Goal: Transaction & Acquisition: Purchase product/service

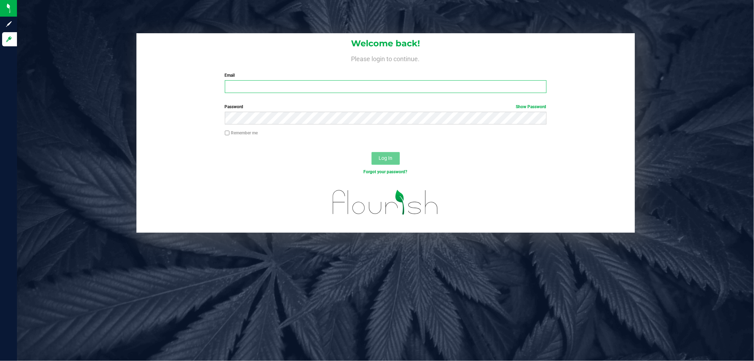
type input "[EMAIL_ADDRESS][DOMAIN_NAME]"
click at [389, 161] on button "Log In" at bounding box center [386, 158] width 28 height 13
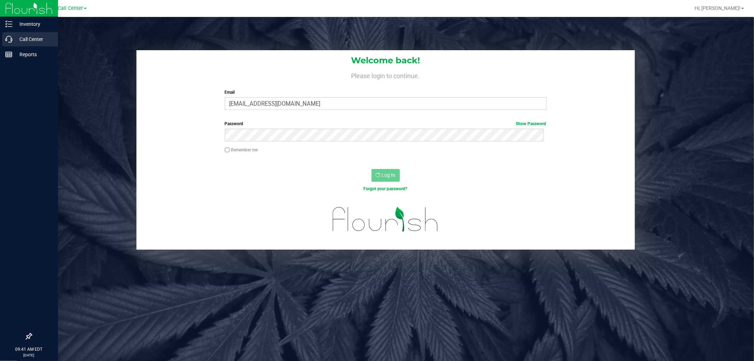
click at [18, 37] on p "Call Center" at bounding box center [33, 39] width 42 height 8
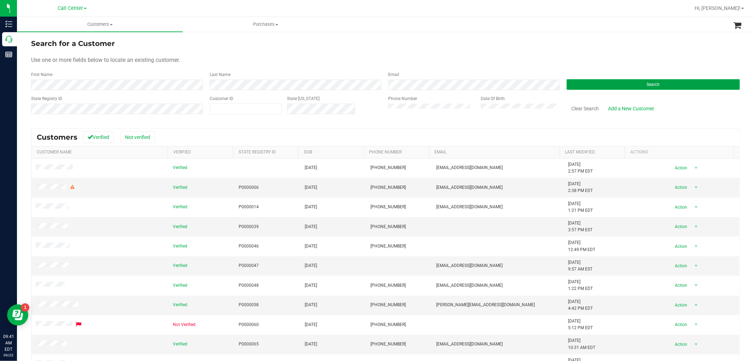
click at [614, 80] on button "Search" at bounding box center [653, 84] width 173 height 11
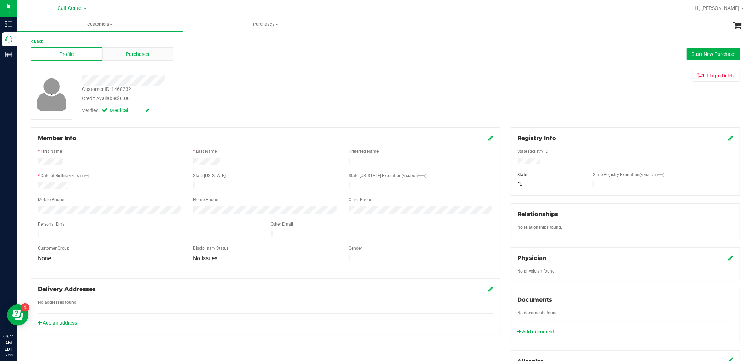
click at [139, 50] on div "Purchases" at bounding box center [137, 53] width 71 height 13
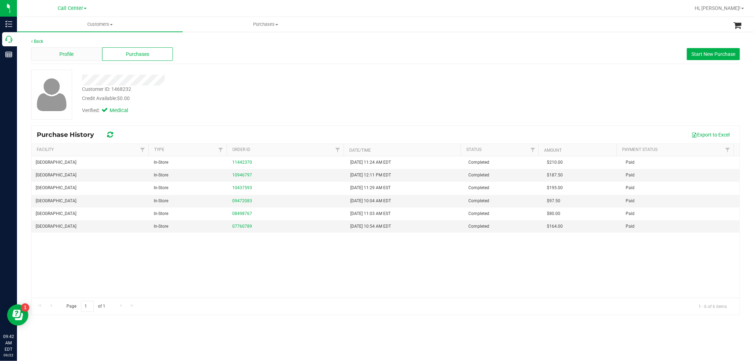
click at [77, 59] on div "Profile" at bounding box center [66, 53] width 71 height 13
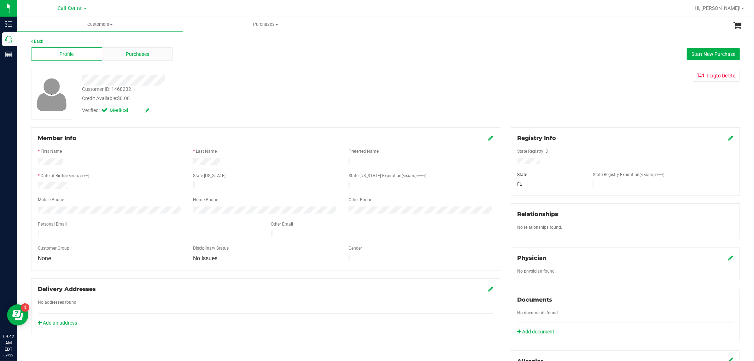
click at [131, 53] on span "Purchases" at bounding box center [137, 54] width 23 height 7
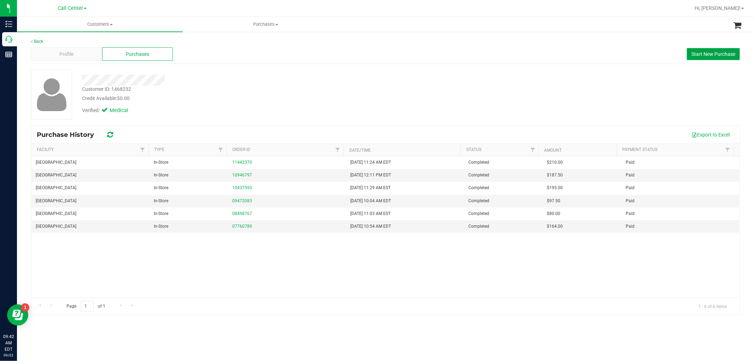
click at [711, 52] on span "Start New Purchase" at bounding box center [714, 54] width 44 height 6
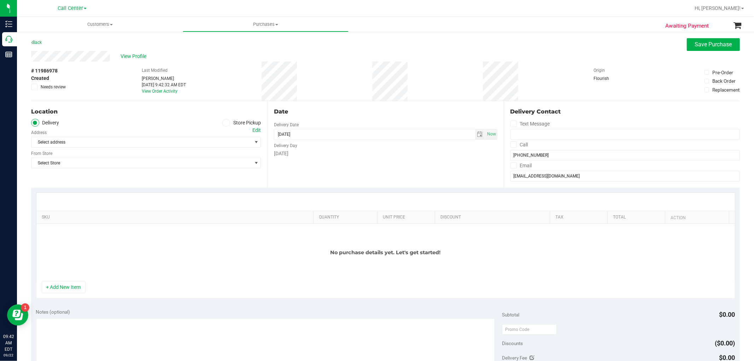
click at [225, 123] on icon at bounding box center [226, 123] width 4 height 0
click at [0, 0] on input "Store Pickup" at bounding box center [0, 0] width 0 height 0
click at [217, 139] on span "Select Store" at bounding box center [141, 142] width 220 height 10
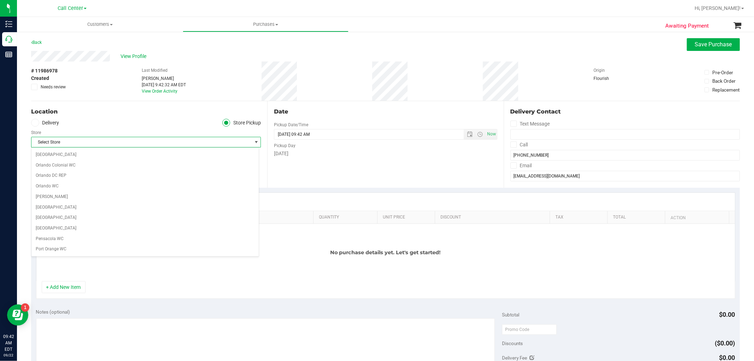
scroll to position [314, 0]
click at [55, 169] on li "[GEOGRAPHIC_DATA]" at bounding box center [144, 166] width 227 height 11
click at [71, 284] on button "+ Add New Item" at bounding box center [64, 287] width 44 height 12
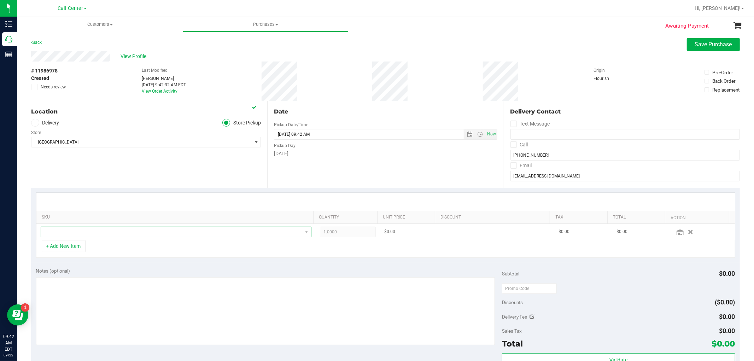
click at [91, 233] on span "NO DATA FOUND" at bounding box center [171, 232] width 261 height 10
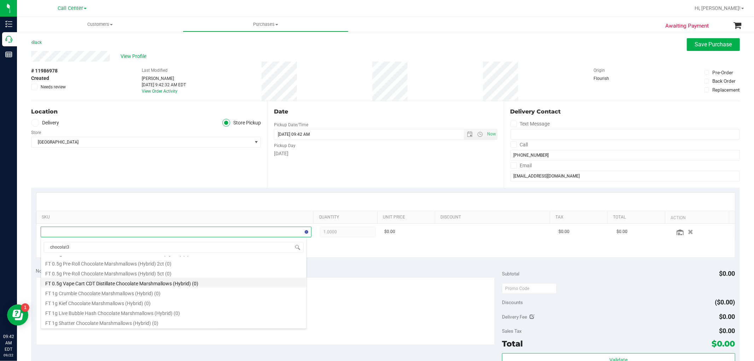
scroll to position [0, 0]
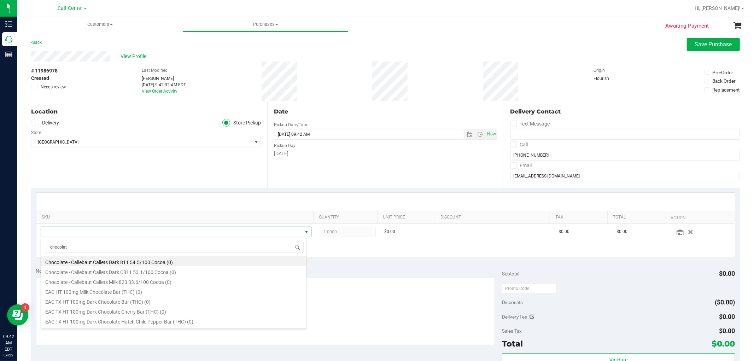
type input "chocolate"
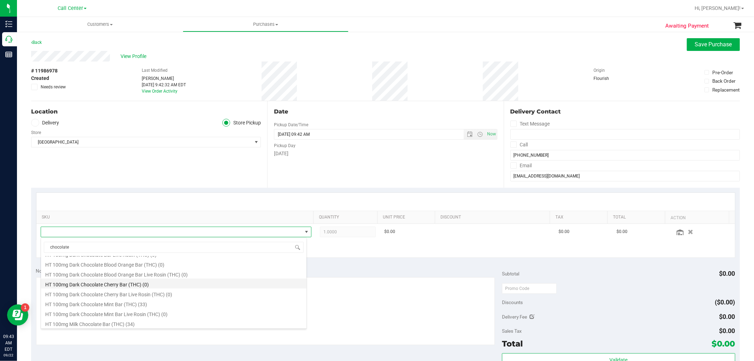
scroll to position [314, 0]
click at [129, 283] on li "HT 100mg Milk Chocolate Bar (THC) (34)" at bounding box center [174, 284] width 266 height 10
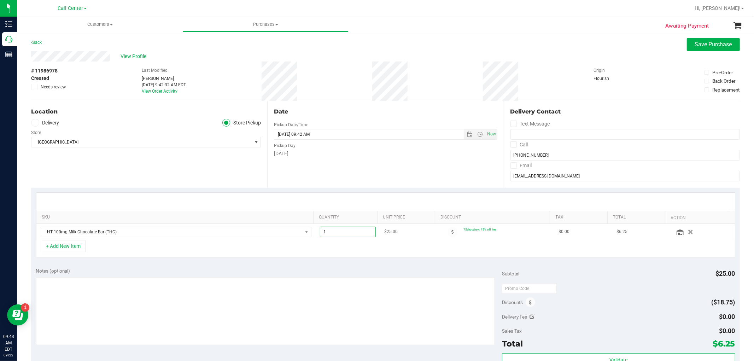
click at [352, 232] on span "1.00 1" at bounding box center [348, 232] width 56 height 11
click at [352, 232] on input "1" at bounding box center [347, 232] width 55 height 10
click at [348, 234] on input "1" at bounding box center [347, 232] width 55 height 10
type input "30"
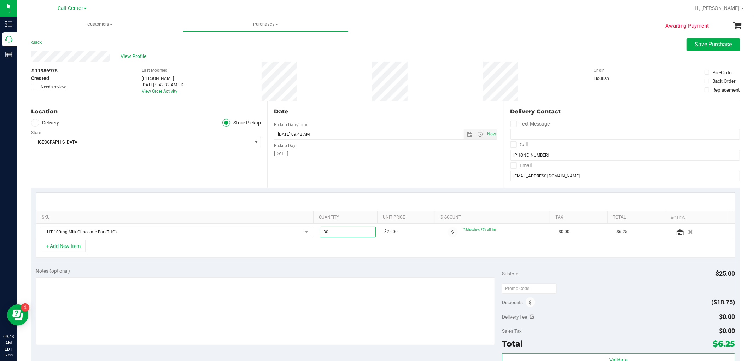
type input "30.00"
click at [340, 254] on div "+ Add New Item" at bounding box center [385, 249] width 699 height 18
click at [287, 227] on span "HT 100mg Milk Chocolate Bar (THC)" at bounding box center [171, 232] width 261 height 10
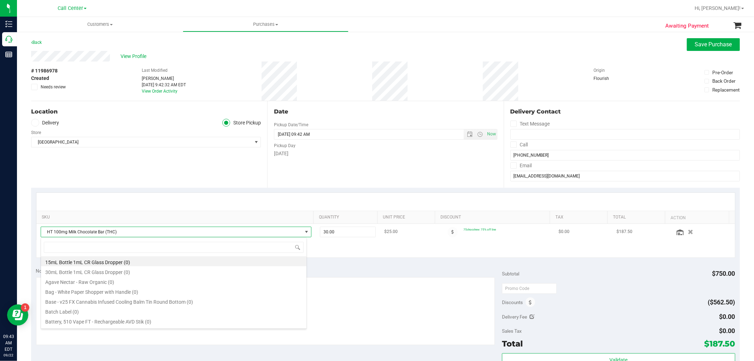
scroll to position [11, 264]
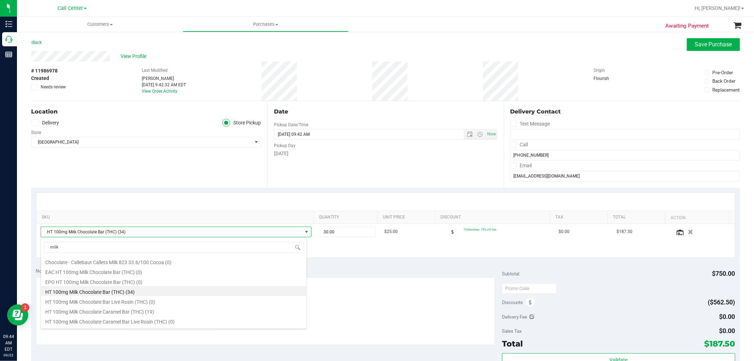
type input "milk"
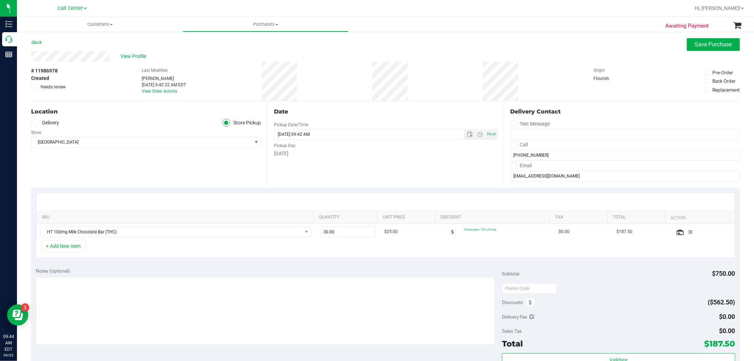
click at [379, 270] on div "Notes (optional)" at bounding box center [269, 270] width 466 height 7
click at [72, 248] on button "+ Add New Item" at bounding box center [64, 246] width 44 height 12
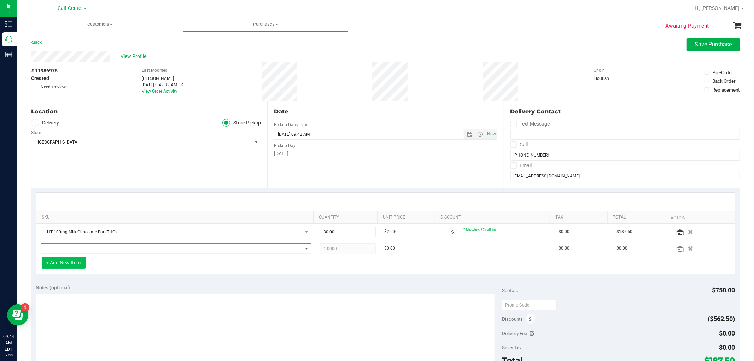
click at [72, 248] on span "NO DATA FOUND" at bounding box center [171, 249] width 261 height 10
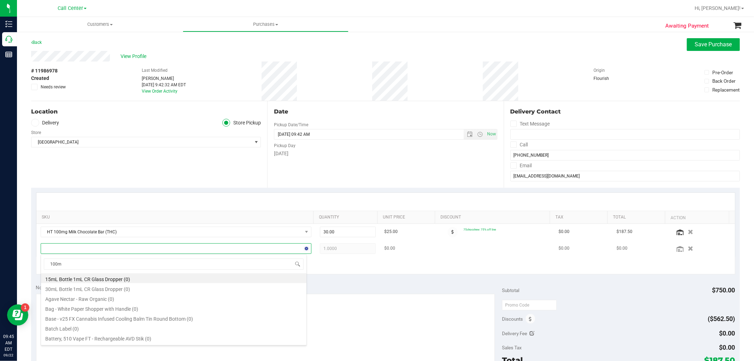
type input "100mg"
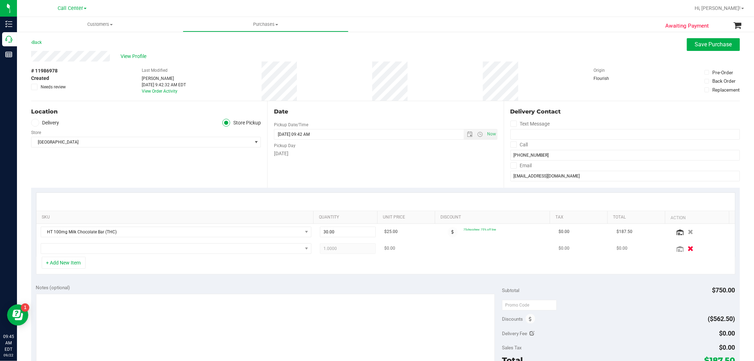
click at [688, 251] on icon "button" at bounding box center [691, 248] width 6 height 5
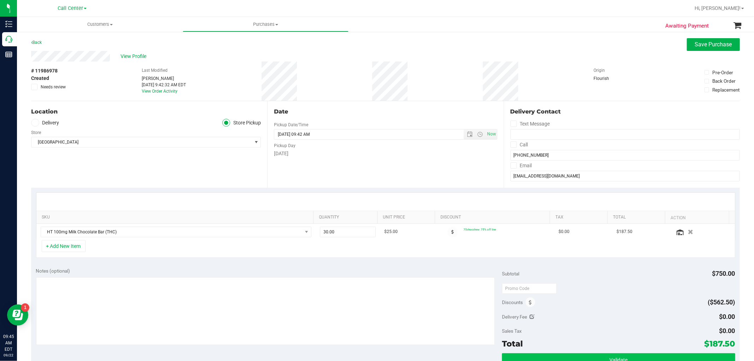
scroll to position [183, 0]
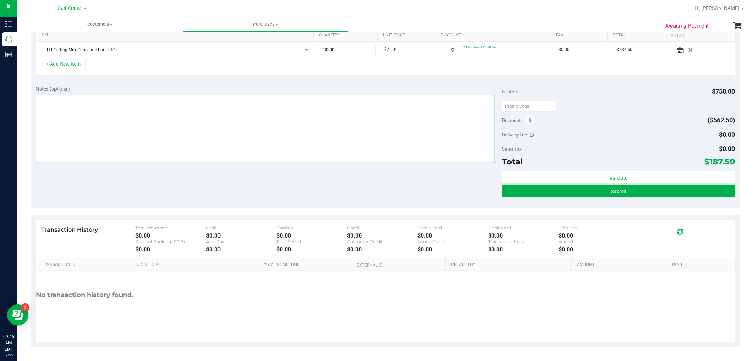
click at [371, 130] on textarea at bounding box center [265, 129] width 459 height 68
type textarea "-- cc GR"
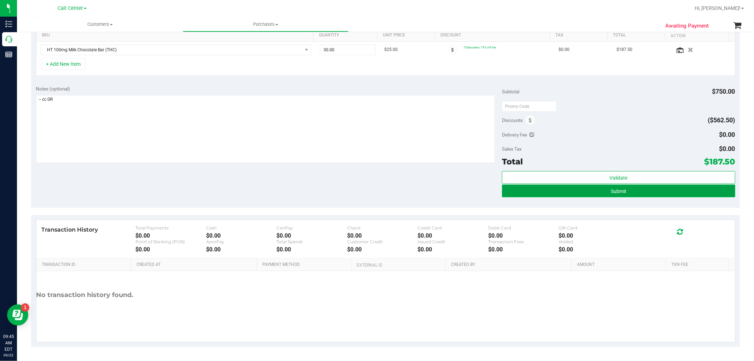
click at [666, 193] on button "Submit" at bounding box center [618, 191] width 233 height 13
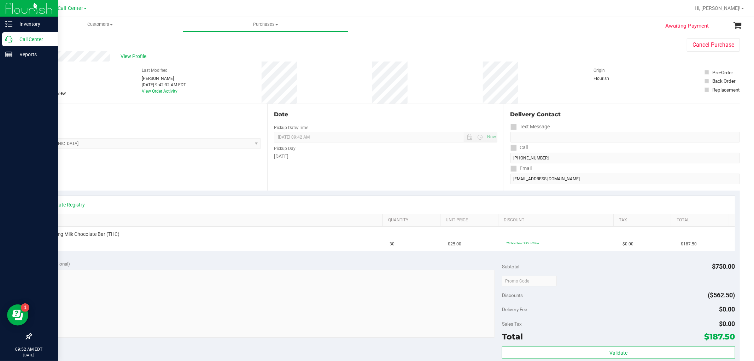
click at [1, 40] on link "Call Center" at bounding box center [29, 39] width 58 height 15
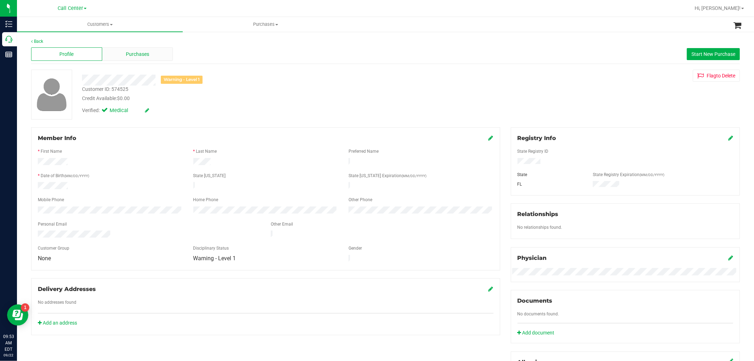
click at [149, 58] on div "Purchases" at bounding box center [137, 53] width 71 height 13
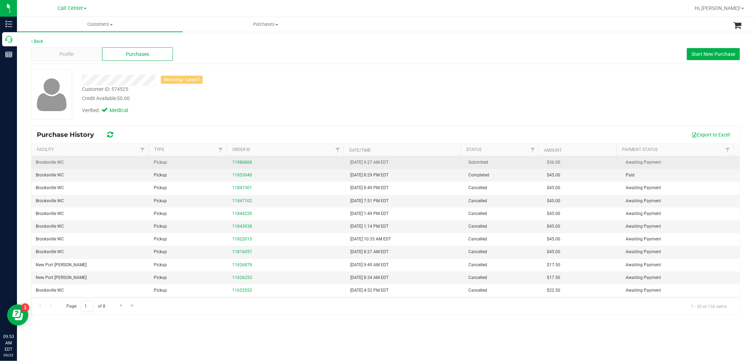
click at [238, 158] on td "11986869" at bounding box center [287, 162] width 118 height 13
click at [240, 161] on link "11986869" at bounding box center [242, 162] width 20 height 5
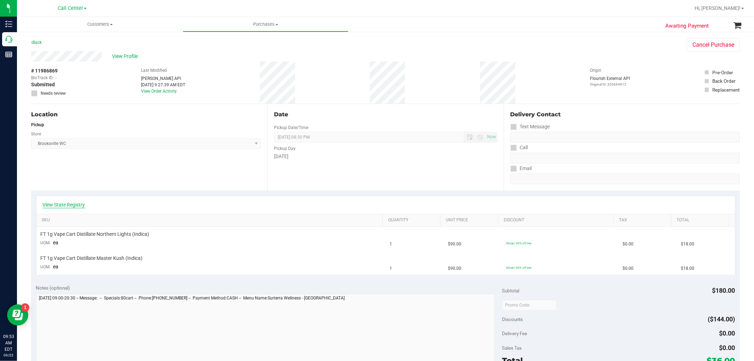
click at [68, 207] on link "View State Registry" at bounding box center [64, 204] width 42 height 7
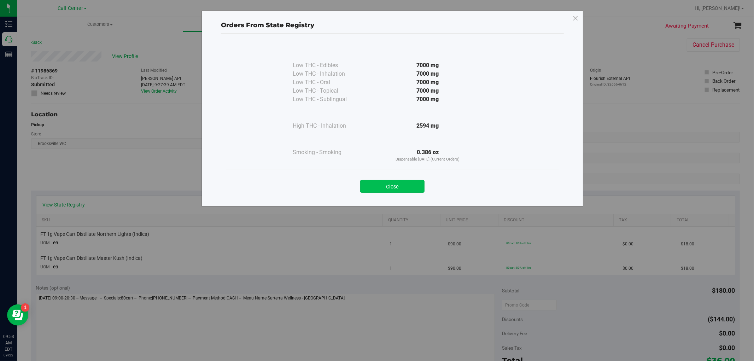
click at [390, 190] on button "Close" at bounding box center [392, 186] width 64 height 13
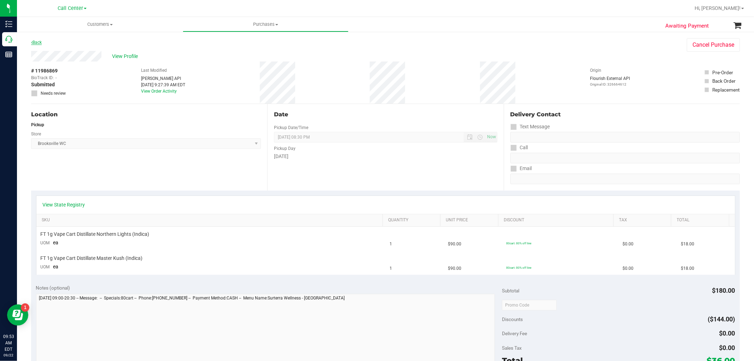
click at [40, 41] on link "Back" at bounding box center [36, 42] width 11 height 5
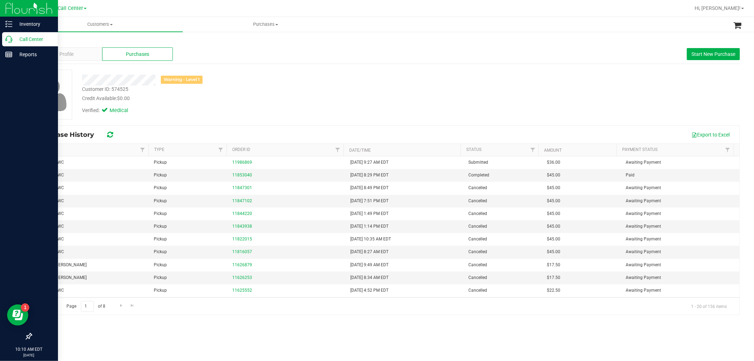
click at [6, 39] on icon at bounding box center [8, 39] width 7 height 7
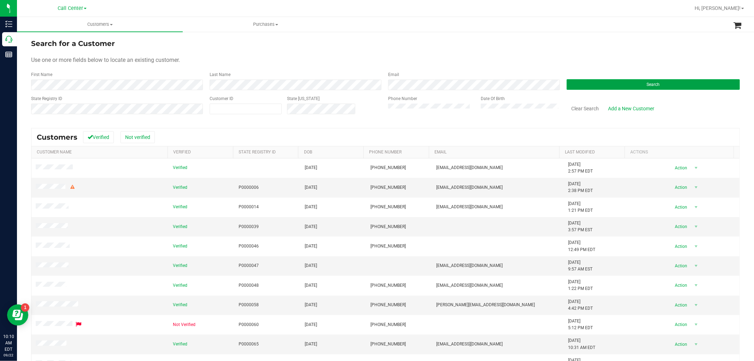
click at [579, 86] on button "Search" at bounding box center [653, 84] width 173 height 11
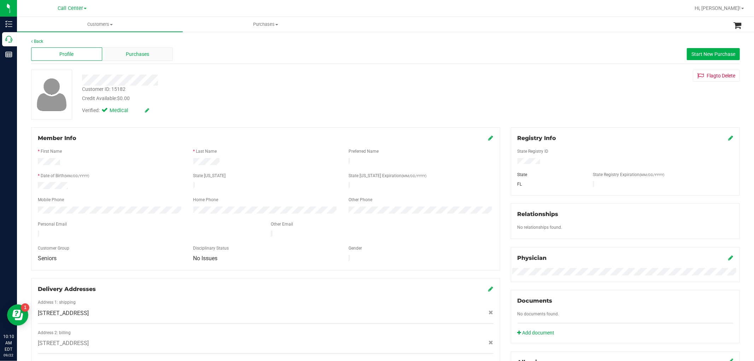
click at [135, 53] on span "Purchases" at bounding box center [137, 54] width 23 height 7
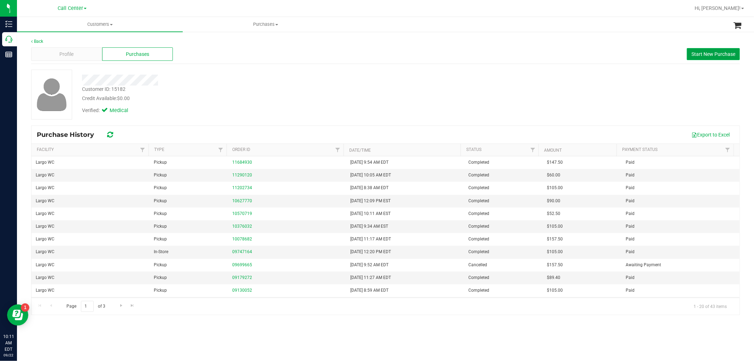
click at [695, 52] on span "Start New Purchase" at bounding box center [714, 54] width 44 height 6
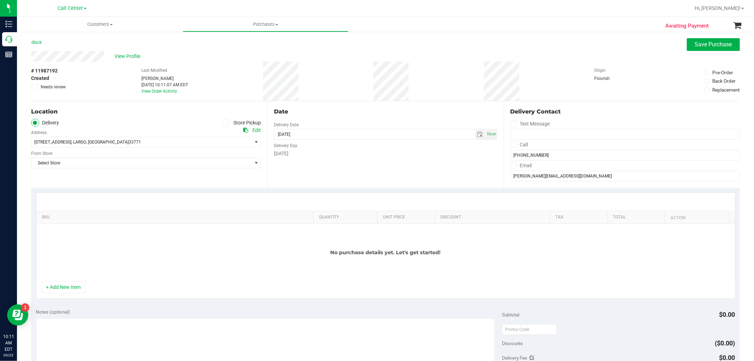
click at [226, 123] on icon at bounding box center [226, 123] width 4 height 0
click at [0, 0] on input "Store Pickup" at bounding box center [0, 0] width 0 height 0
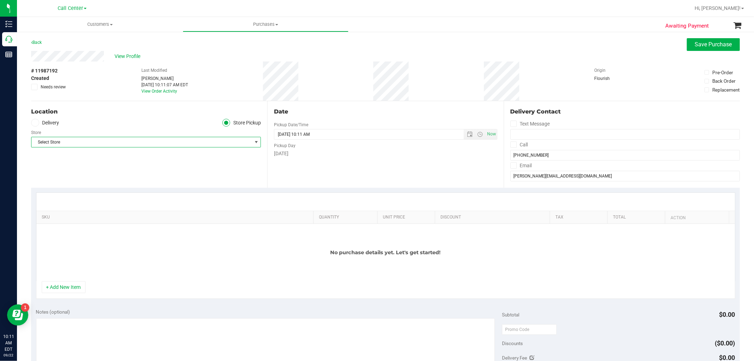
click at [218, 143] on span "Select Store" at bounding box center [141, 142] width 220 height 10
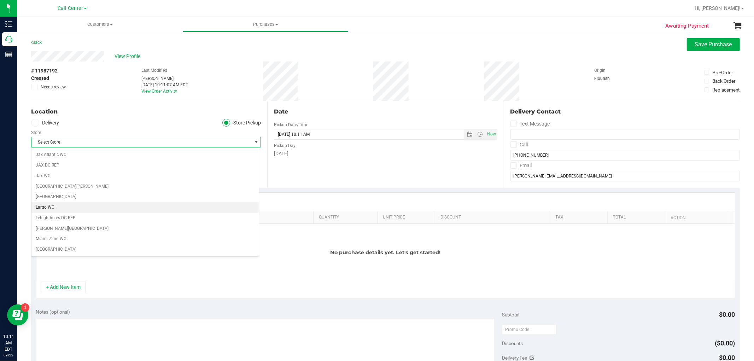
click at [110, 211] on li "Largo WC" at bounding box center [144, 207] width 227 height 11
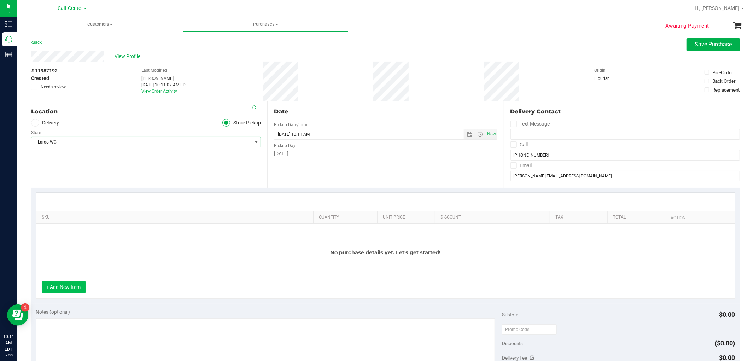
click at [69, 291] on button "+ Add New Item" at bounding box center [64, 287] width 44 height 12
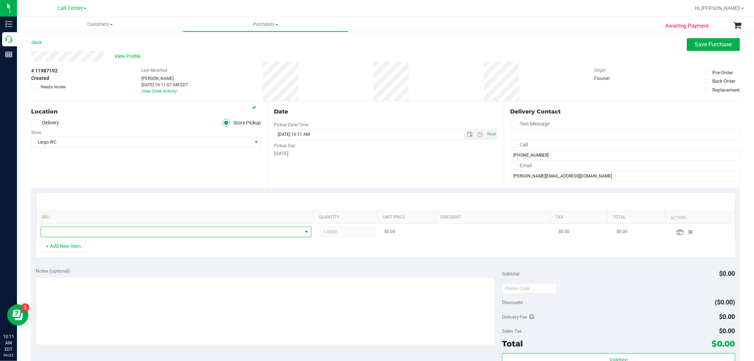
click at [101, 231] on span "NO DATA FOUND" at bounding box center [171, 232] width 261 height 10
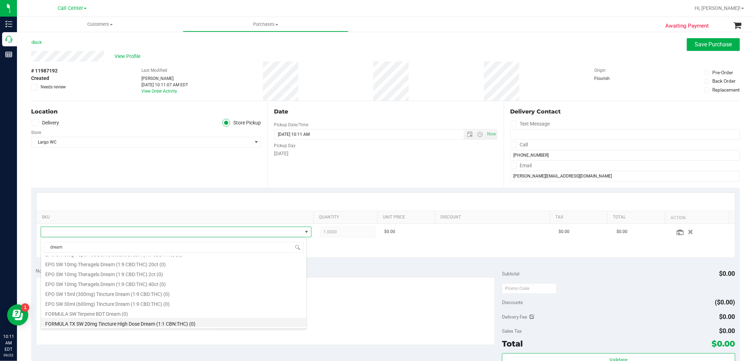
scroll to position [31, 0]
type input "d"
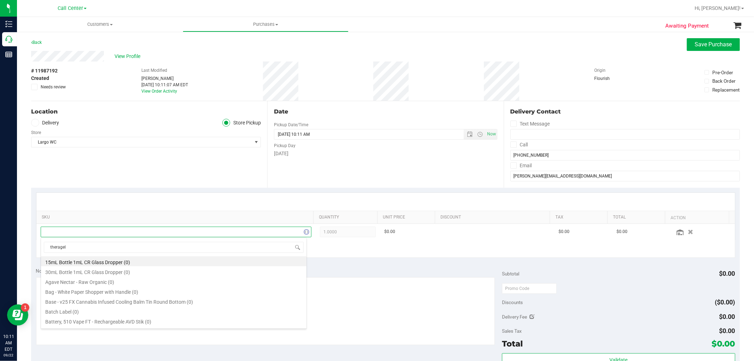
type input "theragels"
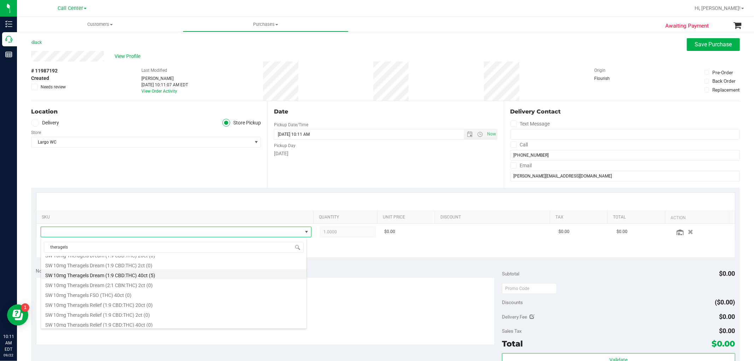
click at [126, 274] on li "SW 10mg Theragels Dream (1:9 CBD:THC) 40ct (5)" at bounding box center [174, 274] width 266 height 10
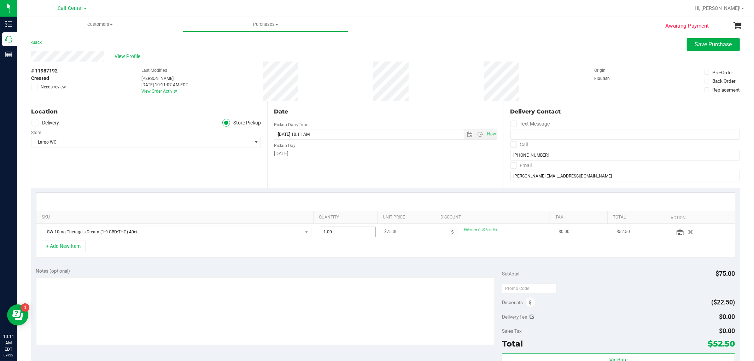
click at [339, 232] on span "1.00 1" at bounding box center [348, 232] width 56 height 11
click at [339, 232] on input "1" at bounding box center [347, 232] width 55 height 10
type input "2"
type input "2.00"
click at [362, 264] on div "Notes (optional) Subtotal $75.00 Discounts ($22.50) Delivery Fee $0.00 Sales Ta…" at bounding box center [385, 326] width 709 height 127
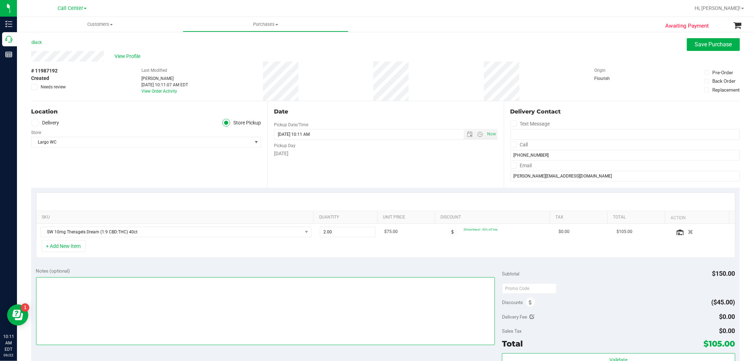
click at [360, 292] on textarea at bounding box center [265, 311] width 459 height 68
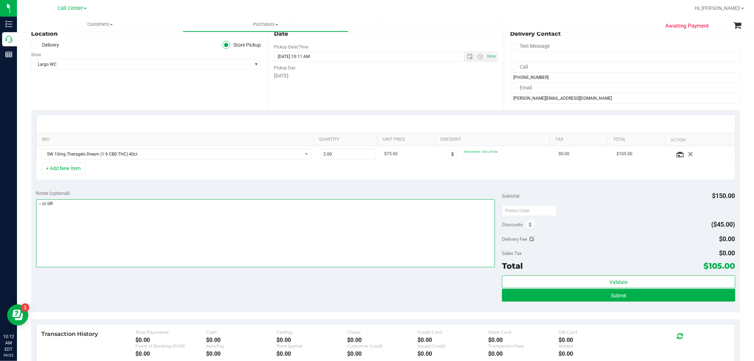
scroll to position [78, 0]
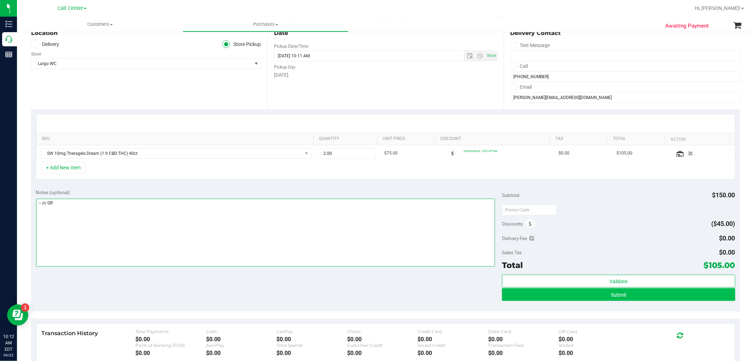
type textarea "-- cc GR"
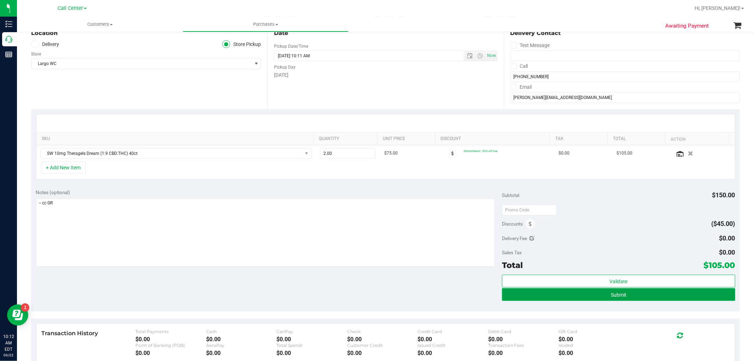
click at [660, 293] on button "Submit" at bounding box center [618, 294] width 233 height 13
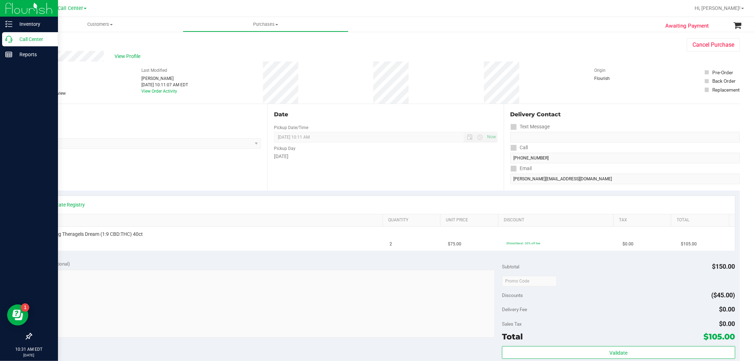
click at [10, 40] on icon at bounding box center [8, 39] width 7 height 7
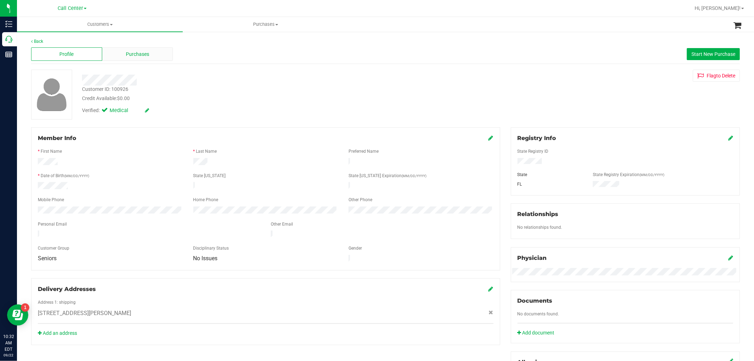
click at [129, 52] on span "Purchases" at bounding box center [137, 54] width 23 height 7
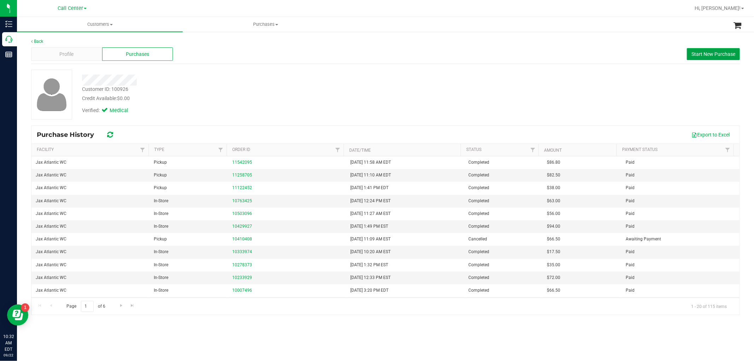
click at [716, 57] on button "Start New Purchase" at bounding box center [713, 54] width 53 height 12
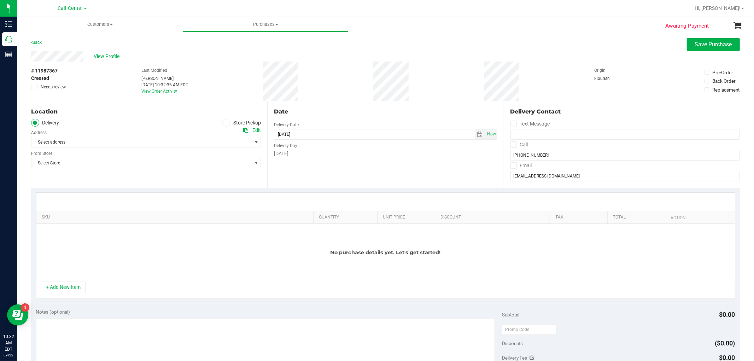
click at [224, 123] on icon at bounding box center [226, 123] width 4 height 0
click at [0, 0] on input "Store Pickup" at bounding box center [0, 0] width 0 height 0
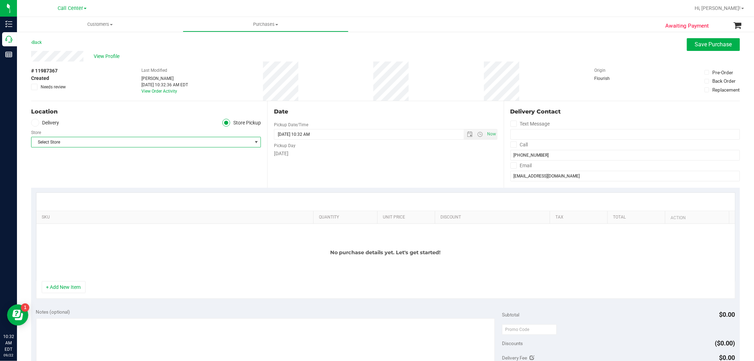
click at [217, 141] on span "Select Store" at bounding box center [141, 142] width 220 height 10
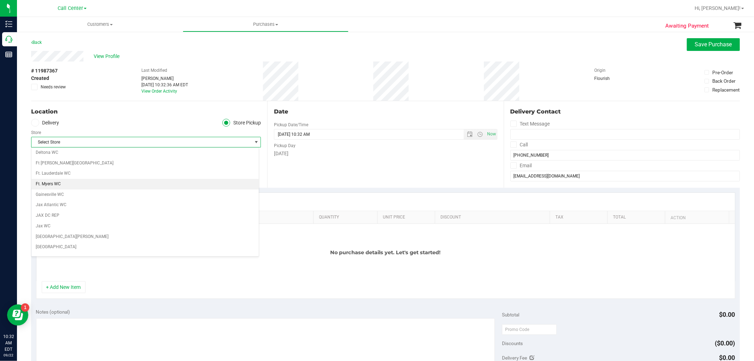
scroll to position [118, 0]
click at [47, 193] on li "Jax Atlantic WC" at bounding box center [144, 194] width 227 height 11
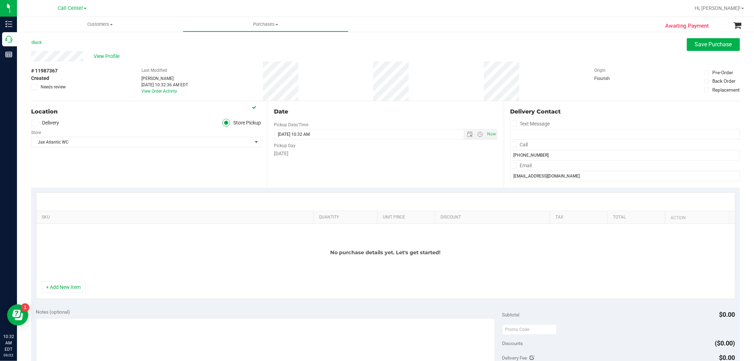
click at [66, 296] on div "+ Add New Item" at bounding box center [385, 290] width 699 height 18
click at [63, 284] on button "+ Add New Item" at bounding box center [64, 287] width 44 height 12
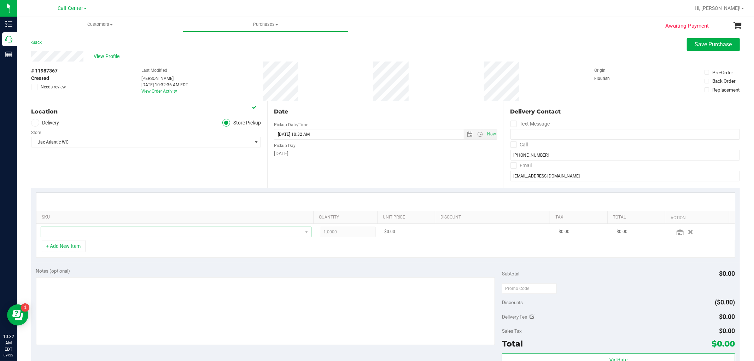
click at [88, 232] on span "NO DATA FOUND" at bounding box center [171, 232] width 261 height 10
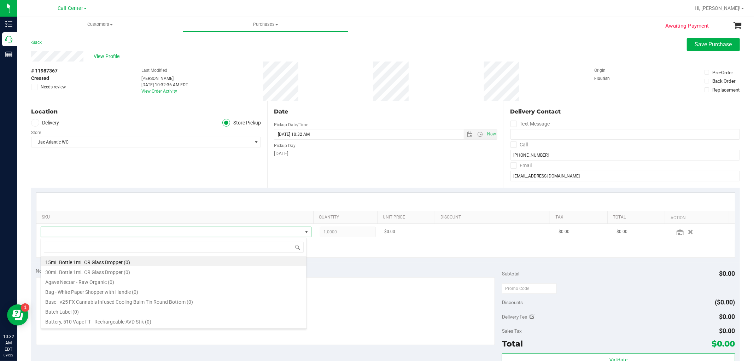
scroll to position [11, 264]
type input "xrl"
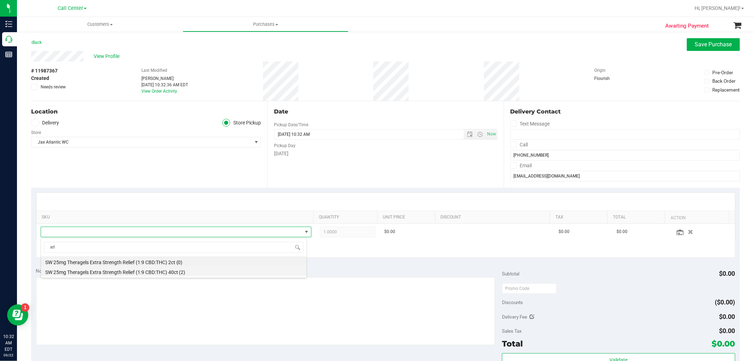
click at [158, 275] on li "SW 25mg Theragels Extra Strength Relief (1:9 CBD:THC) 40ct (2)" at bounding box center [174, 271] width 266 height 10
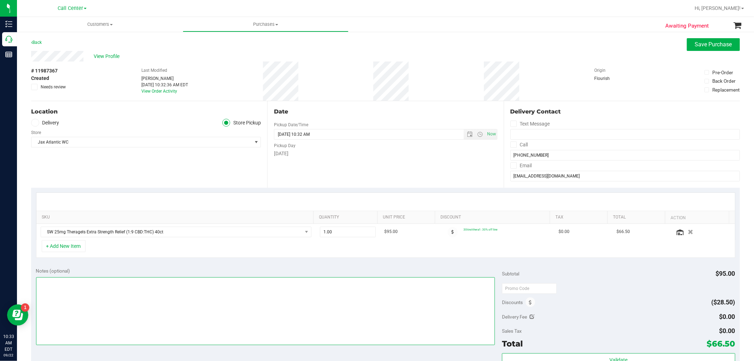
click at [183, 317] on textarea at bounding box center [265, 311] width 459 height 68
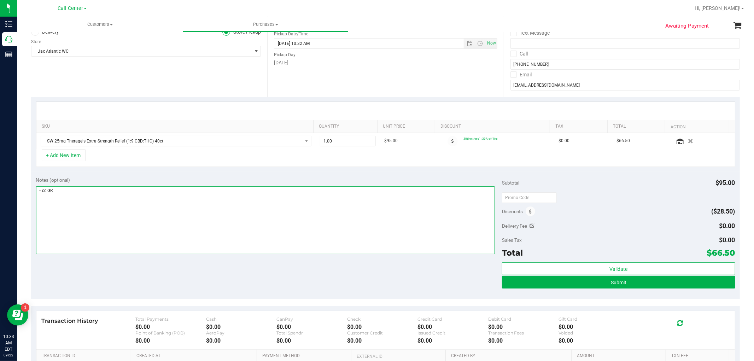
scroll to position [118, 0]
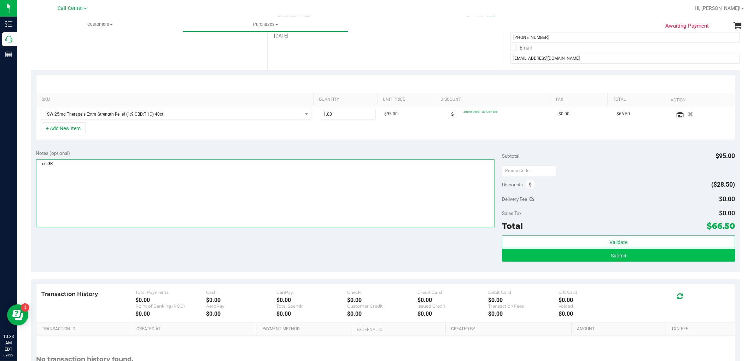
type textarea "-- cc GR"
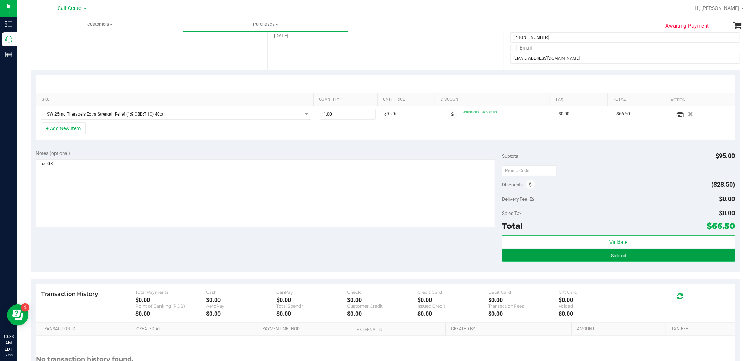
click at [628, 257] on button "Submit" at bounding box center [618, 255] width 233 height 13
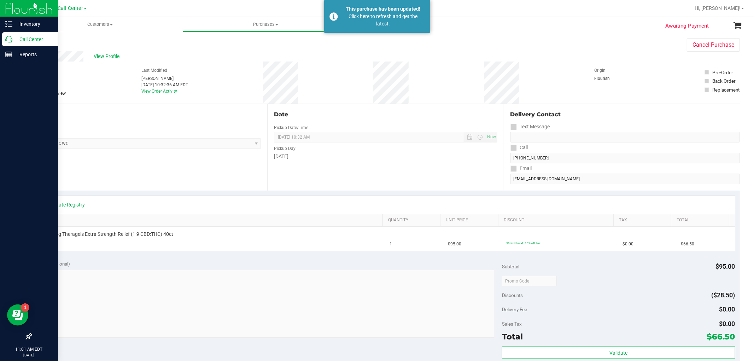
click at [1, 40] on link "Call Center" at bounding box center [29, 39] width 58 height 15
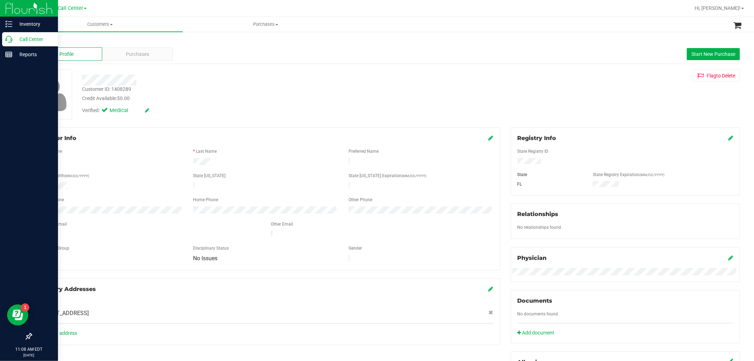
click at [5, 38] on icon at bounding box center [8, 39] width 7 height 7
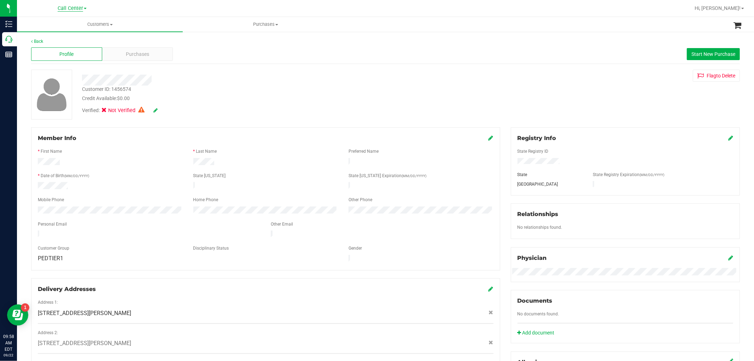
click at [78, 8] on span "Call Center" at bounding box center [70, 8] width 25 height 6
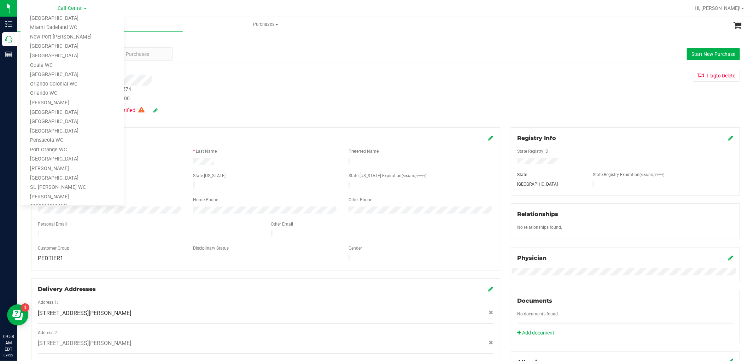
scroll to position [300, 0]
click at [76, 138] on link "TX Austin [GEOGRAPHIC_DATA]" at bounding box center [72, 139] width 103 height 10
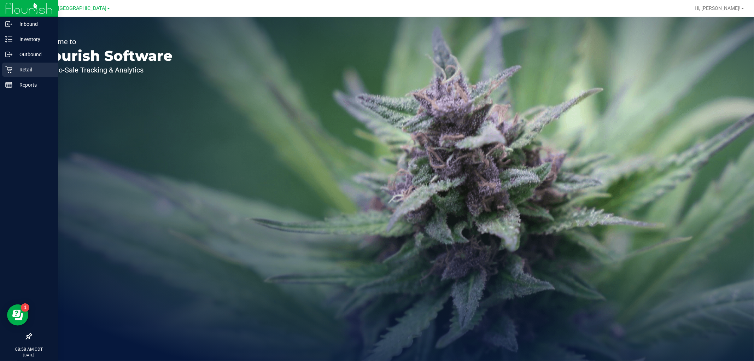
click at [13, 72] on p "Retail" at bounding box center [33, 69] width 42 height 8
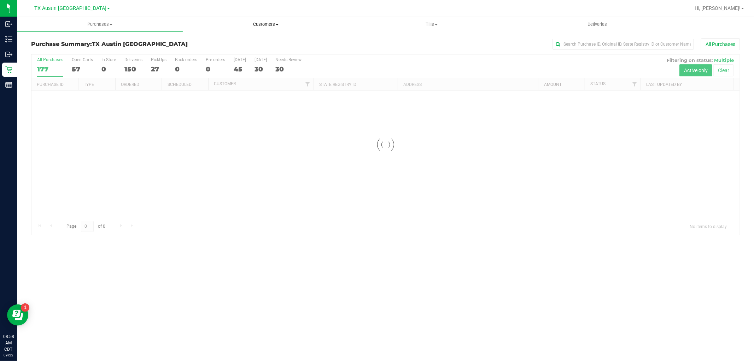
click at [262, 27] on span "Customers" at bounding box center [265, 24] width 165 height 6
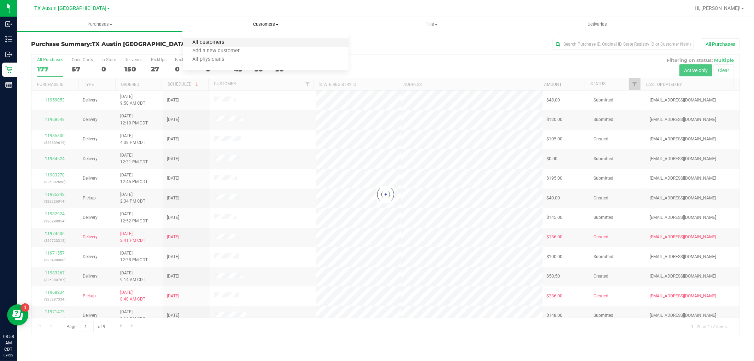
click at [232, 43] on span "All customers" at bounding box center [208, 43] width 51 height 6
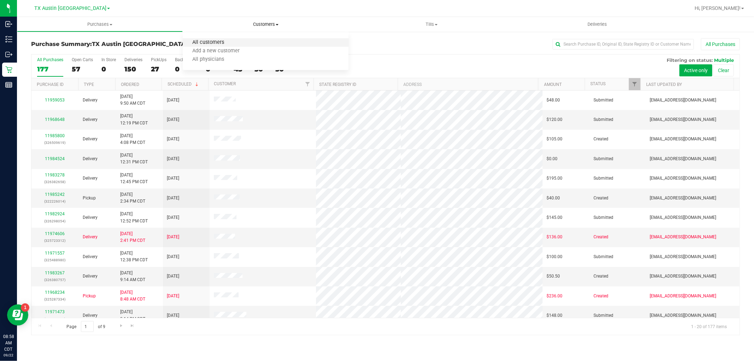
click at [218, 41] on span "All customers" at bounding box center [208, 43] width 51 height 6
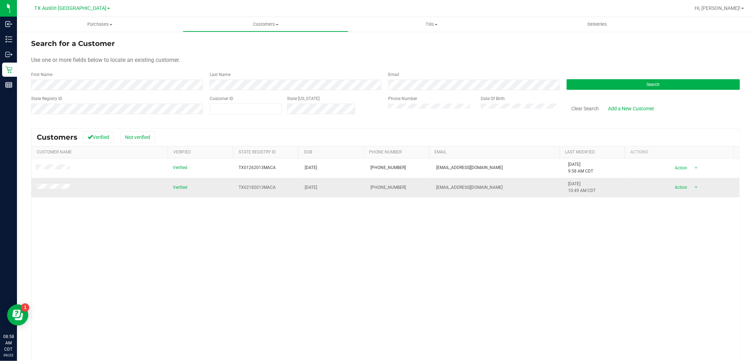
click at [59, 183] on td at bounding box center [99, 187] width 137 height 19
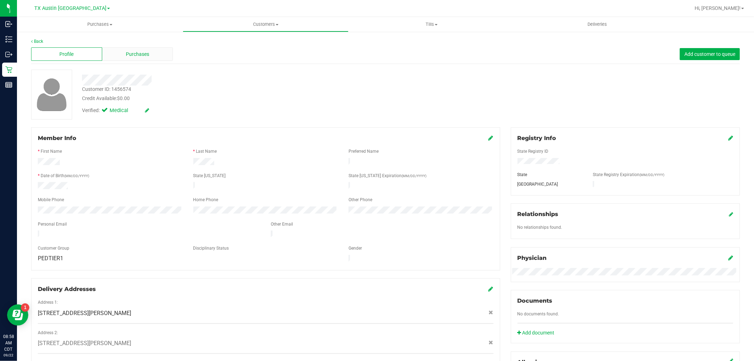
click at [149, 51] on div "Purchases" at bounding box center [137, 53] width 71 height 13
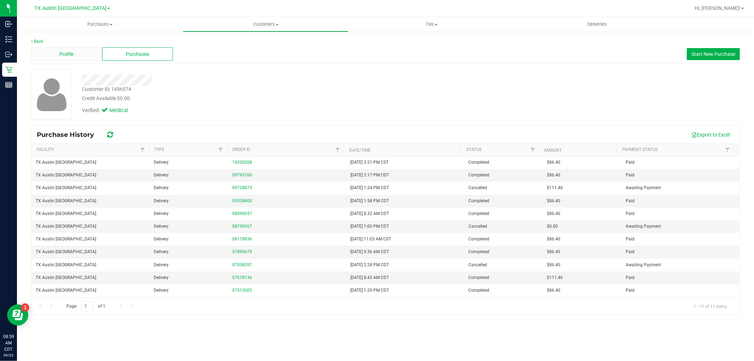
click at [73, 57] on span "Profile" at bounding box center [66, 54] width 14 height 7
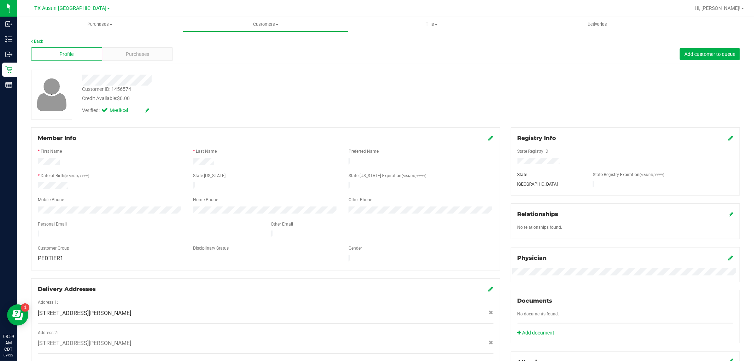
scroll to position [39, 0]
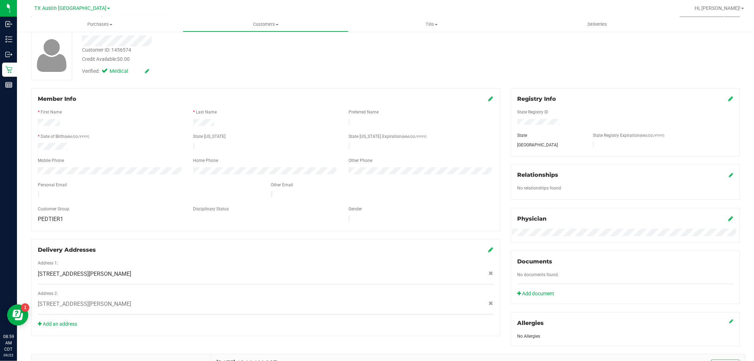
drag, startPoint x: 37, startPoint y: 269, endPoint x: 168, endPoint y: 266, distance: 130.5
click at [168, 270] on div "19730 KENDALL LAKE DR , RICHMOND , TX 77407" at bounding box center [266, 274] width 466 height 8
click at [69, 321] on link "Add an address" at bounding box center [57, 324] width 39 height 6
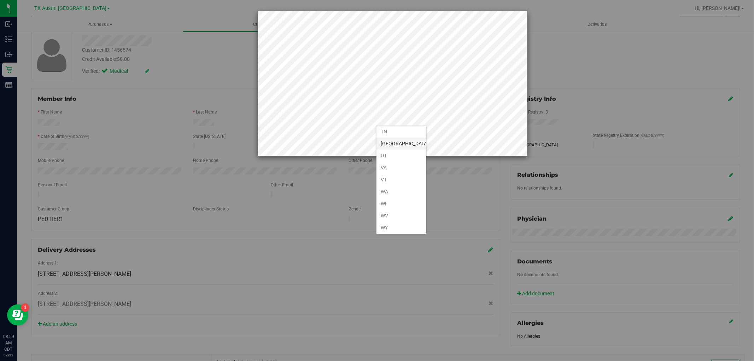
scroll to position [523, 0]
click at [394, 144] on li "TX" at bounding box center [402, 142] width 50 height 12
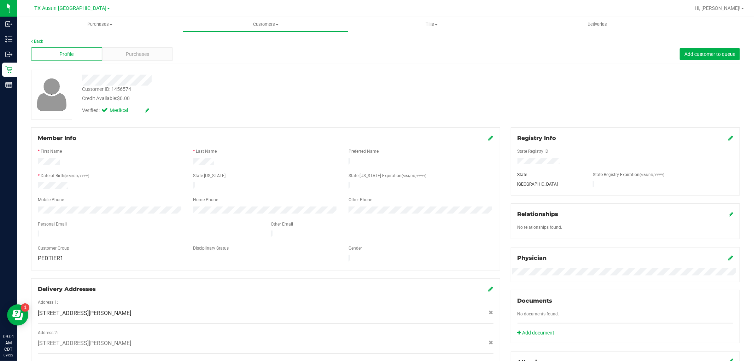
scroll to position [39, 0]
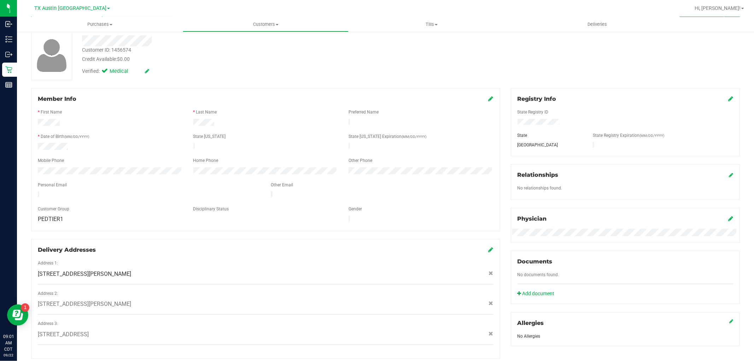
click at [167, 270] on div "19730 KENDALL LAKE DR , RICHMOND , TX 77407" at bounding box center [266, 274] width 466 height 8
drag, startPoint x: 36, startPoint y: 325, endPoint x: 144, endPoint y: 329, distance: 108.3
click at [144, 330] on div "11714 Olympic Red Ln , Humble , TX 77346" at bounding box center [266, 334] width 466 height 8
copy span "11714 Olympic Red Ln , Humble , TX 77346"
click at [489, 247] on icon at bounding box center [491, 250] width 5 height 6
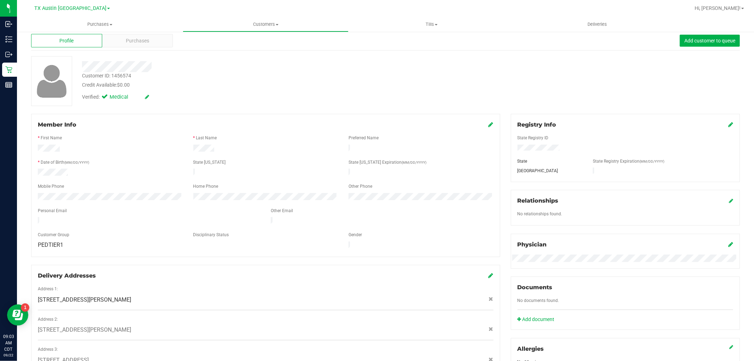
scroll to position [0, 0]
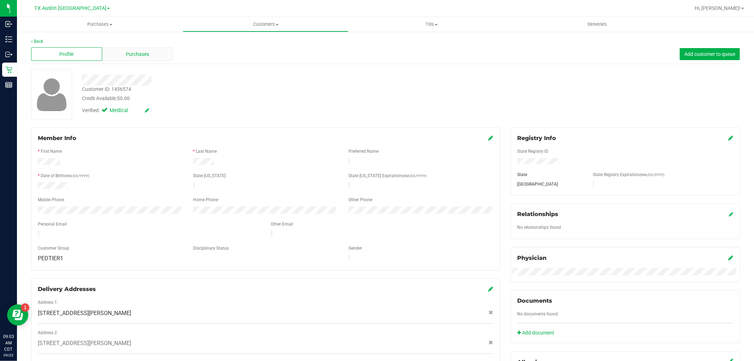
click at [146, 56] on span "Purchases" at bounding box center [137, 54] width 23 height 7
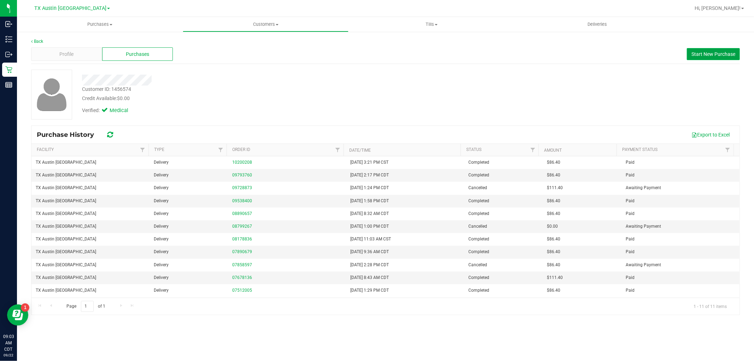
click at [700, 55] on span "Start New Purchase" at bounding box center [714, 54] width 44 height 6
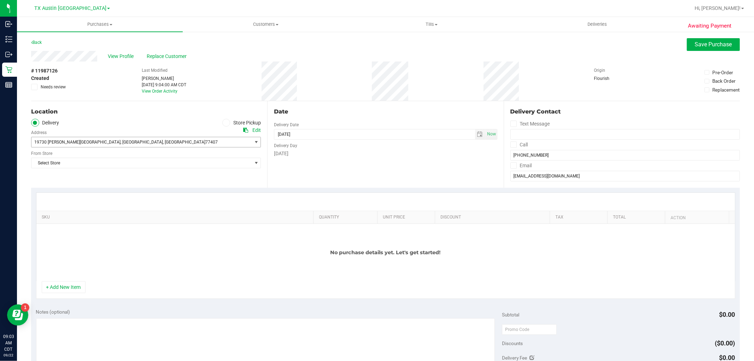
click at [254, 142] on span "select" at bounding box center [257, 142] width 6 height 6
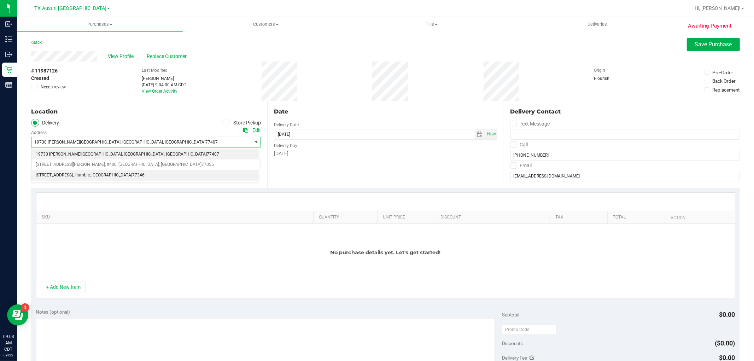
click at [194, 175] on li "11710 Olympic Red Ln , Humble , TX 77346" at bounding box center [144, 175] width 227 height 11
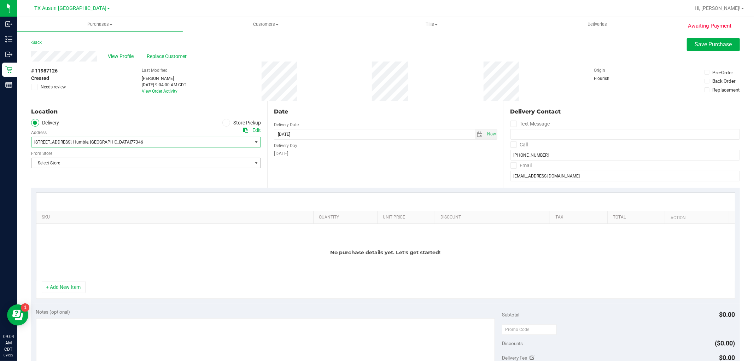
click at [207, 161] on span "Select Store" at bounding box center [141, 163] width 220 height 10
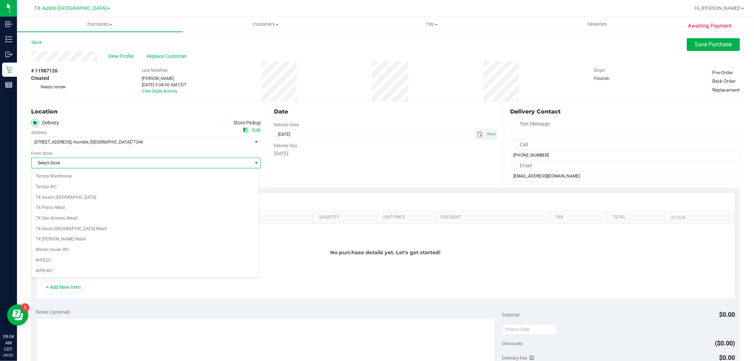
scroll to position [518, 0]
click at [54, 195] on li "TX Austin [GEOGRAPHIC_DATA]" at bounding box center [144, 197] width 227 height 11
click at [477, 135] on span "select" at bounding box center [480, 135] width 6 height 6
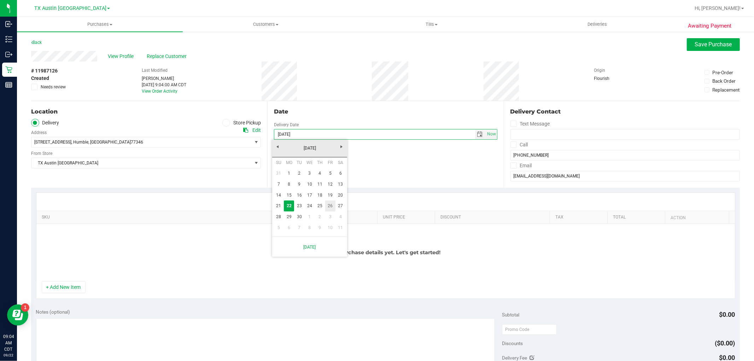
click at [327, 204] on link "26" at bounding box center [330, 205] width 10 height 11
type input "09/26/2025"
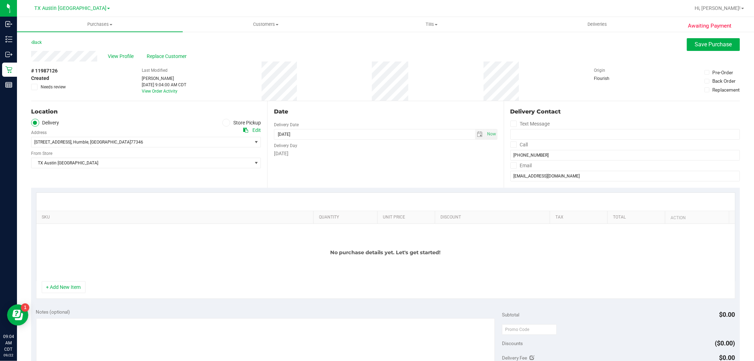
click at [362, 164] on div "Date Delivery Date 09/26/2025 Now 09/26/2025 09:03 AM Now Delivery Day Friday" at bounding box center [385, 144] width 236 height 87
click at [701, 43] on span "Save Purchase" at bounding box center [713, 44] width 37 height 7
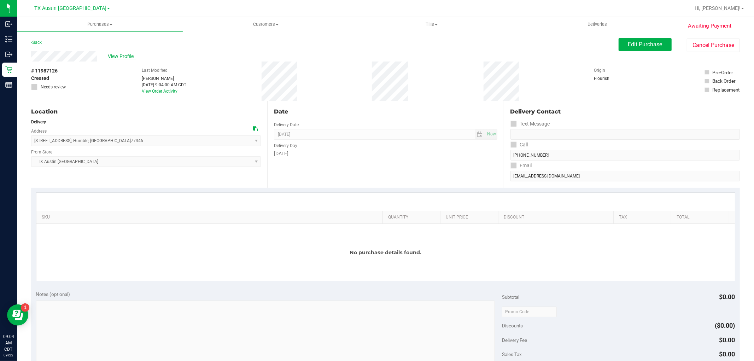
click at [121, 55] on span "View Profile" at bounding box center [122, 56] width 28 height 7
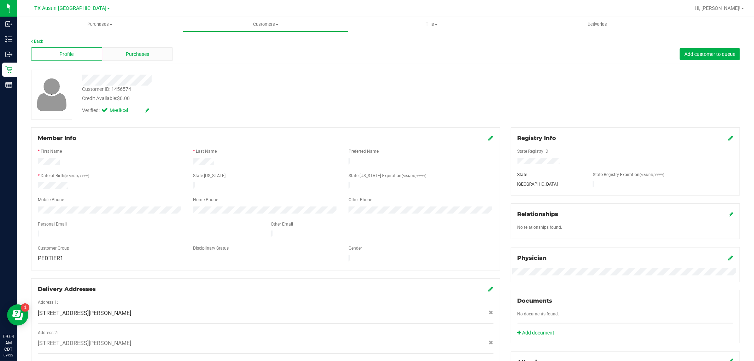
click at [158, 56] on div "Purchases" at bounding box center [137, 53] width 71 height 13
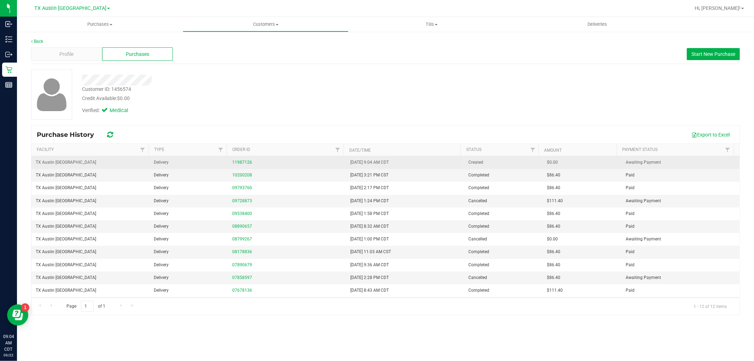
click at [237, 165] on div "11987126" at bounding box center [287, 162] width 110 height 7
click at [241, 162] on link "11987126" at bounding box center [242, 162] width 20 height 5
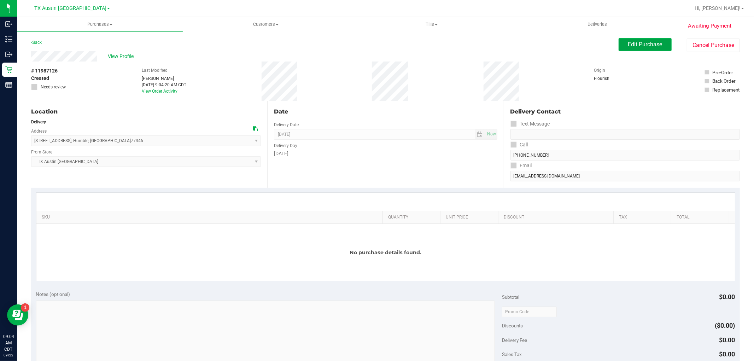
click at [628, 42] on span "Edit Purchase" at bounding box center [645, 44] width 34 height 7
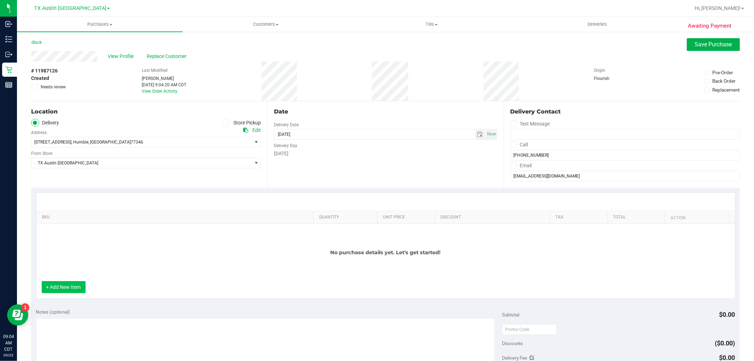
click at [72, 284] on button "+ Add New Item" at bounding box center [64, 287] width 44 height 12
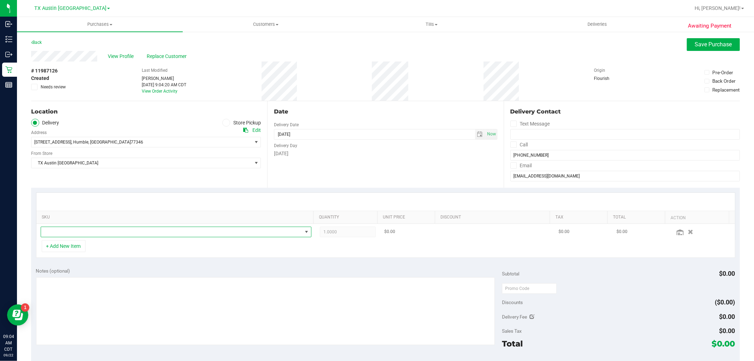
click at [132, 231] on span "NO DATA FOUND" at bounding box center [171, 232] width 261 height 10
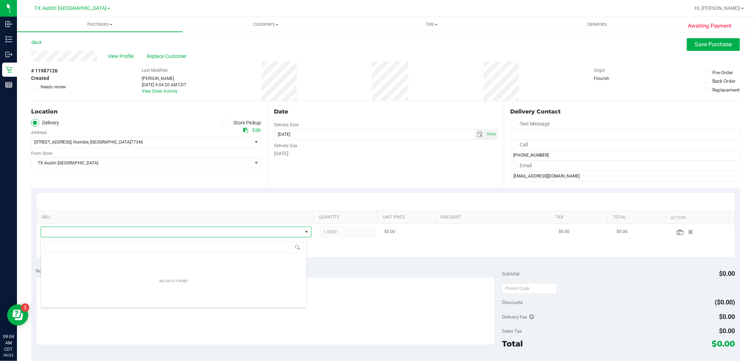
scroll to position [11, 264]
type input "soothe"
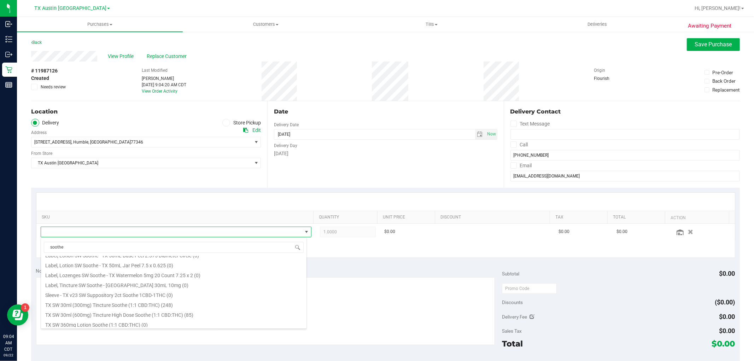
scroll to position [196, 0]
click at [216, 301] on li "TX SW 30ml (300mg) Tincture Soothe (1:1 CBD:THC) (248)" at bounding box center [174, 303] width 266 height 10
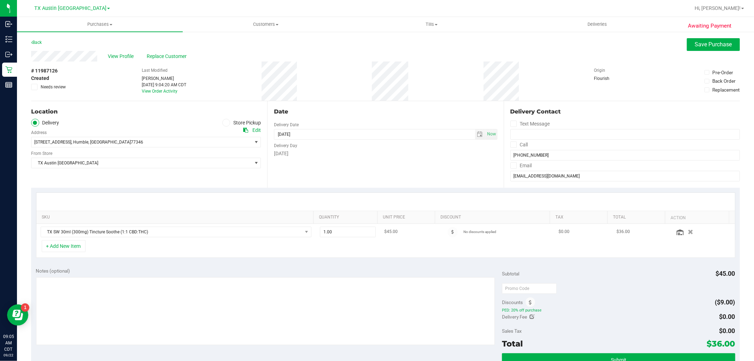
click at [337, 225] on td "1.00 1" at bounding box center [348, 232] width 64 height 16
click at [334, 234] on span "1.00 1" at bounding box center [348, 232] width 56 height 11
click at [334, 234] on input "1" at bounding box center [347, 232] width 55 height 10
type input "2"
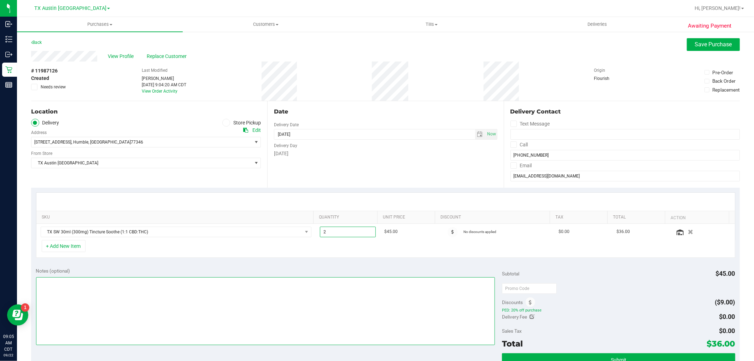
type input "2.00"
click at [306, 296] on textarea at bounding box center [265, 311] width 459 height 68
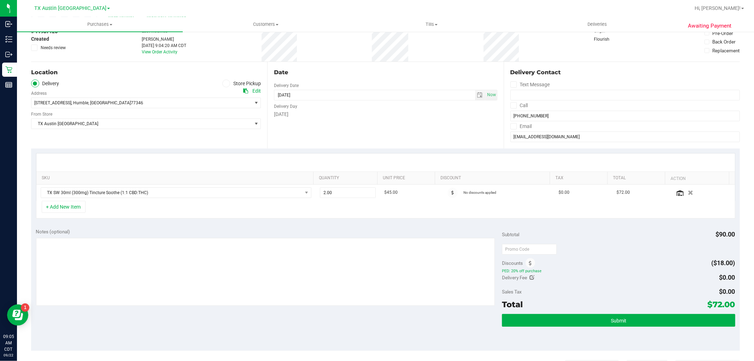
click at [530, 278] on icon at bounding box center [532, 277] width 5 height 5
type input "$0.00"
click at [691, 278] on span at bounding box center [709, 279] width 53 height 12
type input "25"
type input "$25.00"
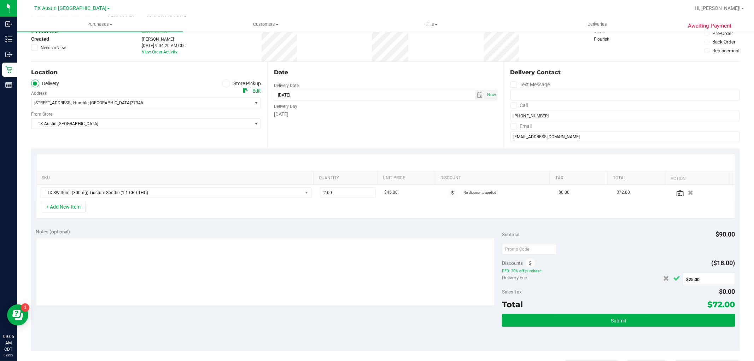
click at [674, 280] on icon "Cancel button" at bounding box center [677, 278] width 7 height 5
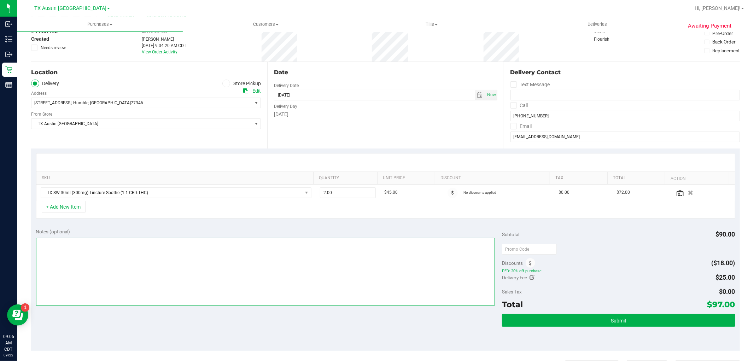
click at [311, 268] on textarea at bounding box center [265, 272] width 459 height 68
click at [38, 244] on textarea at bounding box center [265, 272] width 459 height 68
click at [173, 243] on textarea at bounding box center [265, 272] width 459 height 68
click at [60, 243] on textarea at bounding box center [265, 272] width 459 height 68
click at [209, 243] on textarea at bounding box center [265, 272] width 459 height 68
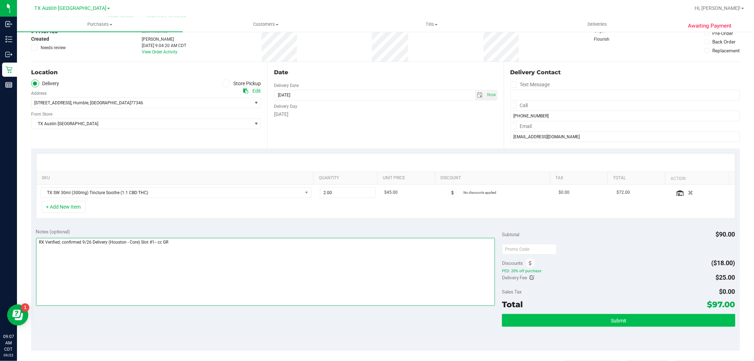
type textarea "RX Verified; confirmed 9/26 Delivery (Houston - Core) Slot #1-- cc GR"
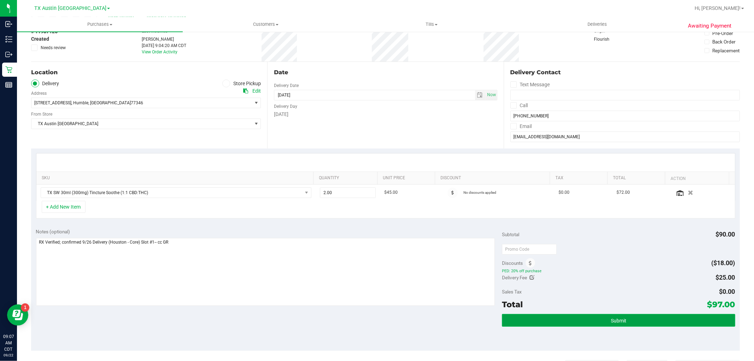
click at [612, 322] on span "Submit" at bounding box center [619, 321] width 16 height 6
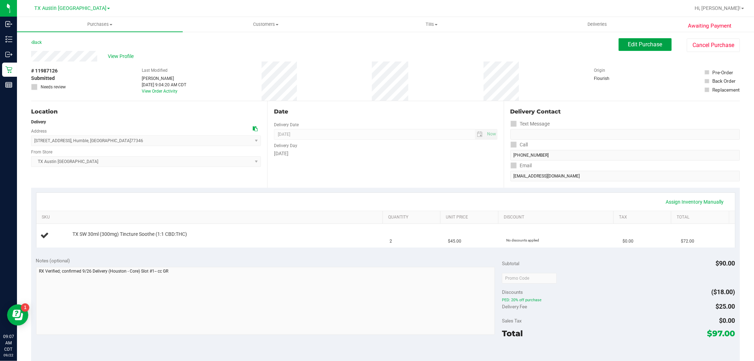
click at [645, 48] on button "Edit Purchase" at bounding box center [645, 44] width 53 height 13
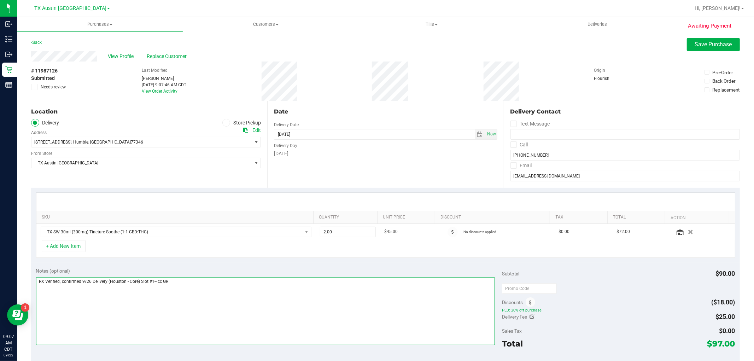
click at [185, 282] on textarea at bounding box center [265, 311] width 459 height 68
click at [220, 289] on textarea at bounding box center [265, 311] width 459 height 68
type textarea "RX Verified; confirmed 9/26 Delivery (Houston - Core) Slot #1-- cc GR (new addr…"
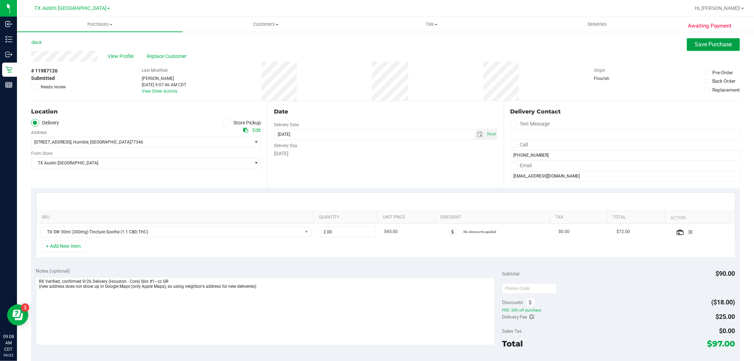
click at [687, 43] on button "Save Purchase" at bounding box center [713, 44] width 53 height 13
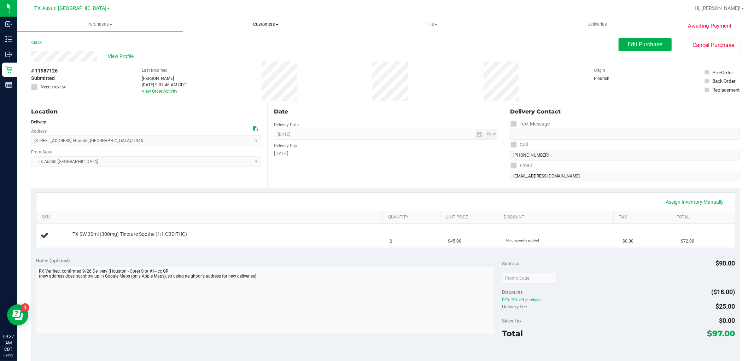
click at [264, 21] on span "Customers" at bounding box center [265, 24] width 165 height 6
click at [263, 42] on li "All customers" at bounding box center [266, 43] width 166 height 8
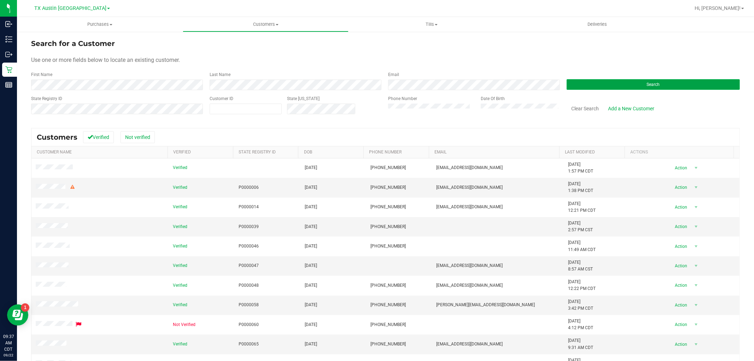
click at [591, 86] on button "Search" at bounding box center [653, 84] width 173 height 11
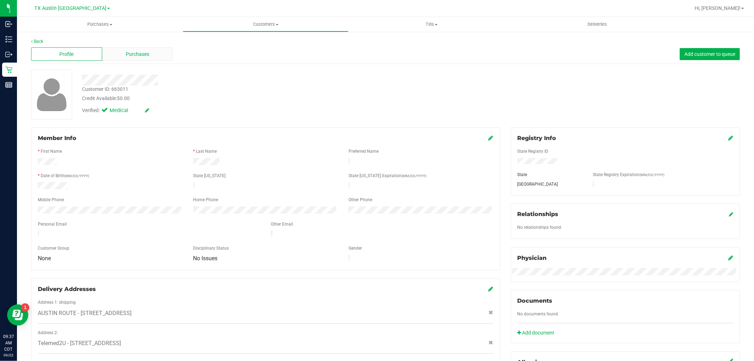
click at [156, 54] on div "Purchases" at bounding box center [137, 53] width 71 height 13
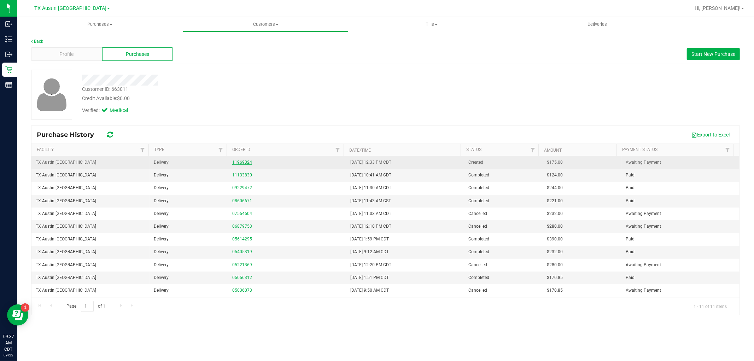
click at [233, 162] on link "11969324" at bounding box center [242, 162] width 20 height 5
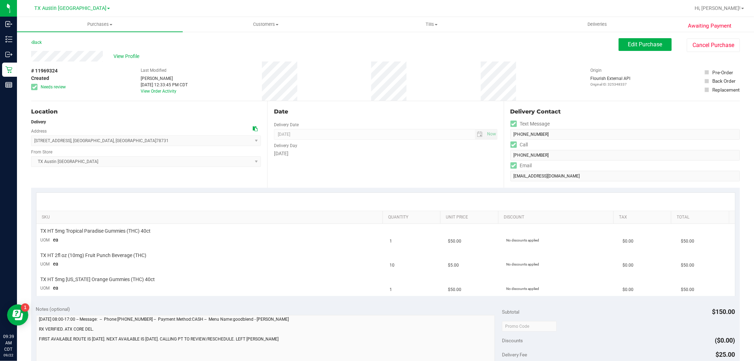
click at [253, 128] on icon at bounding box center [255, 128] width 5 height 5
click at [628, 44] on span "Edit Purchase" at bounding box center [645, 44] width 34 height 7
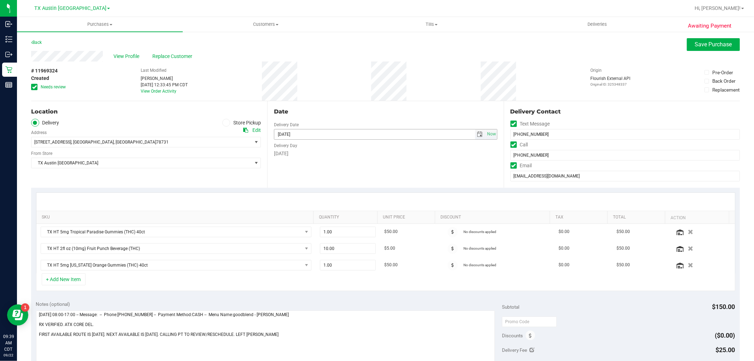
click at [477, 135] on span "select" at bounding box center [480, 135] width 6 height 6
click at [337, 203] on link "27" at bounding box center [341, 205] width 10 height 11
type input "09/27/2025"
click at [33, 87] on icon at bounding box center [34, 87] width 5 height 0
click at [0, 0] on input "Needs review" at bounding box center [0, 0] width 0 height 0
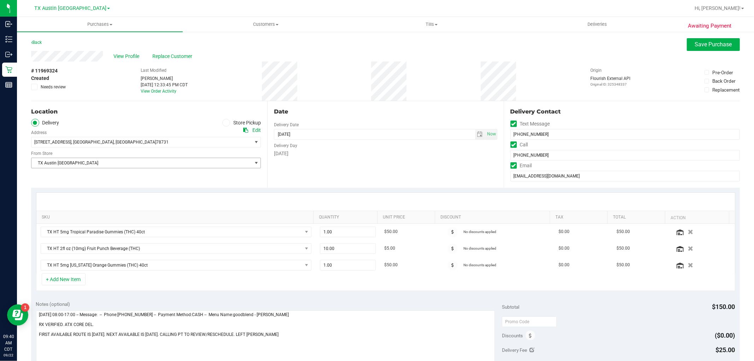
click at [248, 165] on span "TX Austin [GEOGRAPHIC_DATA]" at bounding box center [141, 163] width 220 height 10
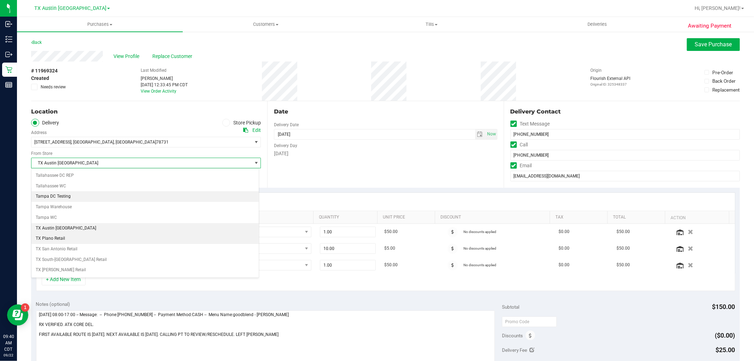
scroll to position [518, 0]
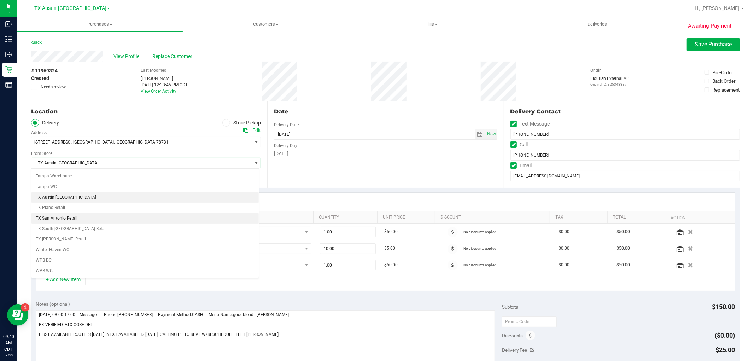
click at [138, 214] on li "TX San Antonio Retail" at bounding box center [144, 218] width 227 height 11
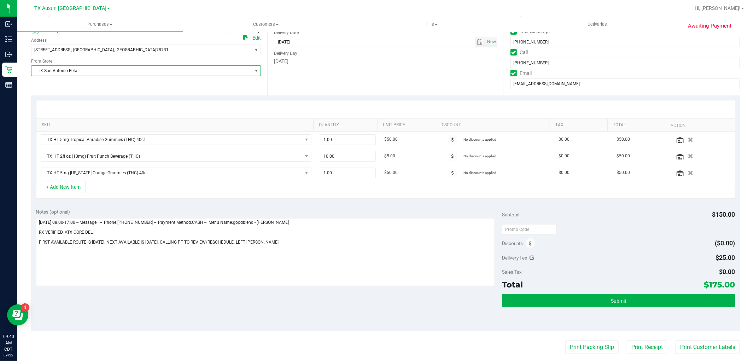
scroll to position [118, 0]
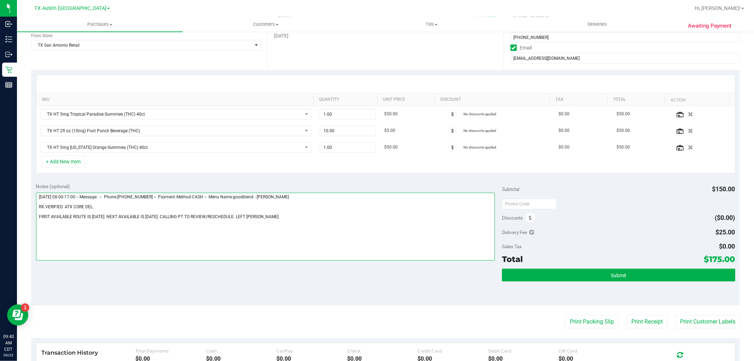
click at [299, 223] on textarea at bounding box center [265, 227] width 459 height 68
click at [92, 228] on textarea at bounding box center [265, 227] width 459 height 68
click at [228, 231] on textarea at bounding box center [265, 227] width 459 height 68
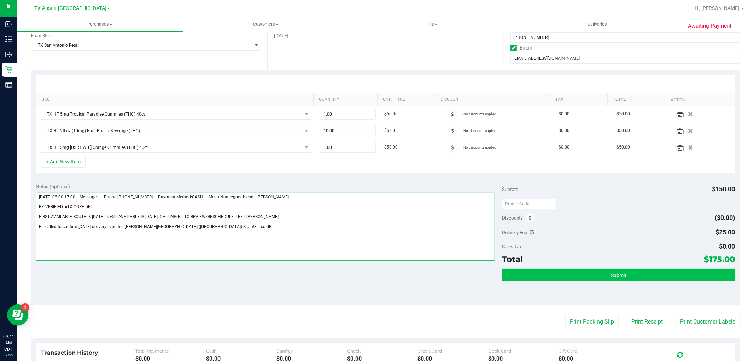
type textarea "Monday 09/22/2025 08:00-17:00 -- Message: -- Phone:5126334234 -- Payment Method…"
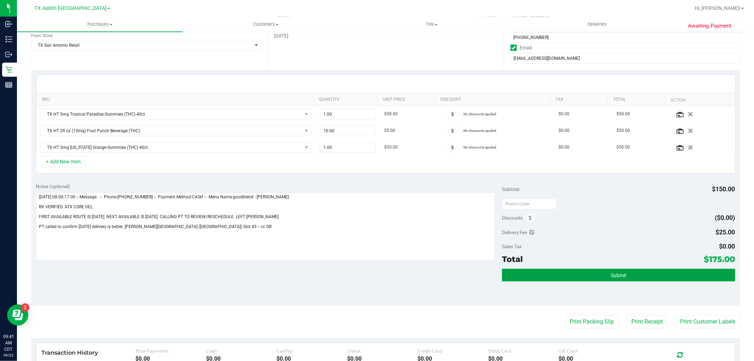
click at [613, 279] on button "Submit" at bounding box center [618, 275] width 233 height 13
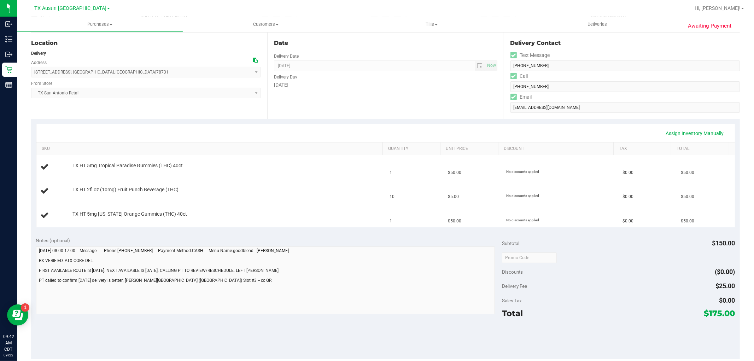
scroll to position [78, 0]
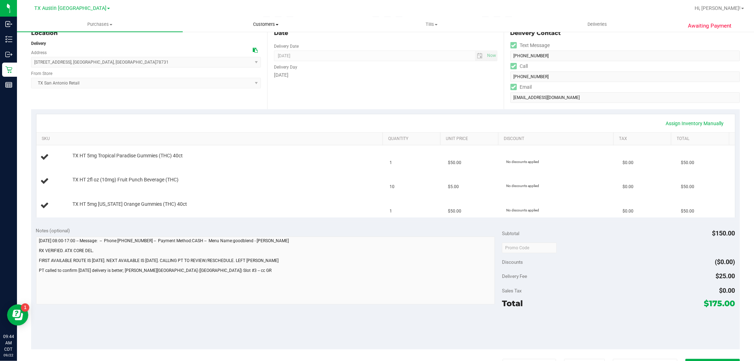
click at [272, 23] on span "Customers" at bounding box center [265, 24] width 165 height 6
click at [264, 39] on li "All customers" at bounding box center [266, 43] width 166 height 8
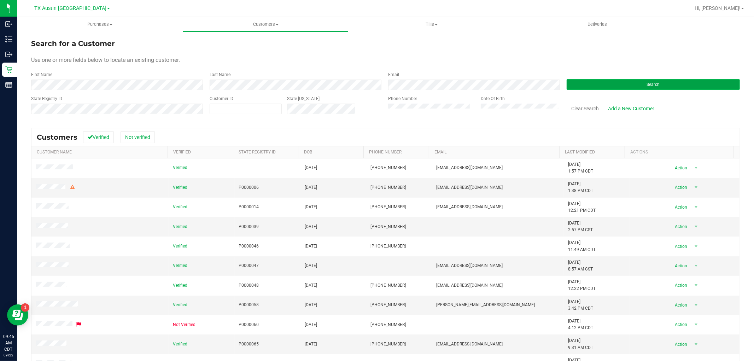
click at [580, 87] on button "Search" at bounding box center [653, 84] width 173 height 11
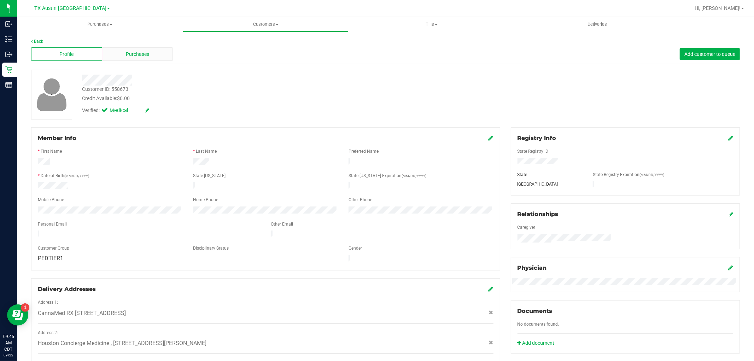
click at [144, 54] on span "Purchases" at bounding box center [137, 54] width 23 height 7
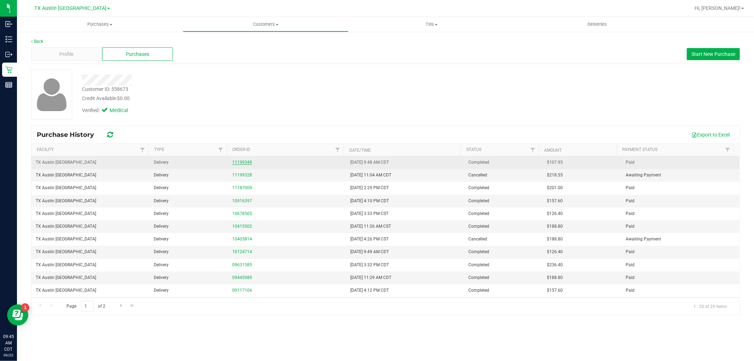
click at [237, 161] on link "11199349" at bounding box center [242, 162] width 20 height 5
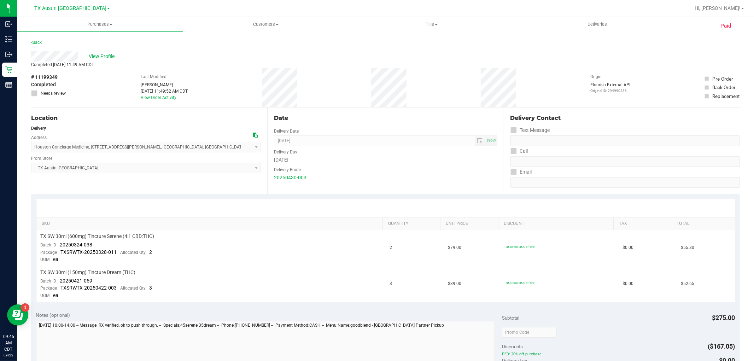
click at [29, 43] on div "Paid Back View Profile Completed May 1, 2025 11:49 AM CDT # 11199349 Completed …" at bounding box center [385, 315] width 737 height 568
click at [41, 42] on link "Back" at bounding box center [36, 42] width 11 height 5
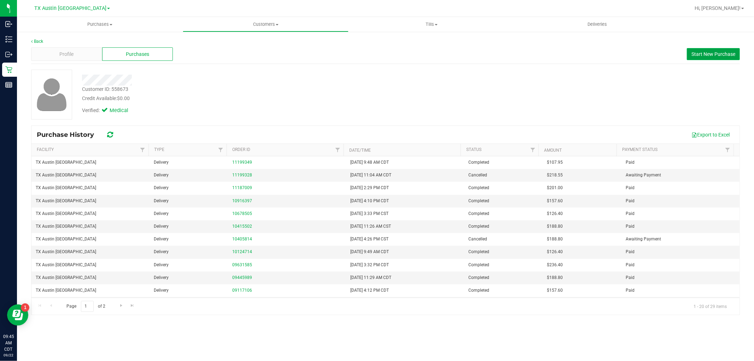
click at [714, 54] on span "Start New Purchase" at bounding box center [714, 54] width 44 height 6
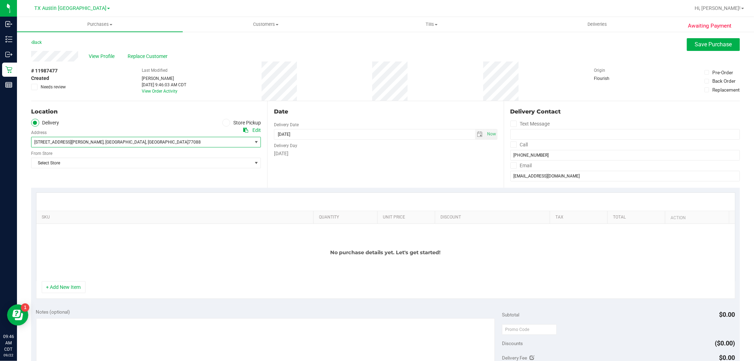
click at [137, 141] on span "5667 Bent Bough Ln , Houston , TX 77088" at bounding box center [135, 142] width 209 height 10
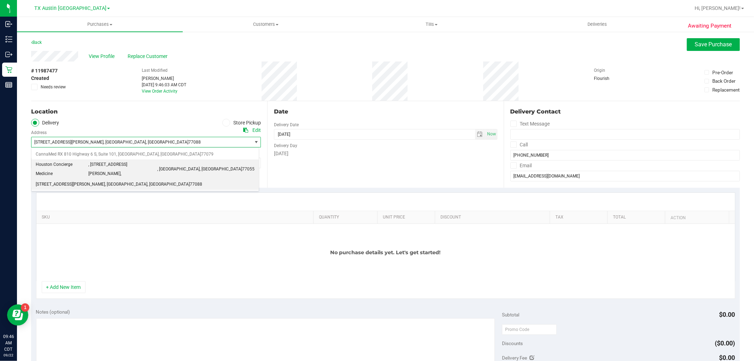
click at [126, 164] on span ", 9432 Katy Fwy, Suite #400," at bounding box center [122, 169] width 69 height 18
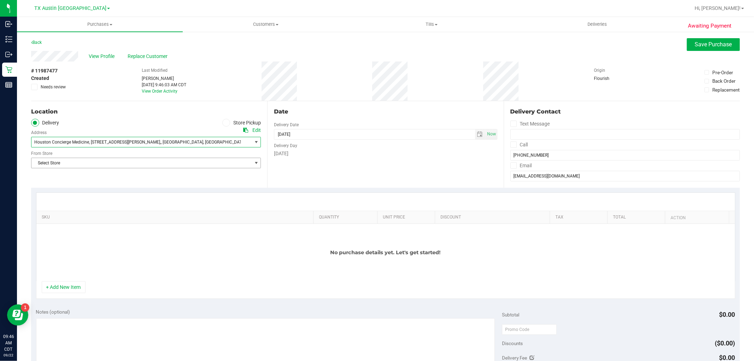
click at [126, 164] on span "Select Store" at bounding box center [141, 163] width 220 height 10
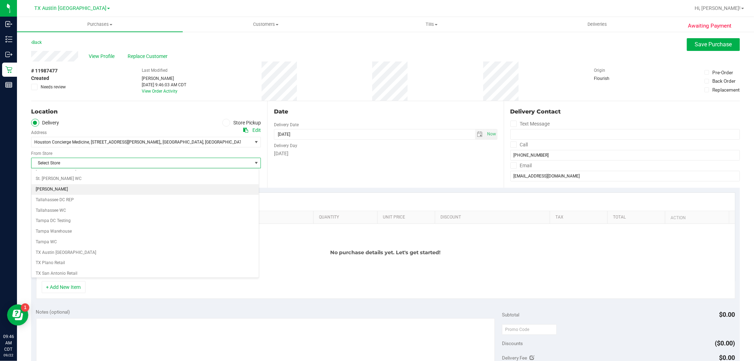
scroll to position [471, 0]
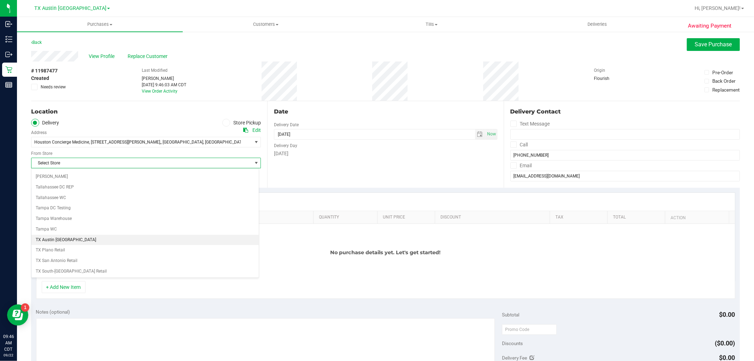
click at [116, 245] on li "TX Austin [GEOGRAPHIC_DATA]" at bounding box center [144, 240] width 227 height 11
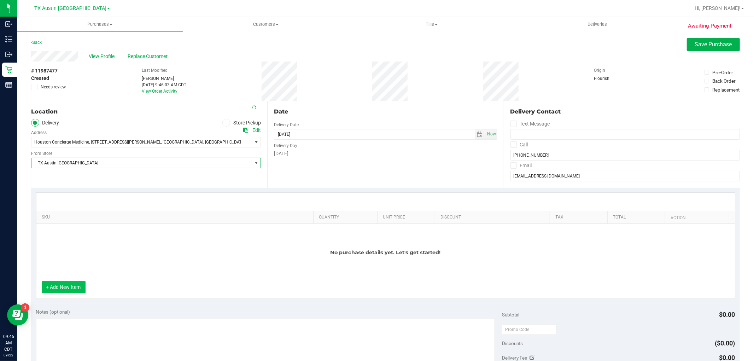
click at [75, 292] on button "+ Add New Item" at bounding box center [64, 287] width 44 height 12
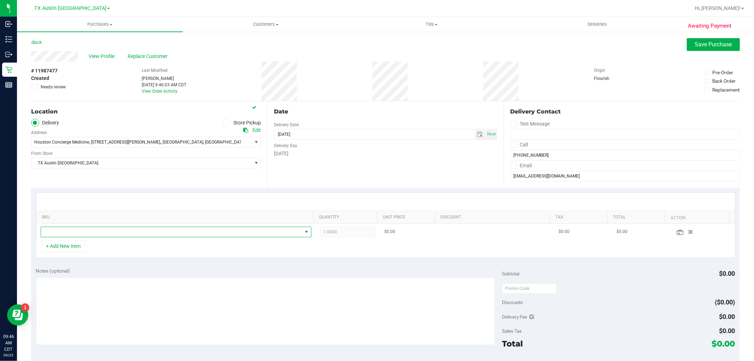
click at [115, 232] on span "NO DATA FOUND" at bounding box center [171, 232] width 261 height 10
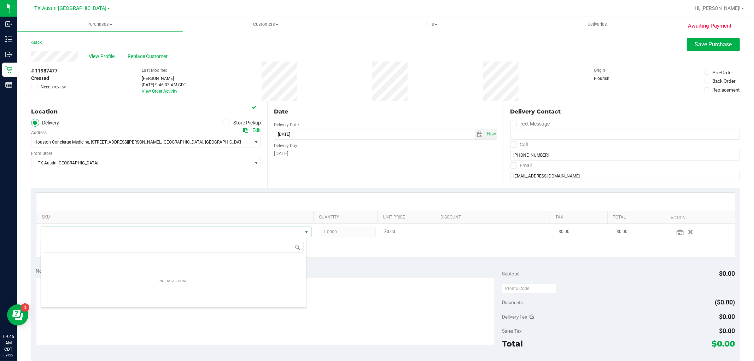
scroll to position [11, 264]
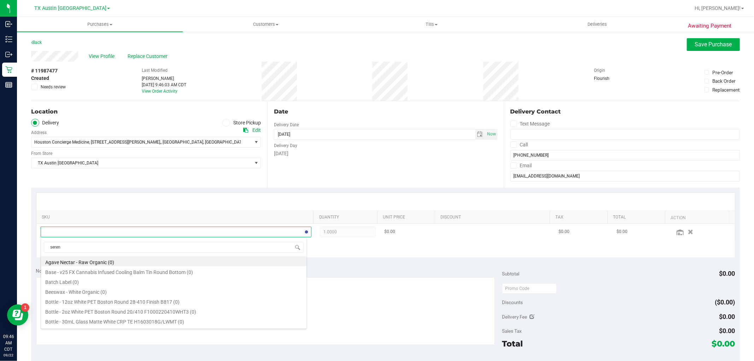
type input "serene"
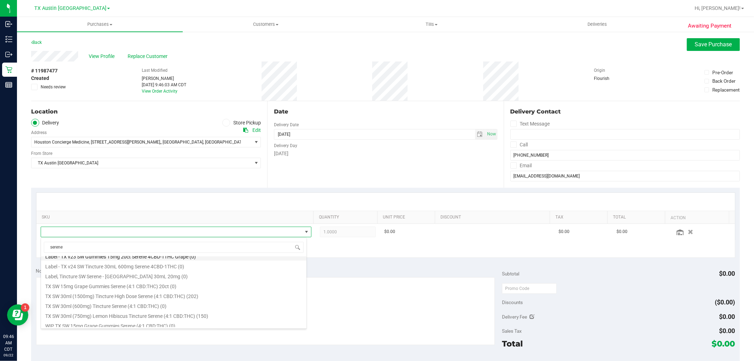
scroll to position [48, 0]
click at [157, 313] on li "TX SW 30ml (750mg) Lemon Hibiscus Tincture Serene (4:1 CBD:THC) (150)" at bounding box center [174, 313] width 266 height 10
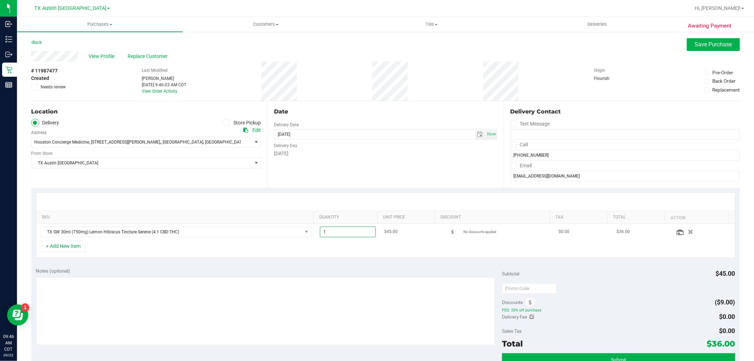
click at [337, 234] on span "1.00 1" at bounding box center [348, 232] width 56 height 11
click at [337, 234] on input "1" at bounding box center [347, 232] width 55 height 10
type input "4"
type input "4.00"
click at [350, 257] on div "+ Add New Item" at bounding box center [385, 249] width 699 height 18
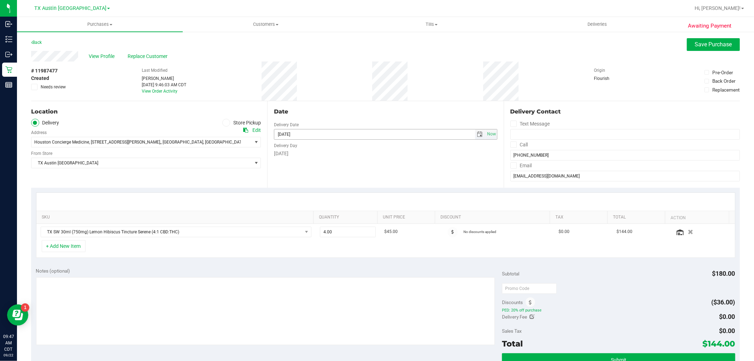
click at [477, 136] on span "select" at bounding box center [480, 135] width 6 height 6
click at [296, 206] on link "23" at bounding box center [299, 205] width 10 height 11
type input "09/23/2025"
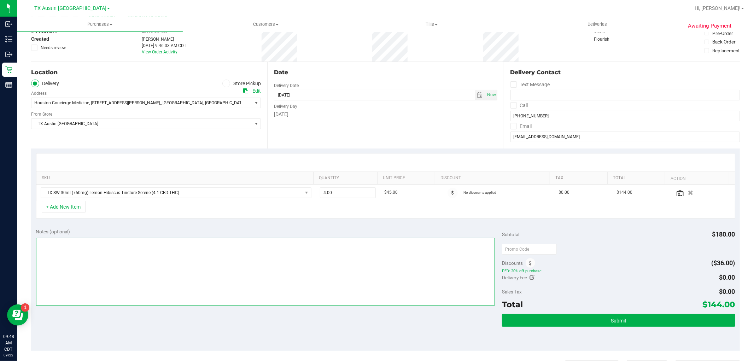
click at [369, 265] on textarea at bounding box center [265, 272] width 459 height 68
click at [37, 245] on textarea at bounding box center [265, 272] width 459 height 68
type textarea "Rx verified -- cc GR"
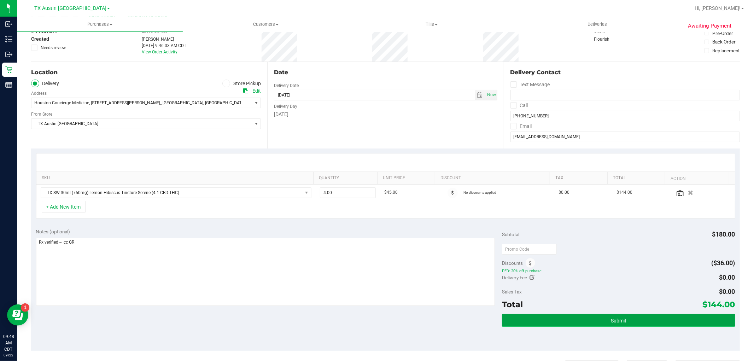
click at [601, 323] on button "Submit" at bounding box center [618, 320] width 233 height 13
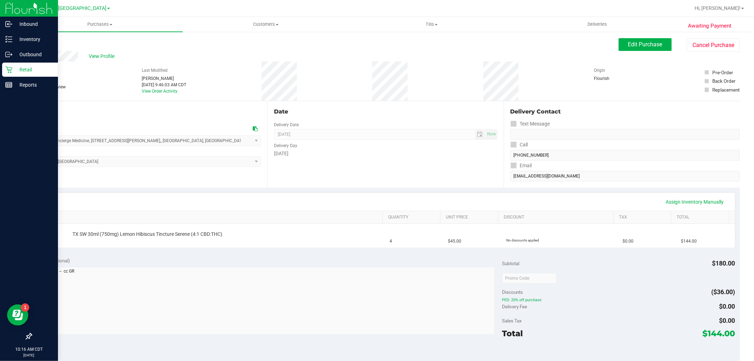
click at [6, 69] on icon at bounding box center [8, 69] width 7 height 7
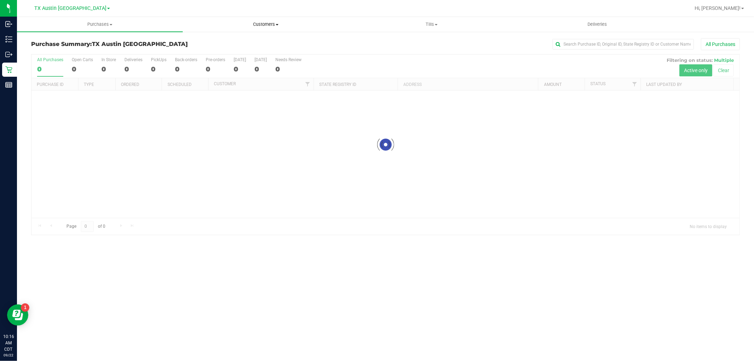
click at [269, 23] on span "Customers" at bounding box center [265, 24] width 165 height 6
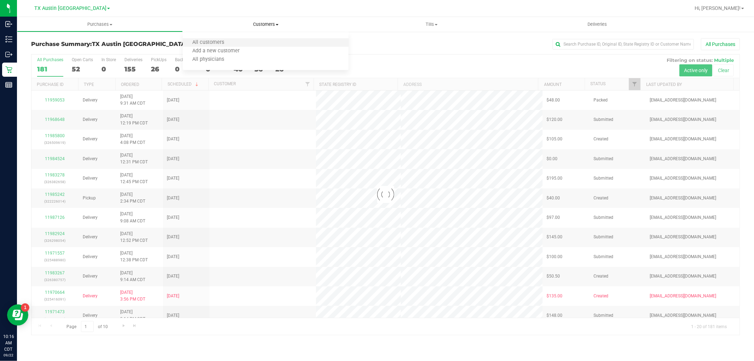
click at [246, 44] on li "All customers" at bounding box center [266, 43] width 166 height 8
click at [227, 43] on span "All customers" at bounding box center [208, 43] width 51 height 6
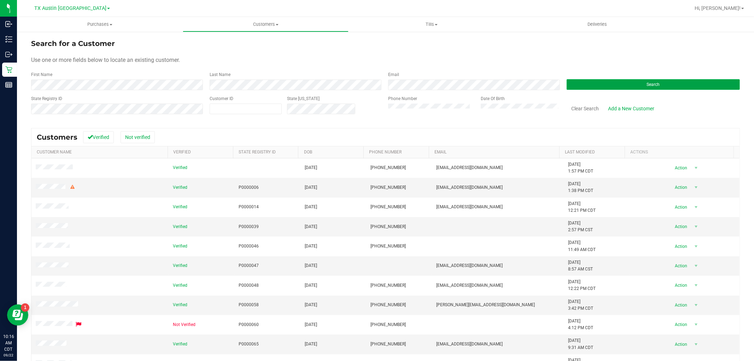
click at [573, 85] on button "Search" at bounding box center [653, 84] width 173 height 11
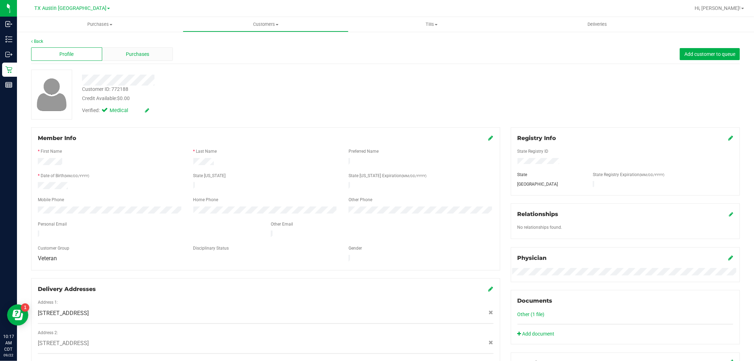
click at [143, 54] on span "Purchases" at bounding box center [137, 54] width 23 height 7
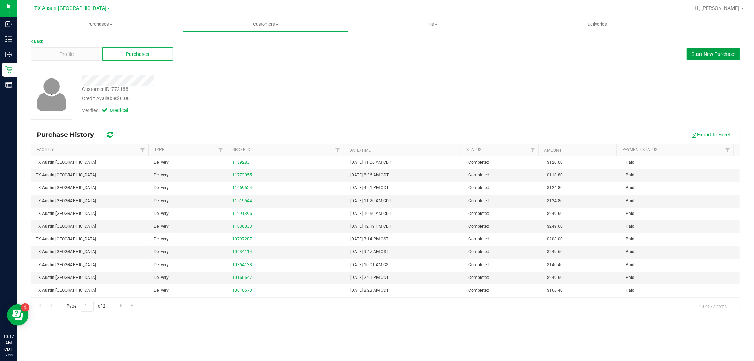
click at [712, 53] on span "Start New Purchase" at bounding box center [714, 54] width 44 height 6
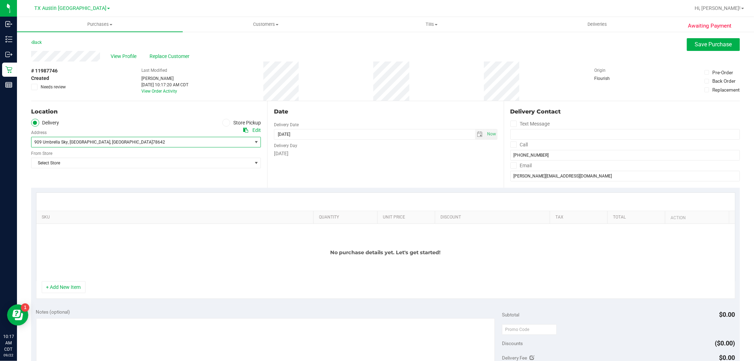
click at [148, 143] on span "909 Umbrella Sky , Liberty Hill , TX 78642" at bounding box center [135, 142] width 209 height 10
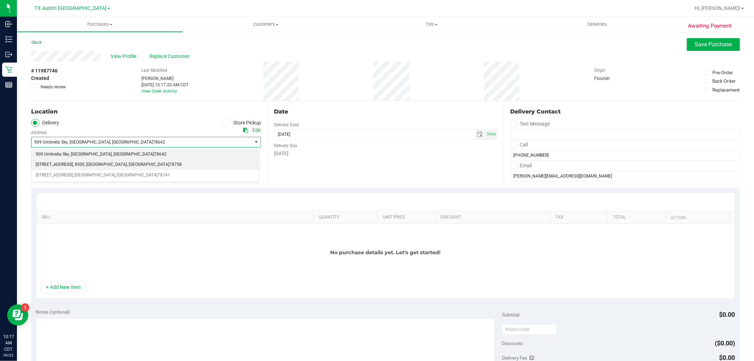
click at [131, 162] on li "2217 Park Bend Dr , #300 , Austin , TX 78758" at bounding box center [144, 164] width 227 height 11
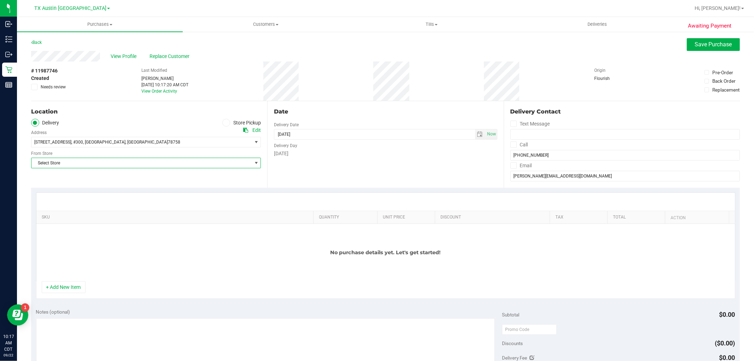
click at [131, 162] on span "Select Store" at bounding box center [141, 163] width 220 height 10
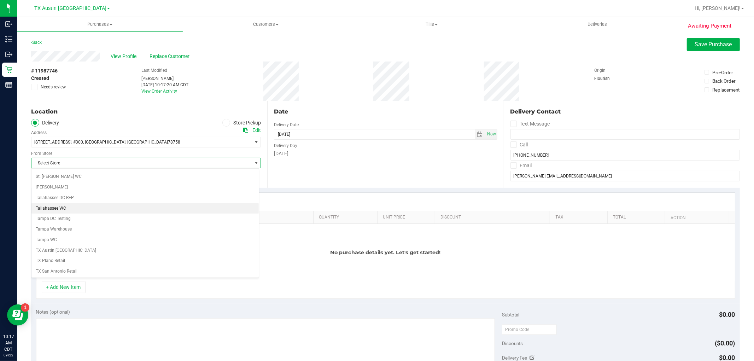
scroll to position [511, 0]
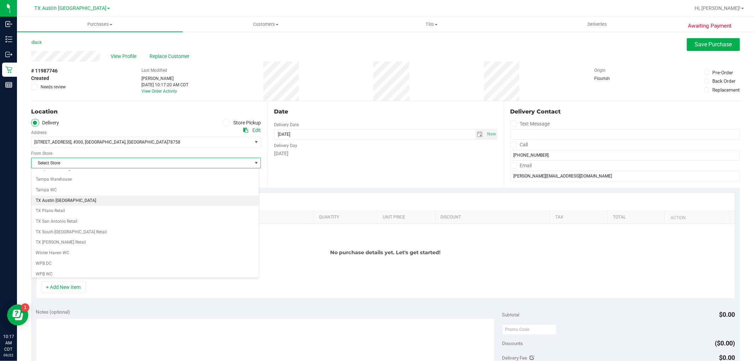
click at [56, 203] on li "TX Austin [GEOGRAPHIC_DATA]" at bounding box center [144, 201] width 227 height 11
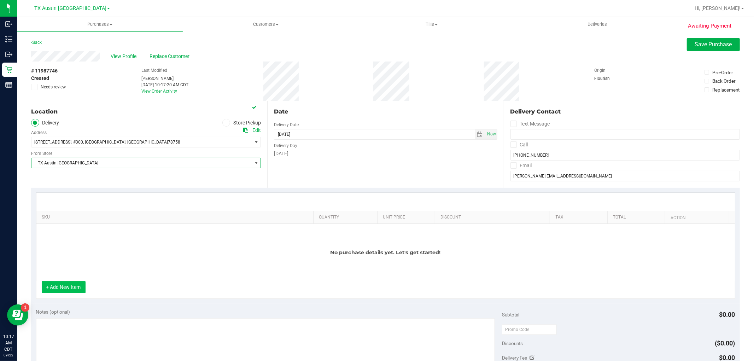
click at [72, 287] on button "+ Add New Item" at bounding box center [64, 287] width 44 height 12
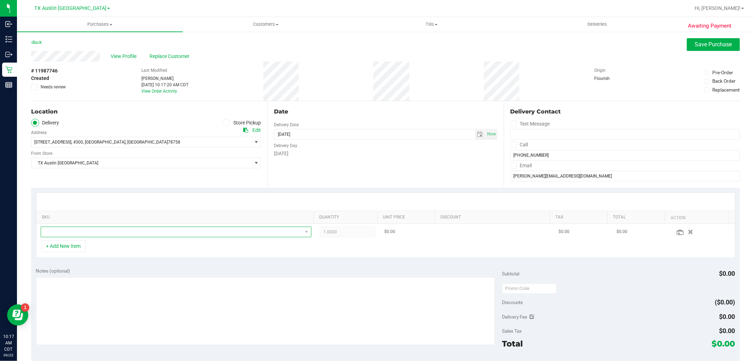
click at [108, 233] on span "NO DATA FOUND" at bounding box center [171, 232] width 261 height 10
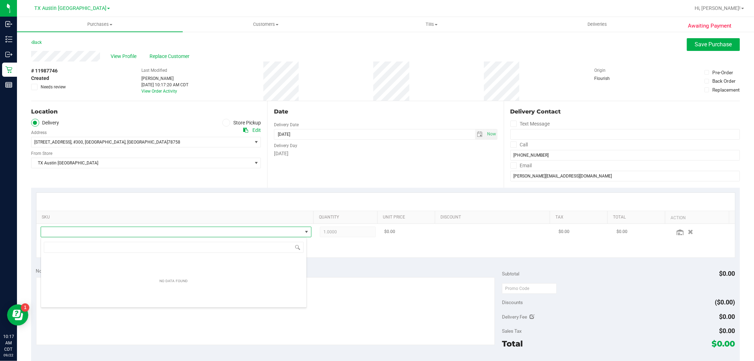
scroll to position [11, 264]
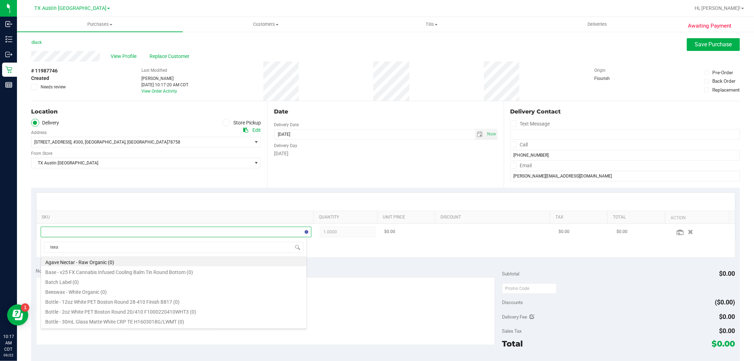
type input "texas"
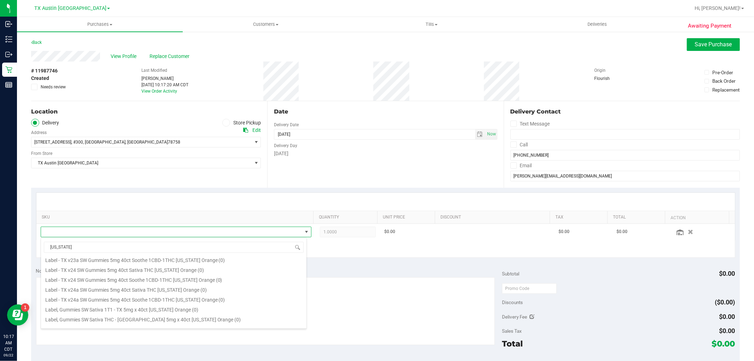
scroll to position [78, 0]
drag, startPoint x: 138, startPoint y: 306, endPoint x: 147, endPoint y: 299, distance: 11.4
click at [147, 178] on ul "EAC TX HT 5mg Texas Orange Gummies (1:1 CBD:THC) (0) EAC TX HT 5mg Texas Orange…" at bounding box center [174, 178] width 266 height 0
click at [147, 299] on li "TX HT 5mg Texas Orange Gummies (THC) 40ct (26)" at bounding box center [174, 302] width 266 height 10
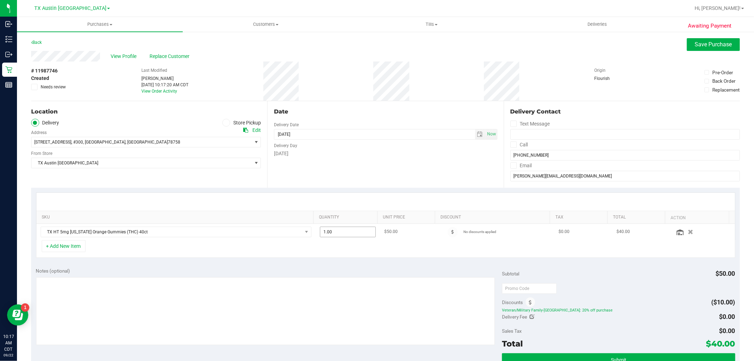
click at [342, 232] on span "1.00 1" at bounding box center [348, 232] width 56 height 11
click at [342, 232] on input "1" at bounding box center [347, 232] width 55 height 10
type input "4"
type input "4.00"
click at [325, 253] on div "+ Add New Item" at bounding box center [385, 249] width 699 height 18
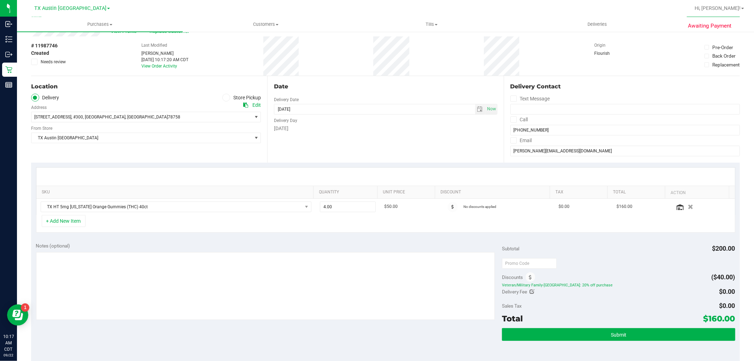
scroll to position [39, 0]
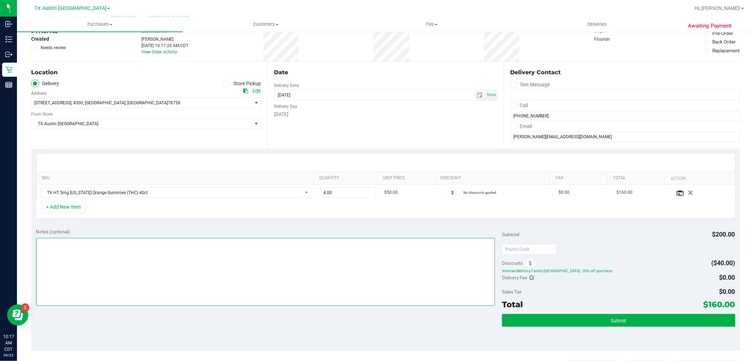
click at [237, 271] on textarea at bounding box center [265, 272] width 459 height 68
click at [477, 94] on span "select" at bounding box center [480, 95] width 6 height 6
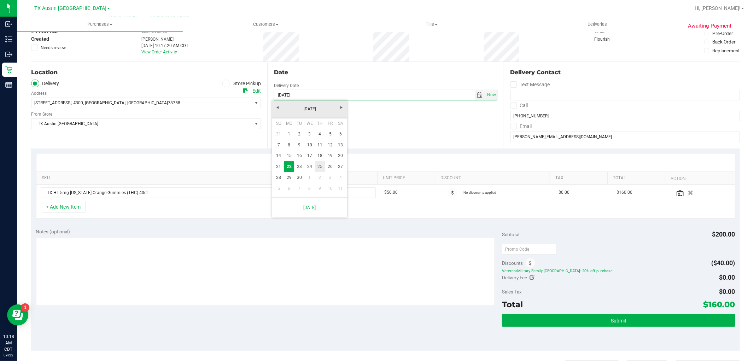
click at [322, 166] on link "25" at bounding box center [320, 166] width 10 height 11
type input "09/25/2025"
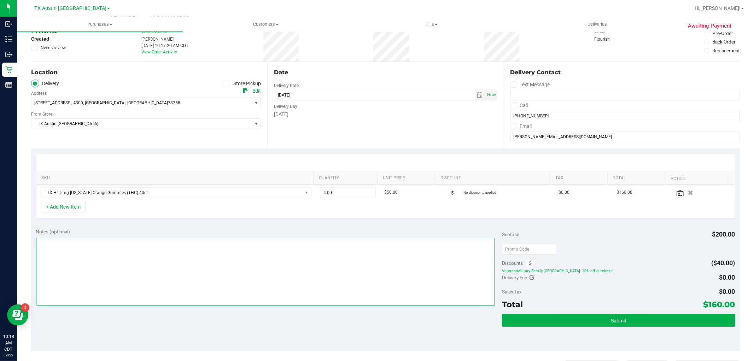
click at [271, 287] on textarea at bounding box center [265, 272] width 459 height 68
type textarea "Rx verified -- cc GR"
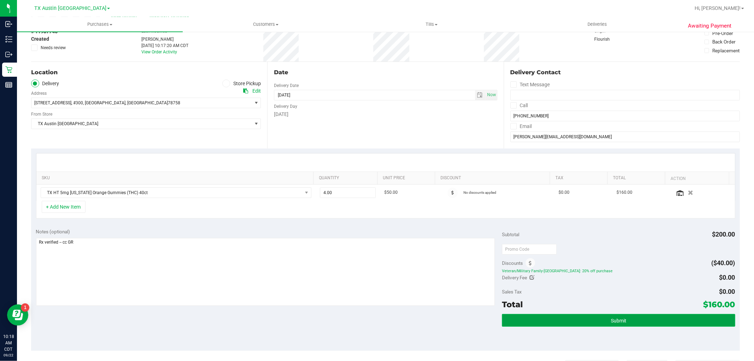
click at [613, 324] on button "Submit" at bounding box center [618, 320] width 233 height 13
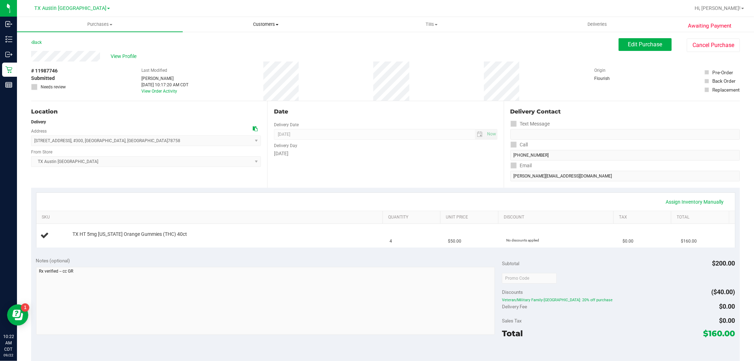
click at [263, 25] on span "Customers" at bounding box center [265, 24] width 165 height 6
click at [259, 44] on li "All customers" at bounding box center [266, 43] width 166 height 8
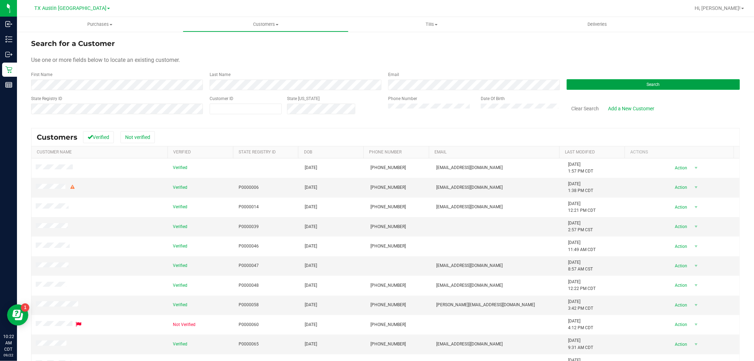
click at [606, 83] on button "Search" at bounding box center [653, 84] width 173 height 11
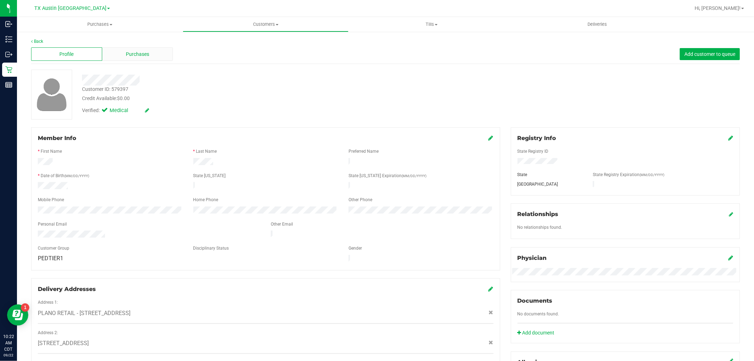
click at [152, 57] on div "Purchases" at bounding box center [137, 53] width 71 height 13
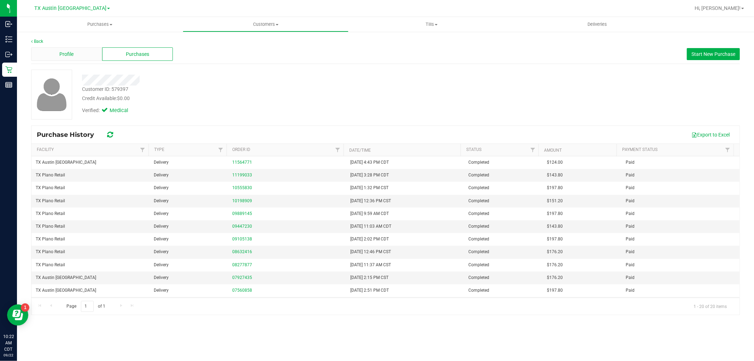
click at [79, 58] on div "Profile" at bounding box center [66, 53] width 71 height 13
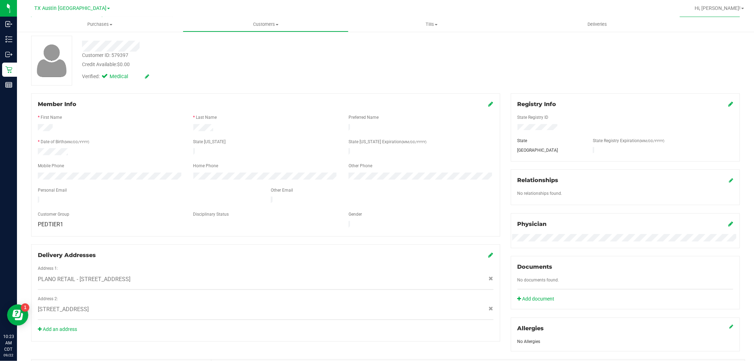
scroll to position [78, 0]
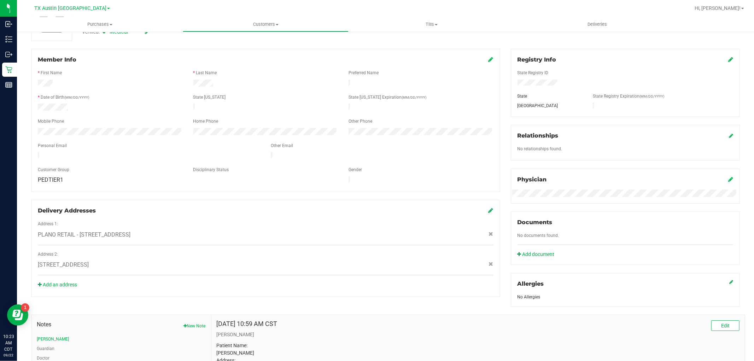
click at [128, 261] on div "2508 Boulder Dr , Corinth , TX 76210" at bounding box center [266, 265] width 466 height 8
copy span "2508 Boulder Dr , Corinth , TX 76210"
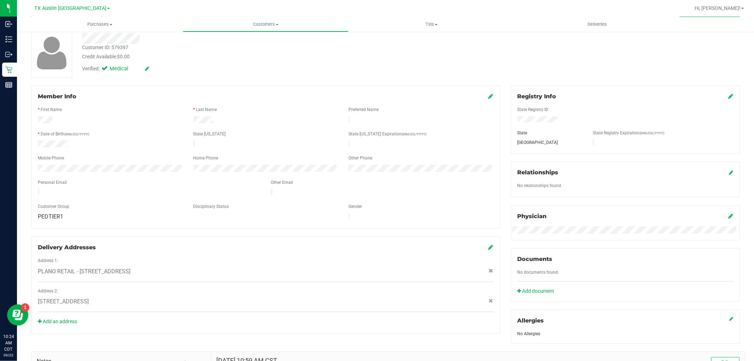
scroll to position [0, 0]
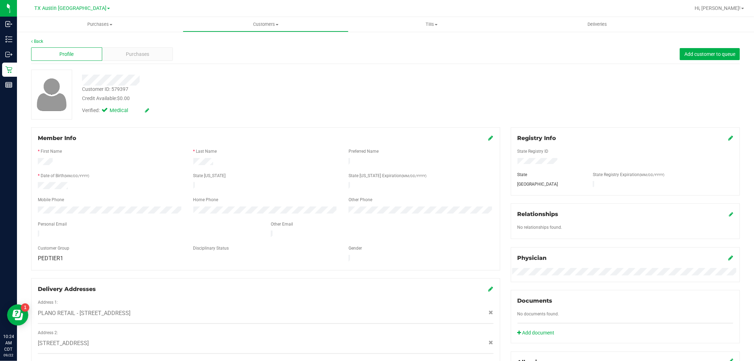
click at [145, 46] on div "Profile Purchases Add customer to queue" at bounding box center [385, 54] width 709 height 19
click at [144, 54] on span "Purchases" at bounding box center [137, 54] width 23 height 7
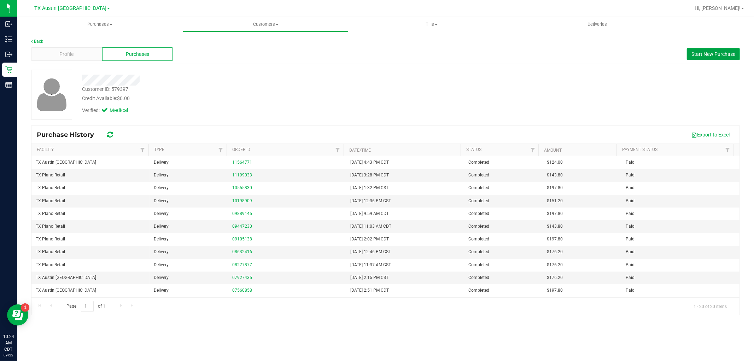
click at [716, 55] on span "Start New Purchase" at bounding box center [714, 54] width 44 height 6
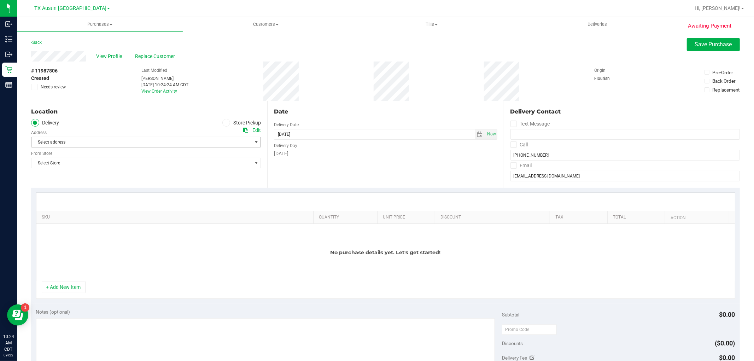
click at [166, 141] on span "Select address" at bounding box center [135, 142] width 209 height 10
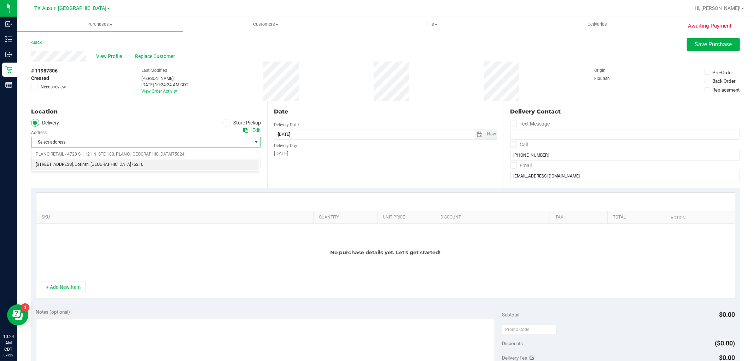
click at [151, 168] on li "2508 Boulder Dr , Corinth , TX 76210" at bounding box center [144, 164] width 227 height 11
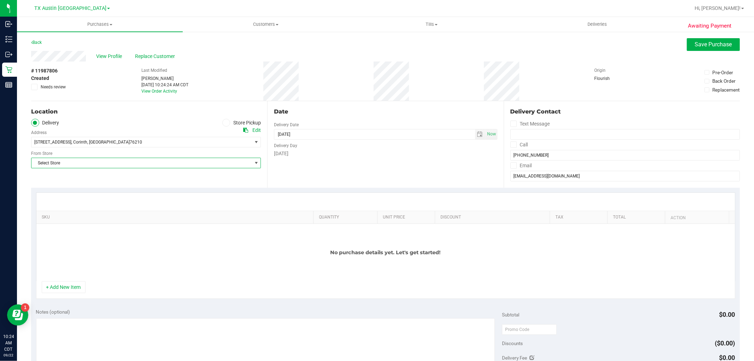
click at [153, 165] on span "Select Store" at bounding box center [141, 163] width 220 height 10
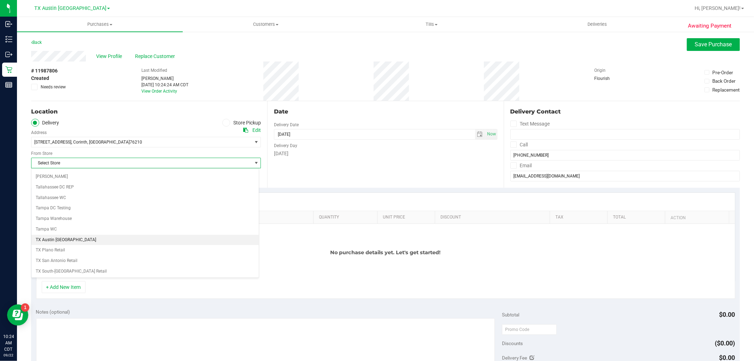
click at [59, 245] on li "TX Austin [GEOGRAPHIC_DATA]" at bounding box center [144, 240] width 227 height 11
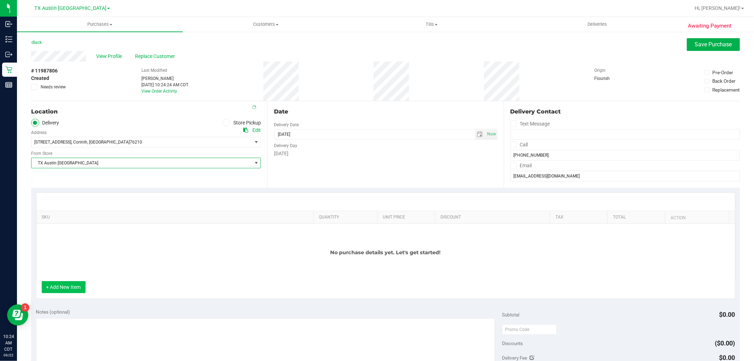
click at [59, 287] on button "+ Add New Item" at bounding box center [64, 287] width 44 height 12
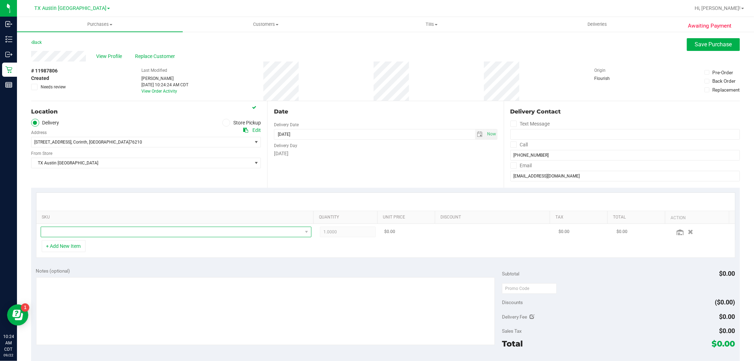
click at [102, 232] on span "NO DATA FOUND" at bounding box center [171, 232] width 261 height 10
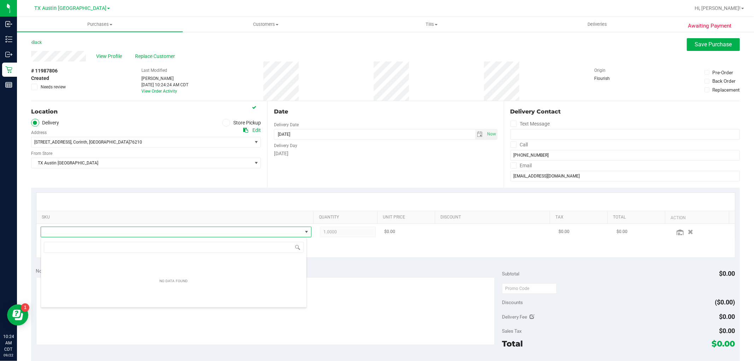
scroll to position [11, 264]
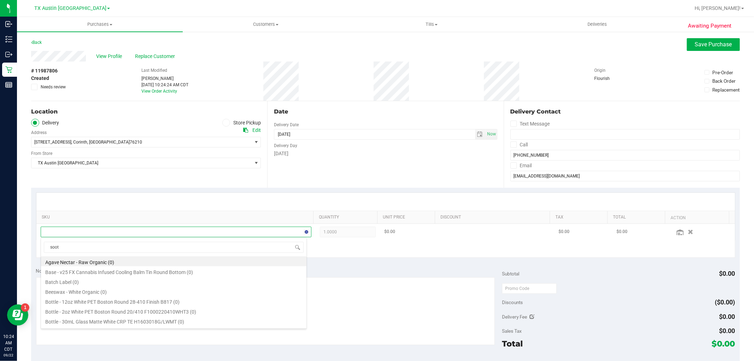
type input "sooth"
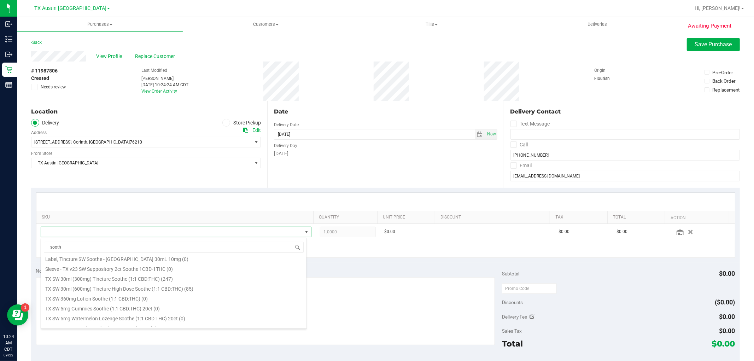
scroll to position [235, 0]
click at [167, 266] on li "TX SW 30ml (300mg) Tincture Soothe (1:1 CBD:THC) (247)" at bounding box center [174, 263] width 266 height 10
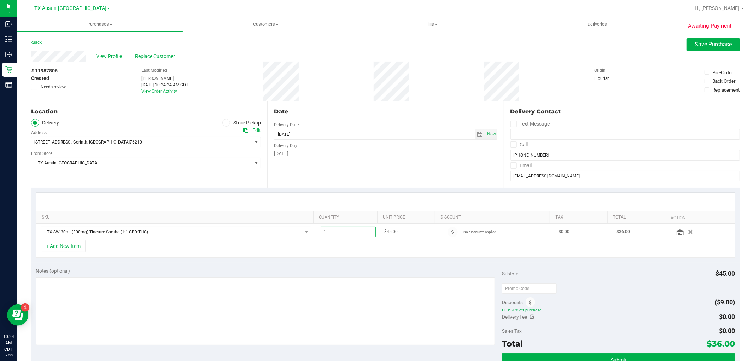
click at [353, 234] on span "1.00 1" at bounding box center [348, 232] width 56 height 11
click at [353, 234] on input "1" at bounding box center [347, 232] width 55 height 10
click at [351, 233] on span "1.00 1" at bounding box center [348, 232] width 56 height 11
click at [351, 233] on input "1" at bounding box center [347, 232] width 55 height 10
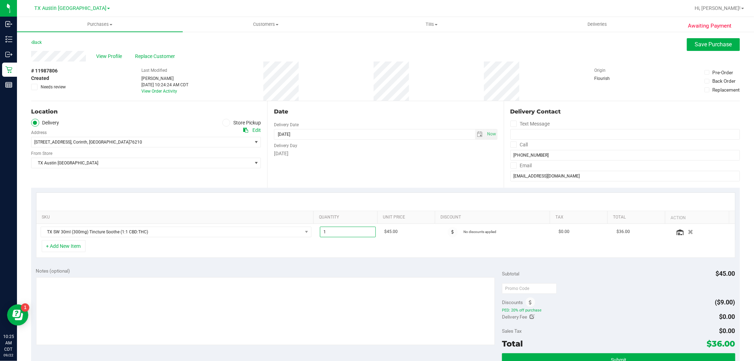
type input "4"
type input "4.00"
click at [362, 299] on textarea at bounding box center [265, 311] width 459 height 68
click at [530, 317] on icon at bounding box center [532, 316] width 5 height 5
type input "$0.00"
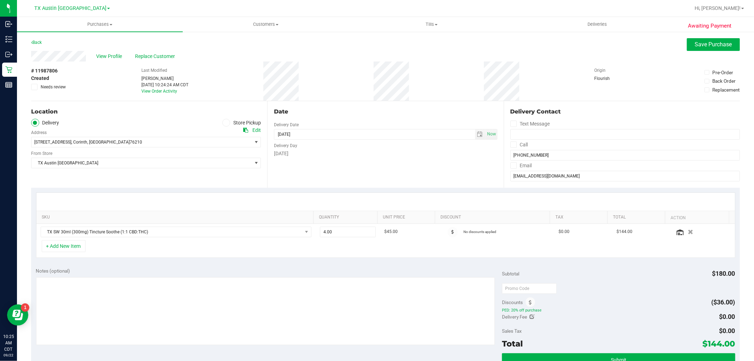
type input "0"
click at [702, 320] on span at bounding box center [709, 318] width 53 height 12
click at [702, 320] on input "text" at bounding box center [709, 319] width 52 height 10
type input "25"
type input "$25.00"
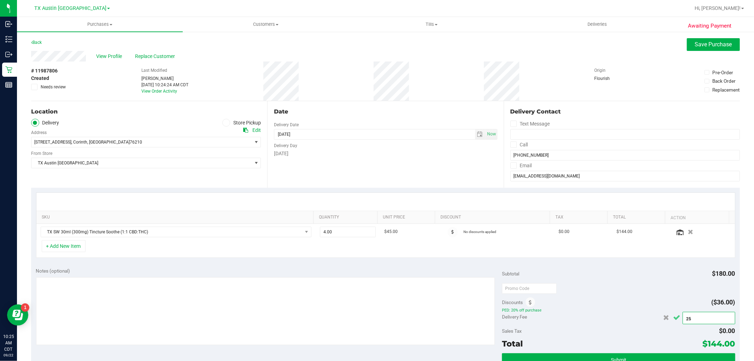
click at [675, 319] on icon "Cancel button" at bounding box center [677, 317] width 7 height 5
click at [477, 133] on span "select" at bounding box center [480, 135] width 6 height 6
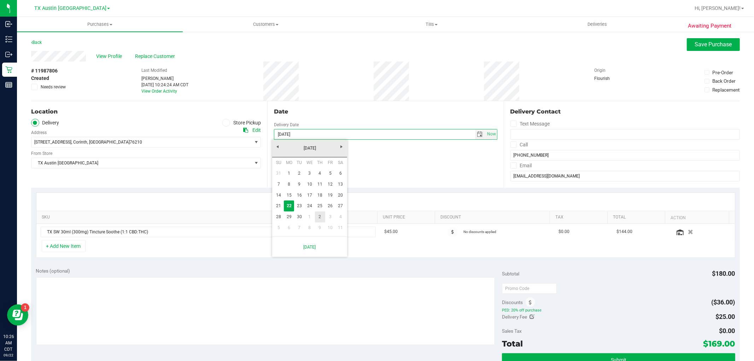
click at [322, 216] on link "2" at bounding box center [320, 216] width 10 height 11
type input "10/02/2025"
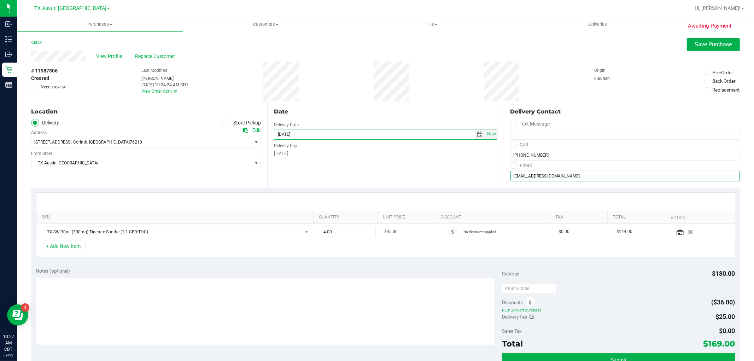
click at [538, 174] on input "erinstratton78@gmail.com" at bounding box center [625, 176] width 229 height 11
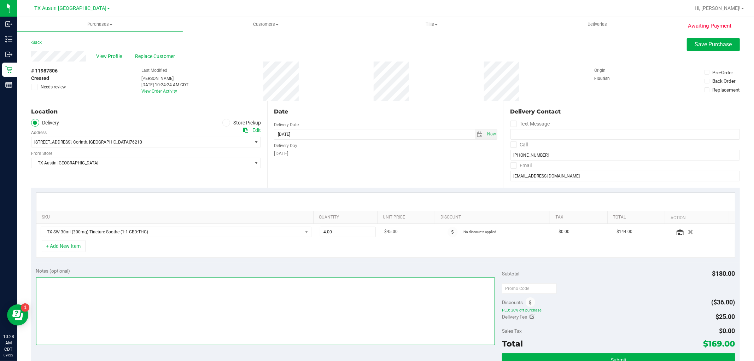
click at [113, 302] on textarea at bounding box center [265, 311] width 459 height 68
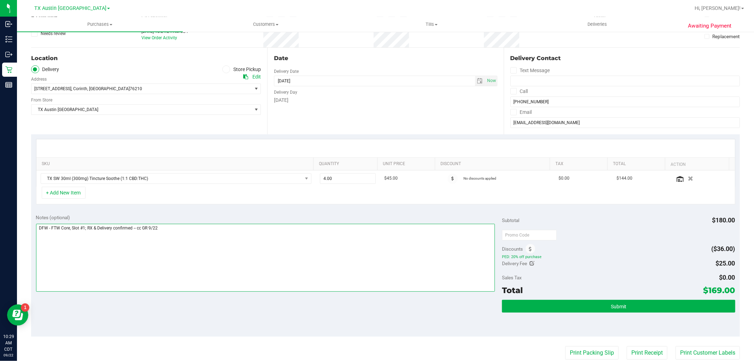
scroll to position [78, 0]
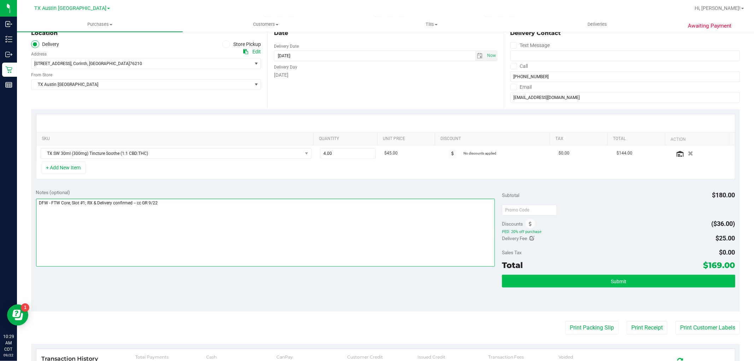
type textarea "DFW - FTW Core, Slot #1; RX & Delivery confirmed -- cc GR 9/22"
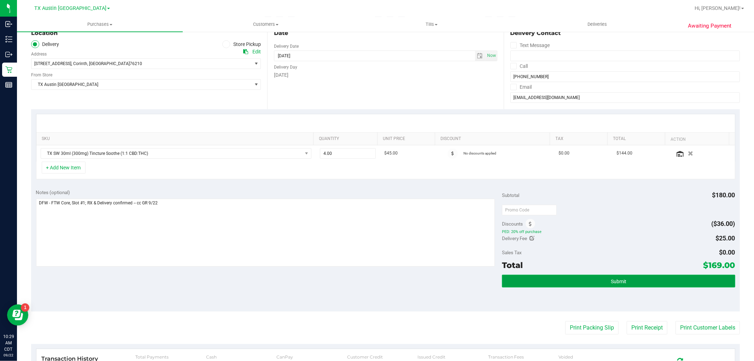
click at [614, 286] on button "Submit" at bounding box center [618, 281] width 233 height 13
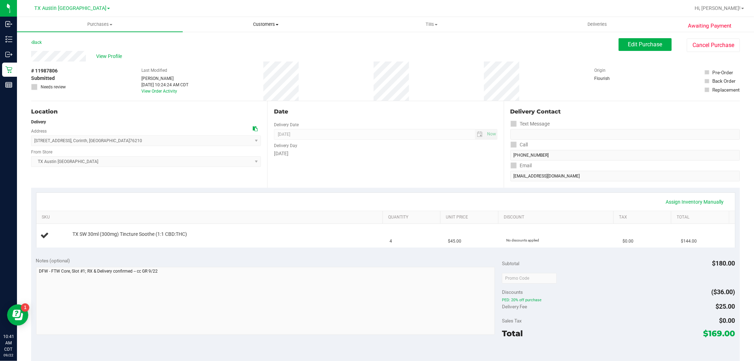
click at [271, 25] on span "Customers" at bounding box center [265, 24] width 165 height 6
click at [257, 40] on li "All customers" at bounding box center [266, 43] width 166 height 8
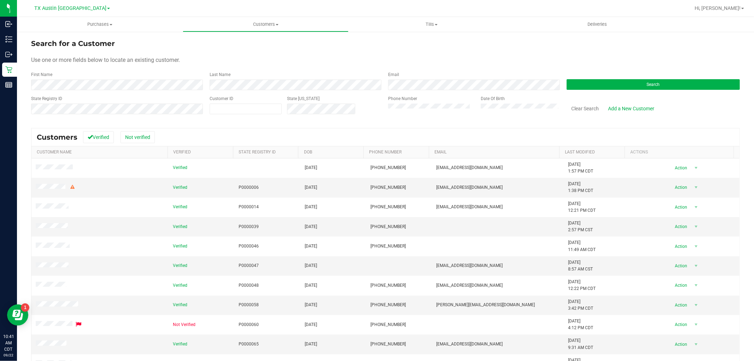
click at [129, 78] on div "First Name" at bounding box center [117, 80] width 173 height 19
click at [127, 91] on form "Search for a Customer Use one or more fields below to locate an existing custom…" at bounding box center [385, 79] width 709 height 82
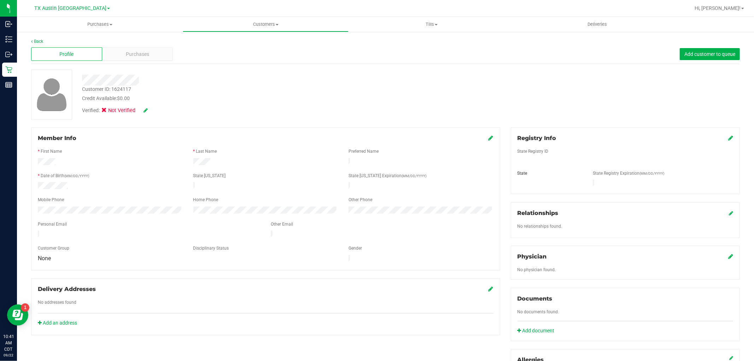
click at [146, 111] on icon at bounding box center [146, 110] width 4 height 5
click at [109, 113] on span at bounding box center [106, 111] width 6 height 6
click at [0, 0] on input "Medical" at bounding box center [0, 0] width 0 height 0
click at [722, 137] on div "Registry Info" at bounding box center [626, 138] width 216 height 8
click at [728, 138] on icon at bounding box center [730, 138] width 5 height 6
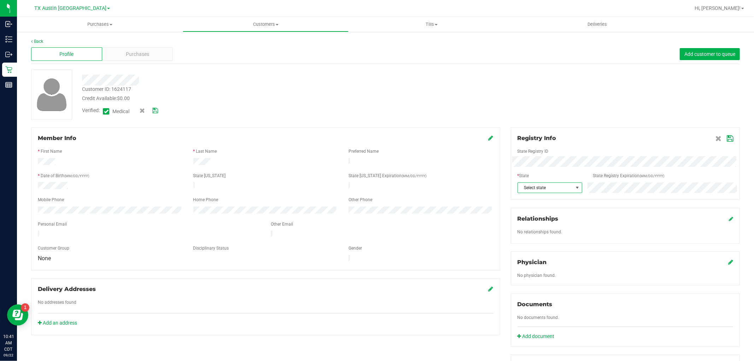
click at [550, 186] on span "Select state" at bounding box center [545, 188] width 55 height 10
click at [542, 261] on li "TX" at bounding box center [546, 258] width 64 height 12
click at [727, 139] on icon at bounding box center [730, 139] width 6 height 6
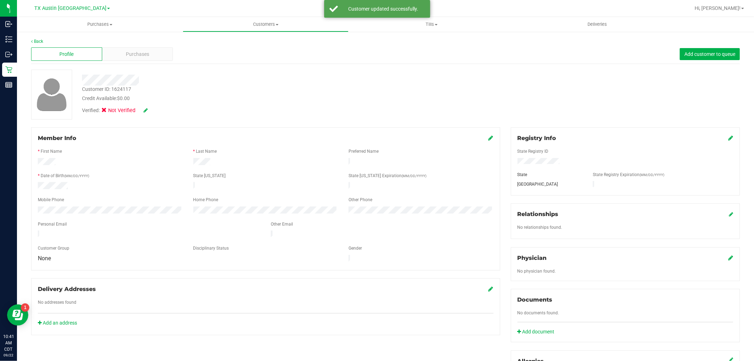
click at [146, 110] on icon at bounding box center [146, 110] width 4 height 5
click at [160, 107] on div "Verified: Medical" at bounding box center [137, 111] width 120 height 9
click at [156, 109] on icon at bounding box center [155, 110] width 6 height 5
click at [152, 51] on div "Purchases" at bounding box center [137, 53] width 71 height 13
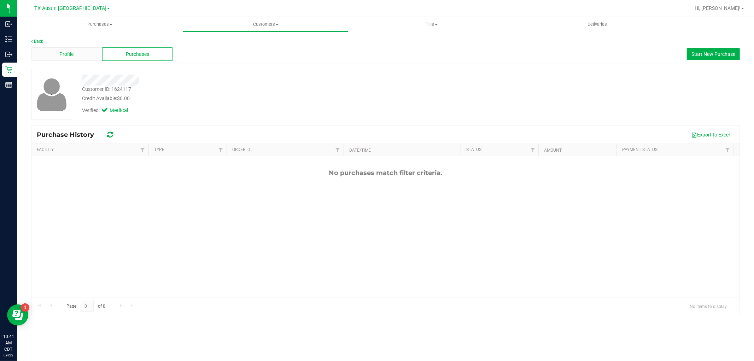
click at [67, 49] on div "Profile" at bounding box center [66, 53] width 71 height 13
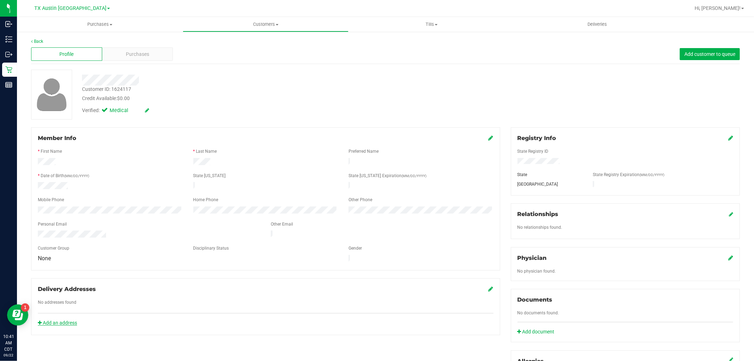
click at [72, 320] on link "Add an address" at bounding box center [57, 323] width 39 height 6
click at [146, 58] on span "Purchases" at bounding box center [137, 54] width 23 height 7
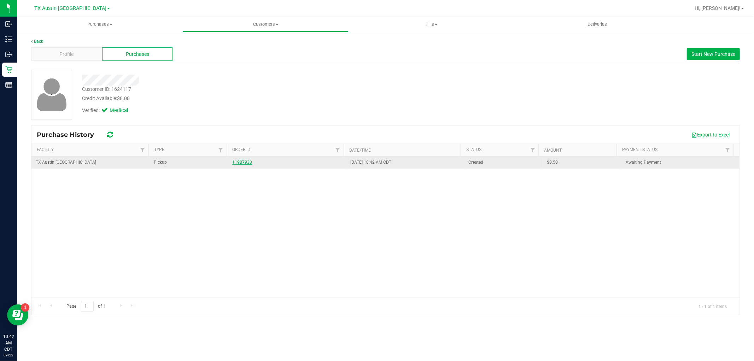
click at [241, 164] on link "11987938" at bounding box center [242, 162] width 20 height 5
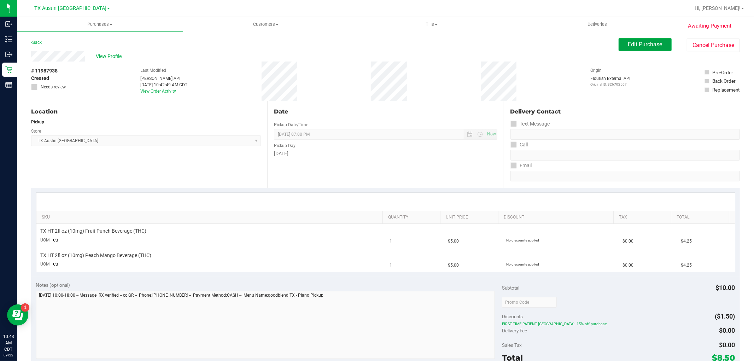
click at [635, 47] on span "Edit Purchase" at bounding box center [645, 44] width 34 height 7
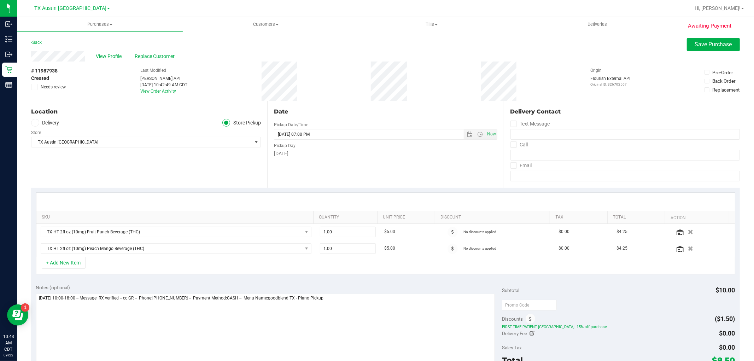
click at [53, 121] on label "Delivery" at bounding box center [45, 123] width 28 height 8
click at [0, 0] on input "Delivery" at bounding box center [0, 0] width 0 height 0
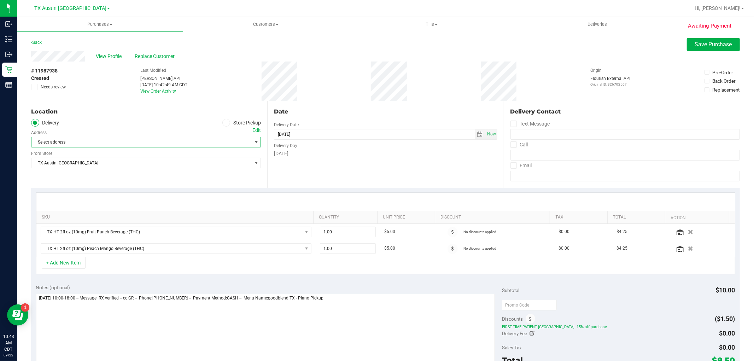
click at [60, 142] on span "Select address" at bounding box center [135, 142] width 209 height 10
click at [255, 131] on div "Edit" at bounding box center [256, 130] width 8 height 7
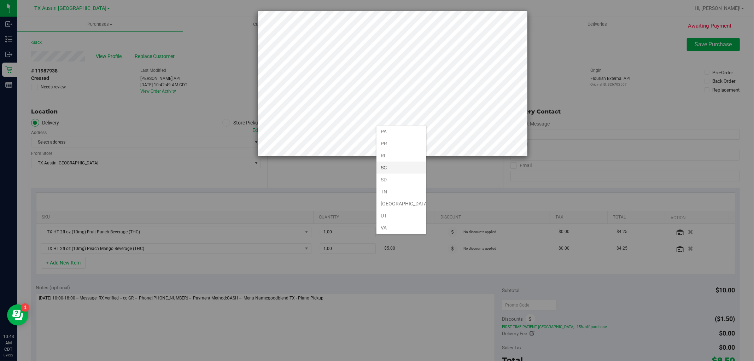
scroll to position [471, 0]
click at [391, 194] on li "TX" at bounding box center [402, 190] width 50 height 12
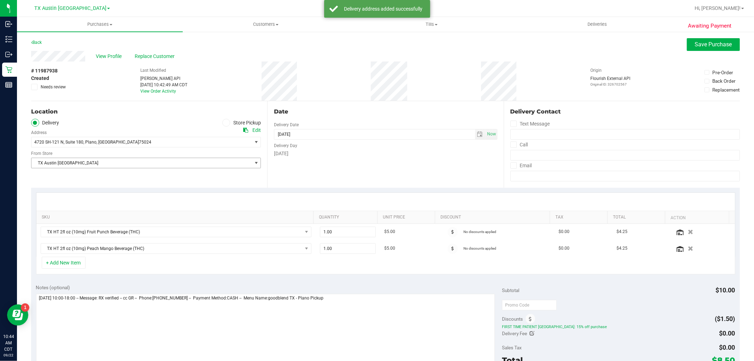
click at [243, 162] on span "TX Austin [GEOGRAPHIC_DATA]" at bounding box center [141, 163] width 220 height 10
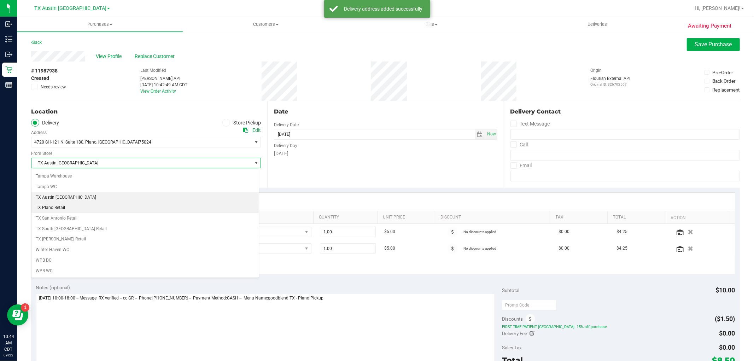
drag, startPoint x: 160, startPoint y: 214, endPoint x: 163, endPoint y: 209, distance: 5.4
click at [163, 209] on li "TX Plano Retail" at bounding box center [144, 208] width 227 height 11
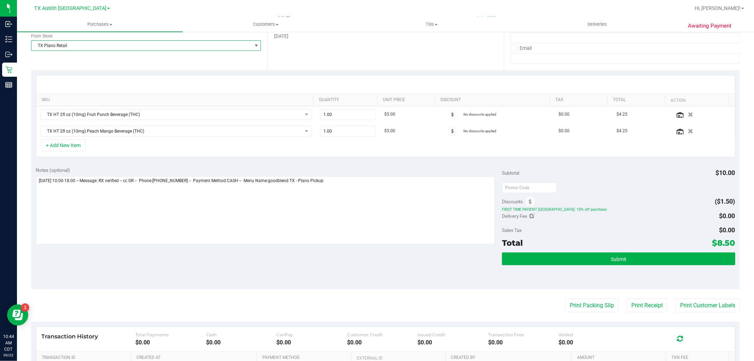
scroll to position [118, 0]
click at [617, 259] on span "Submit" at bounding box center [619, 259] width 16 height 6
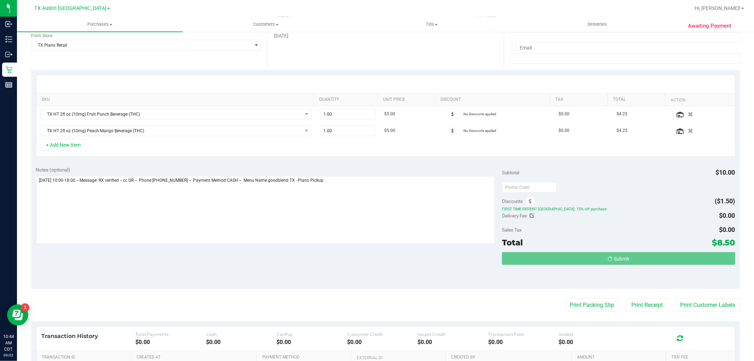
scroll to position [0, 0]
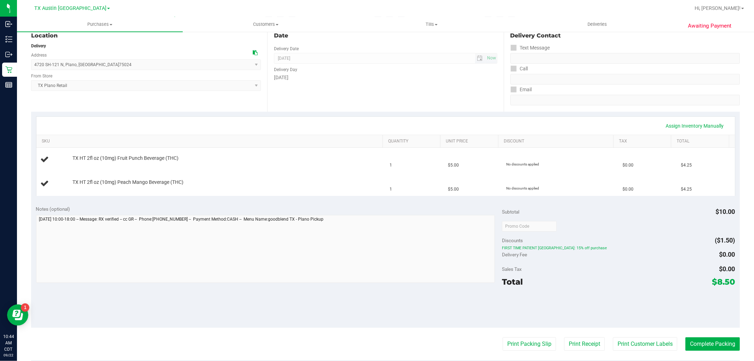
scroll to position [78, 0]
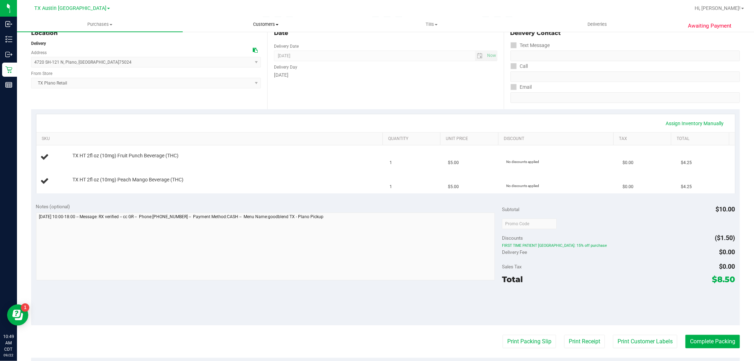
click at [262, 24] on span "Customers" at bounding box center [265, 24] width 165 height 6
click at [254, 45] on li "All customers" at bounding box center [266, 43] width 166 height 8
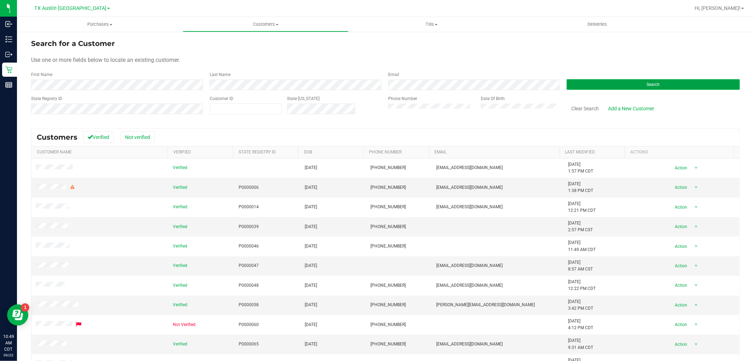
click at [578, 87] on button "Search" at bounding box center [653, 84] width 173 height 11
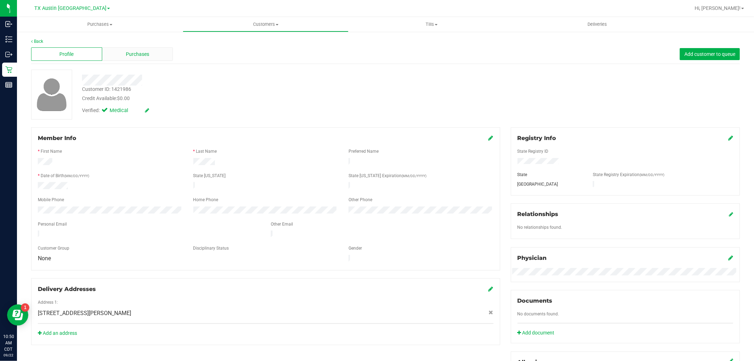
click at [126, 58] on div "Purchases" at bounding box center [137, 53] width 71 height 13
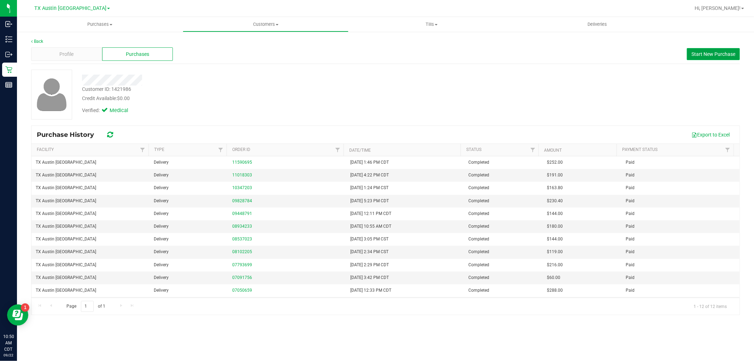
click at [723, 56] on span "Start New Purchase" at bounding box center [714, 54] width 44 height 6
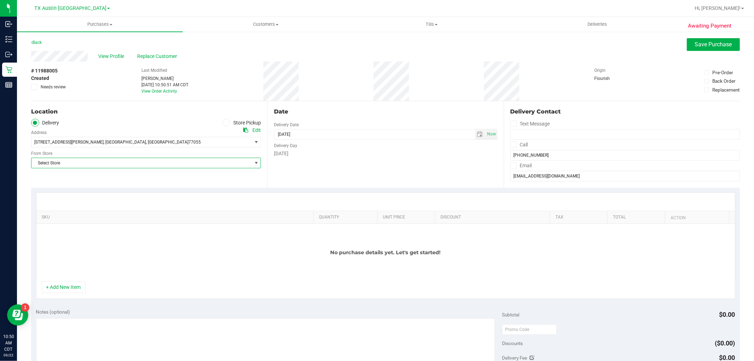
click at [223, 165] on span "Select Store" at bounding box center [141, 163] width 220 height 10
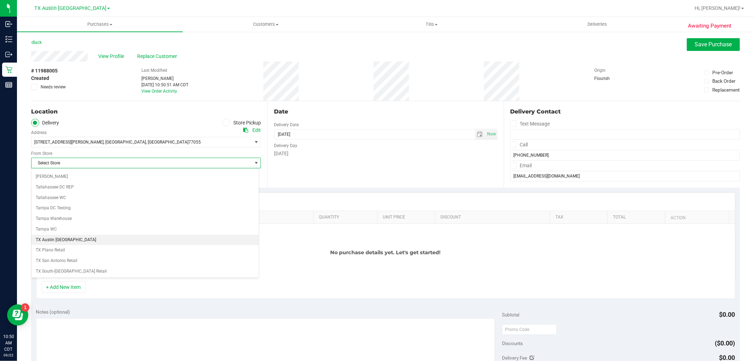
click at [94, 245] on li "TX Austin [GEOGRAPHIC_DATA]" at bounding box center [144, 240] width 227 height 11
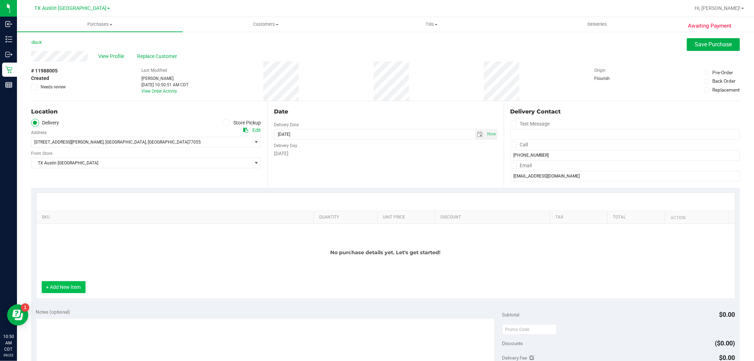
click at [63, 283] on button "+ Add New Item" at bounding box center [64, 287] width 44 height 12
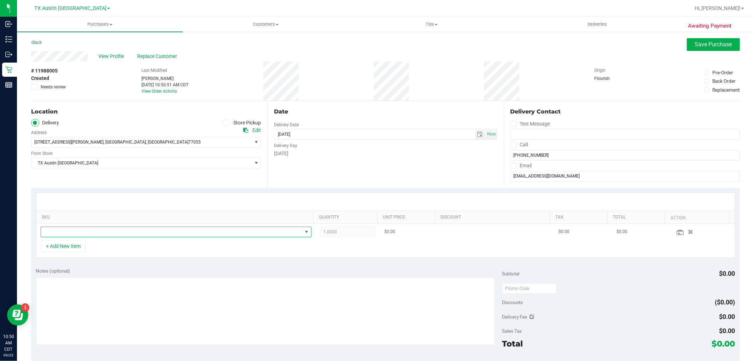
click at [110, 232] on span "NO DATA FOUND" at bounding box center [171, 232] width 261 height 10
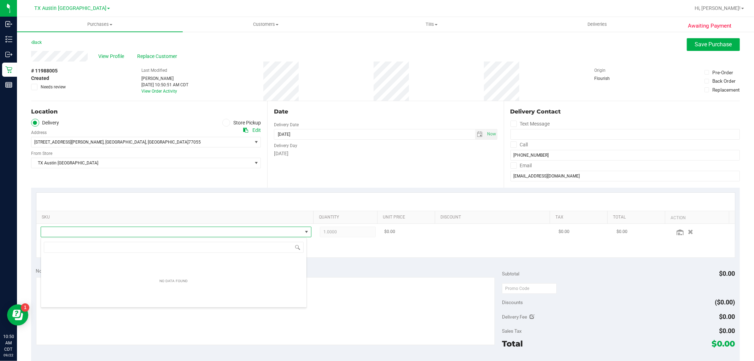
scroll to position [11, 264]
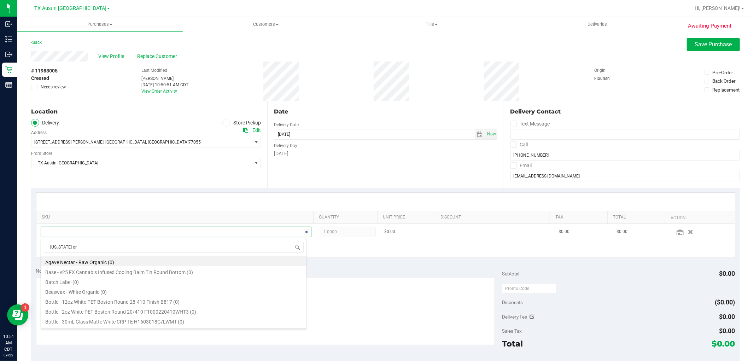
type input "texas ora"
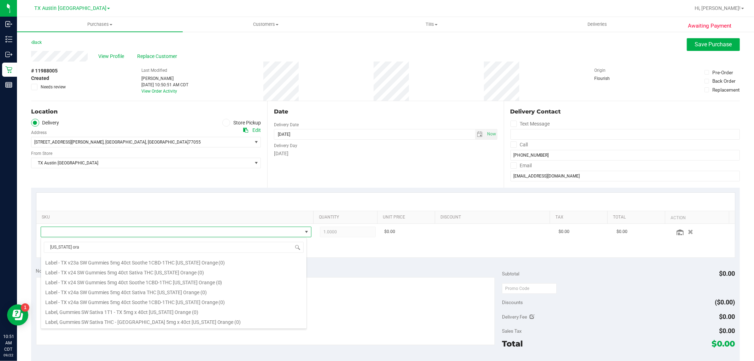
scroll to position [78, 0]
click at [179, 292] on li "TX HT 5mg Texas Orange Gummies (1:1 CBD:THC) 40ct (185)" at bounding box center [174, 292] width 266 height 10
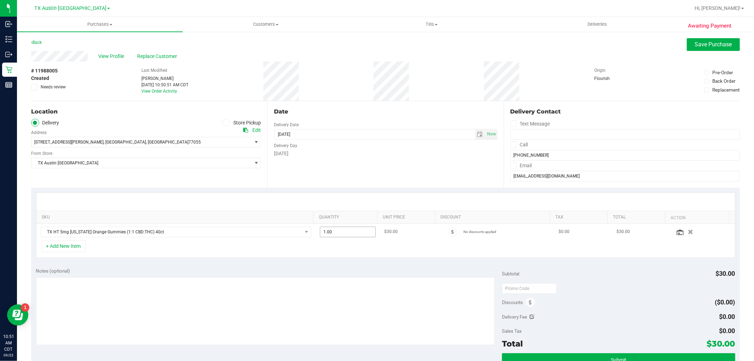
click at [350, 231] on span "1.00 1" at bounding box center [348, 232] width 56 height 11
click at [350, 231] on input "1" at bounding box center [347, 232] width 55 height 10
type input "2"
type input "2.00"
click at [75, 244] on button "+ Add New Item" at bounding box center [64, 246] width 44 height 12
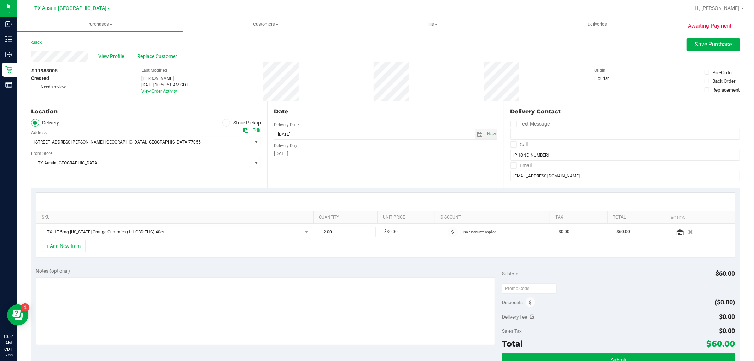
click at [73, 250] on button "+ Add New Item" at bounding box center [64, 246] width 44 height 12
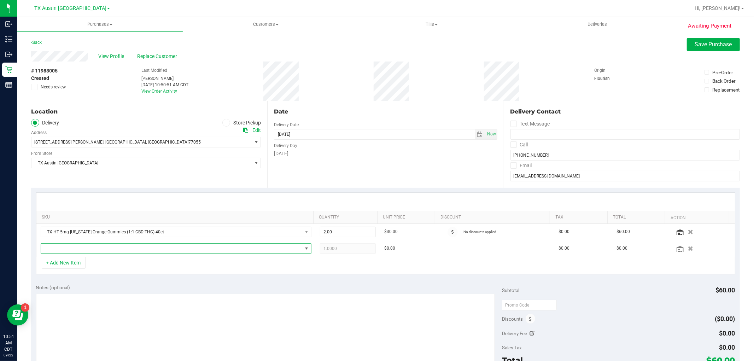
click at [73, 250] on span "NO DATA FOUND" at bounding box center [171, 249] width 261 height 10
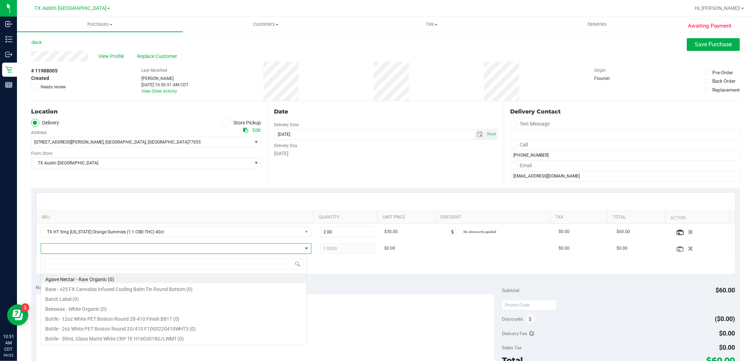
scroll to position [11, 264]
type input "tropical"
click at [181, 280] on li "TX HT 5mg Tropical Paradise Gummies (1:1 CBD:THC) 40ct (443)" at bounding box center [174, 279] width 266 height 10
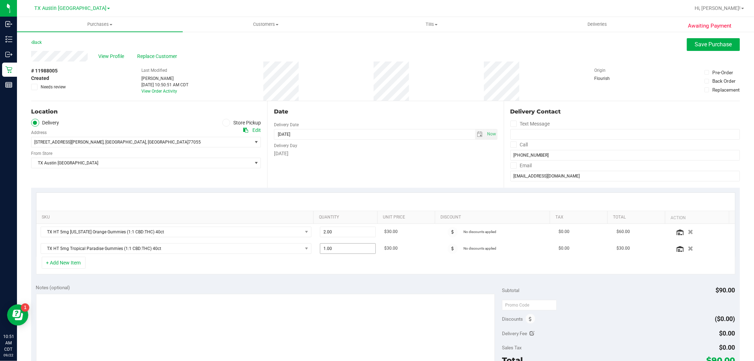
click at [342, 252] on span "1.00 1" at bounding box center [348, 248] width 56 height 11
click at [342, 252] on input "1" at bounding box center [347, 249] width 55 height 10
type input "4"
type input "4.00"
click at [416, 172] on div "Date Delivery Date 09/22/2025 Now 09/22/2025 08:00 AM Now Delivery Day Monday" at bounding box center [385, 144] width 236 height 87
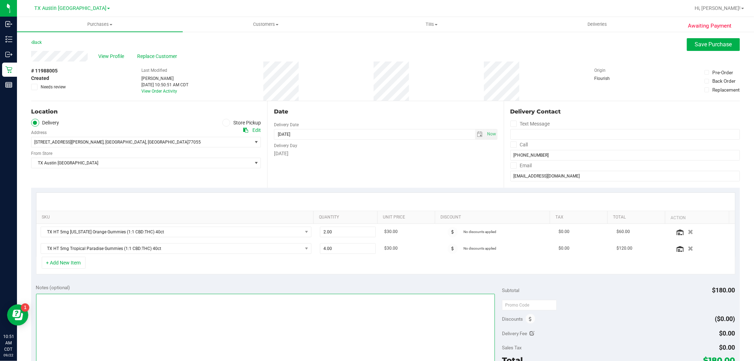
click at [355, 313] on textarea at bounding box center [265, 328] width 459 height 68
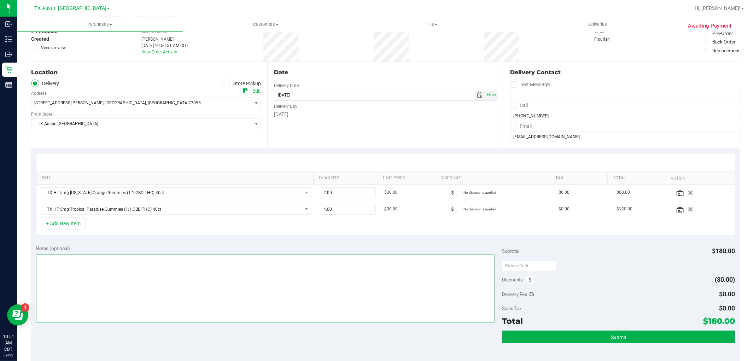
click at [477, 97] on span "select" at bounding box center [480, 95] width 6 height 6
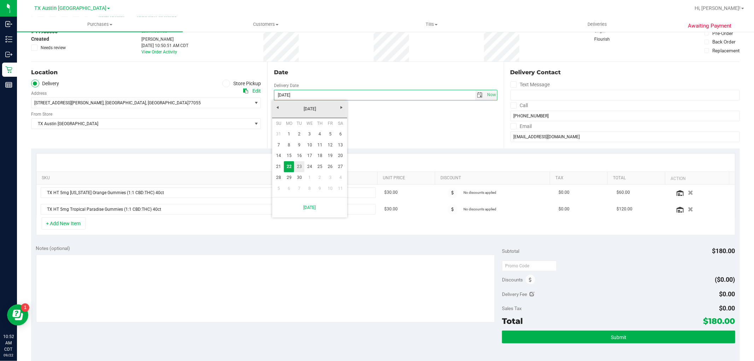
click at [302, 167] on link "23" at bounding box center [299, 166] width 10 height 11
type input "09/23/2025"
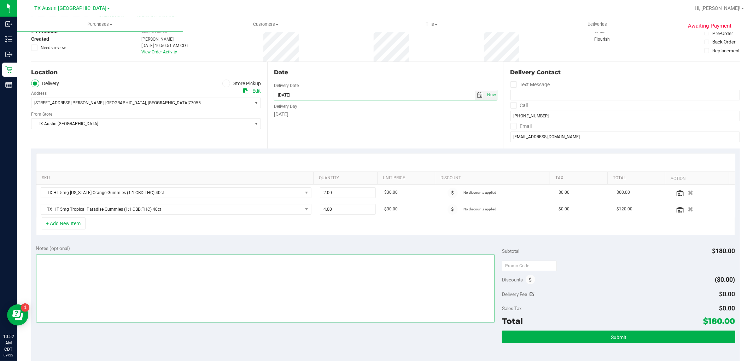
click at [296, 277] on textarea at bounding box center [265, 289] width 459 height 68
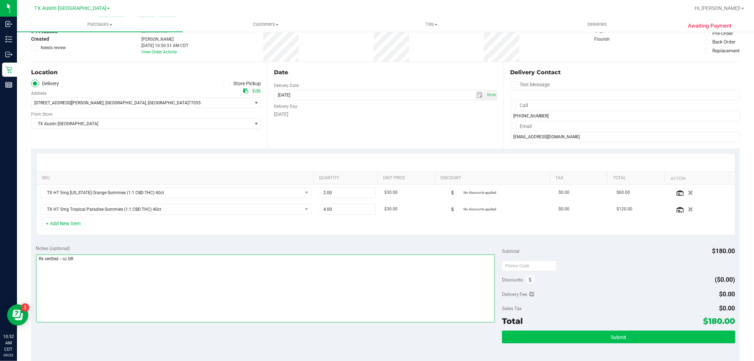
type textarea "Rx verified -- cc GR"
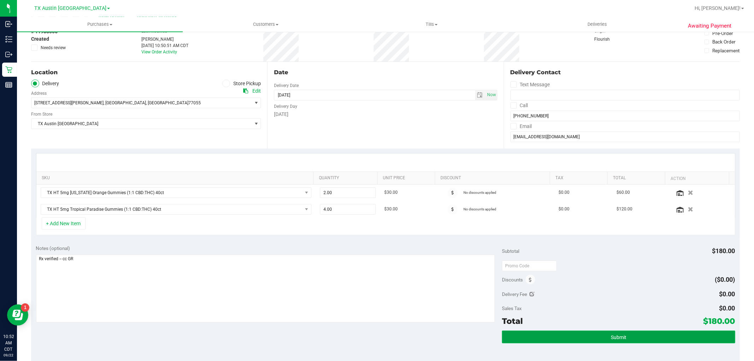
click at [613, 341] on button "Submit" at bounding box center [618, 337] width 233 height 13
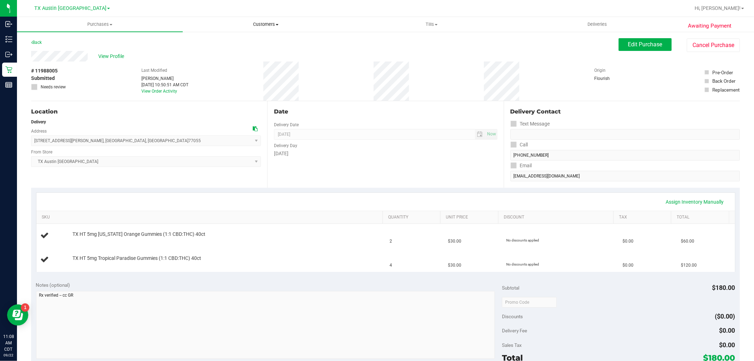
click at [268, 27] on span "Customers" at bounding box center [265, 24] width 165 height 6
click at [261, 37] on ul "All customers Add a new customer All physicians" at bounding box center [266, 51] width 166 height 38
click at [262, 20] on uib-tab-heading "Customers All customers Add a new customer All physicians" at bounding box center [266, 24] width 166 height 15
click at [262, 24] on span "Customers" at bounding box center [266, 24] width 166 height 6
click at [258, 26] on span "Customers" at bounding box center [266, 24] width 166 height 6
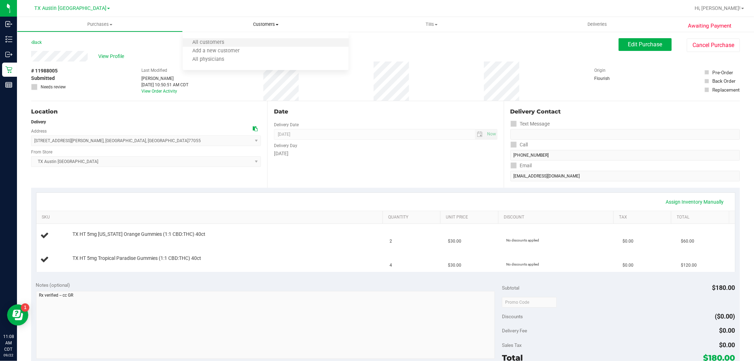
click at [243, 41] on li "All customers" at bounding box center [266, 43] width 166 height 8
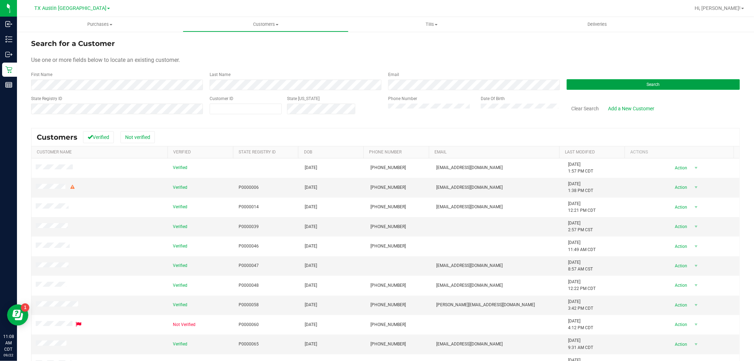
click at [577, 84] on button "Search" at bounding box center [653, 84] width 173 height 11
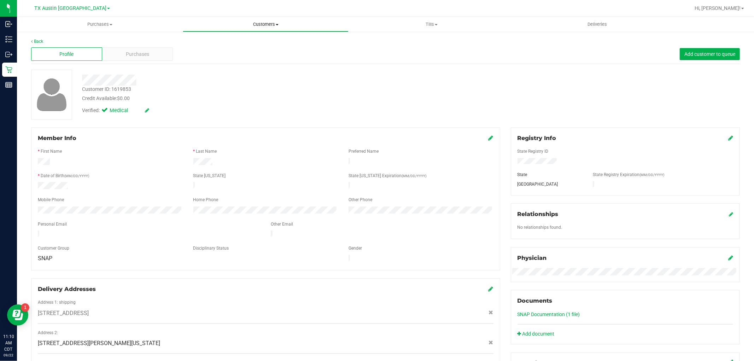
click at [256, 21] on span "Customers" at bounding box center [265, 24] width 165 height 6
click at [249, 39] on li "All customers" at bounding box center [266, 43] width 166 height 8
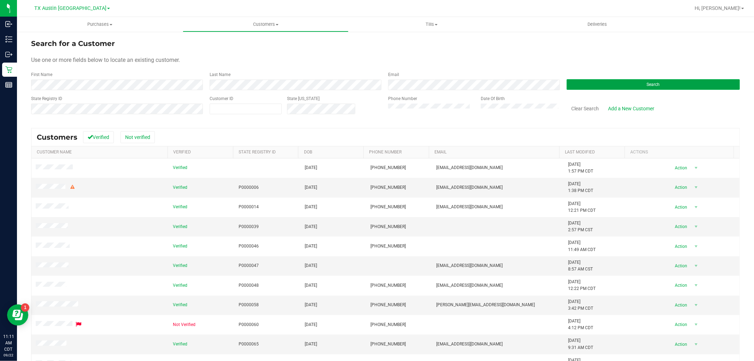
click at [601, 89] on button "Search" at bounding box center [653, 84] width 173 height 11
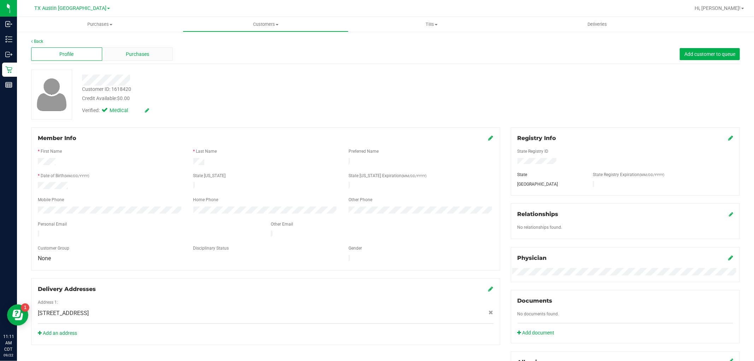
click at [140, 51] on span "Purchases" at bounding box center [137, 54] width 23 height 7
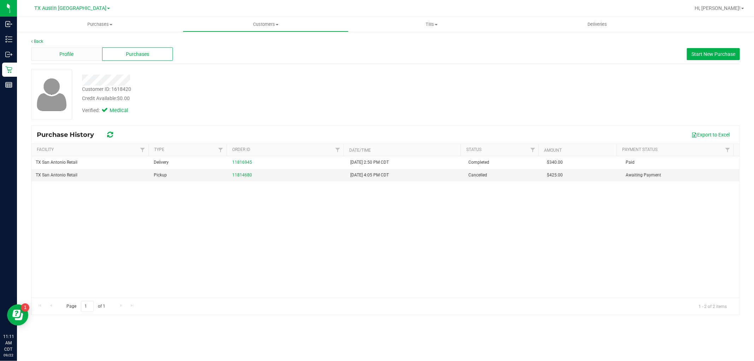
click at [80, 58] on div "Profile" at bounding box center [66, 53] width 71 height 13
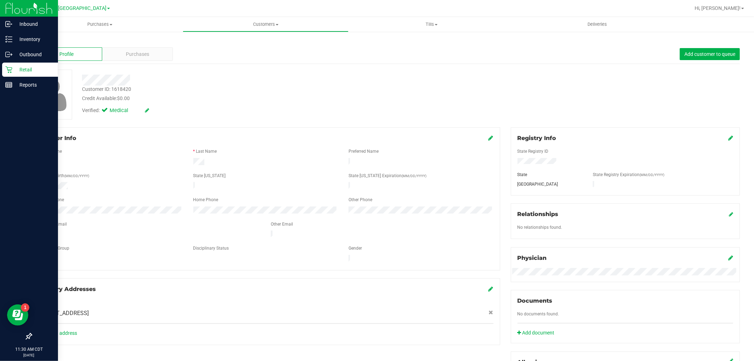
click at [5, 68] on div "Retail" at bounding box center [30, 70] width 56 height 14
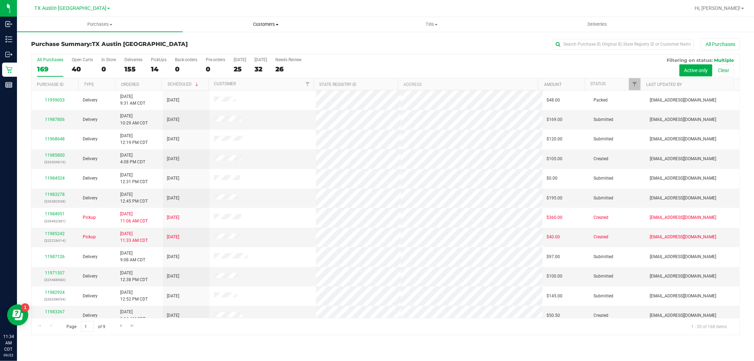
click at [274, 22] on span "Customers" at bounding box center [265, 24] width 165 height 6
click at [268, 41] on li "All customers" at bounding box center [266, 43] width 166 height 8
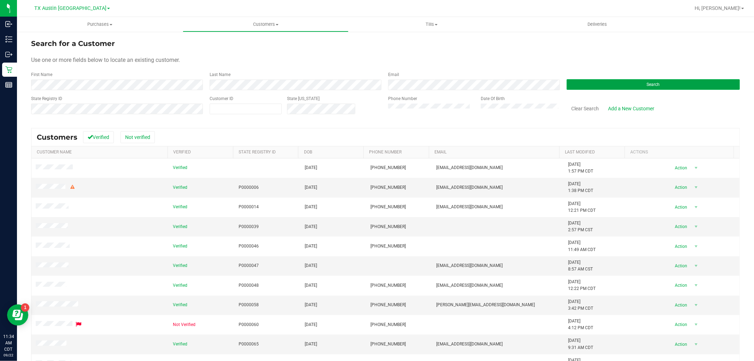
click at [585, 82] on button "Search" at bounding box center [653, 84] width 173 height 11
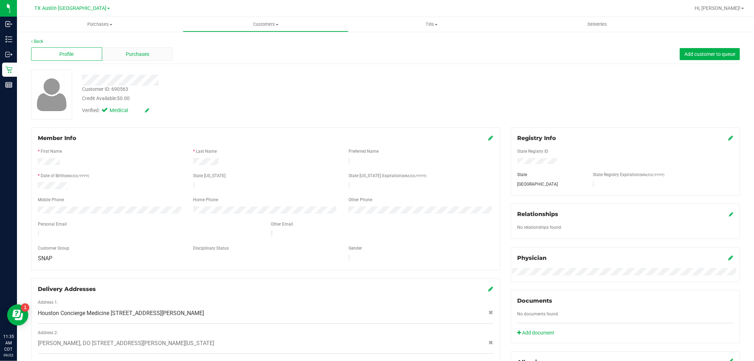
click at [140, 53] on span "Purchases" at bounding box center [137, 54] width 23 height 7
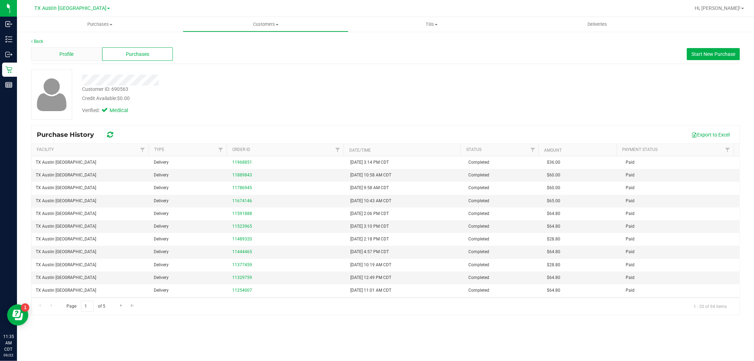
click at [89, 54] on div "Profile" at bounding box center [66, 53] width 71 height 13
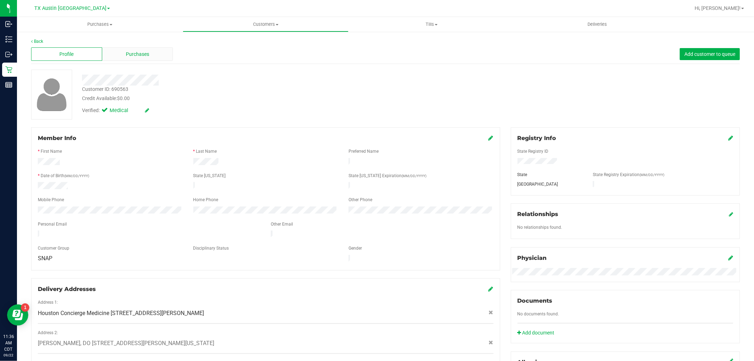
click at [151, 57] on div "Purchases" at bounding box center [137, 53] width 71 height 13
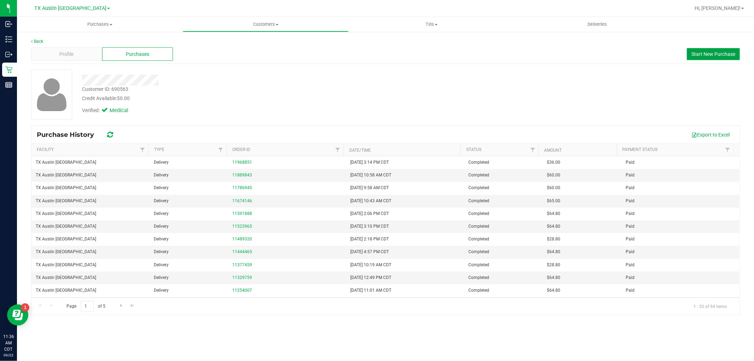
click at [705, 57] on span "Start New Purchase" at bounding box center [714, 54] width 44 height 6
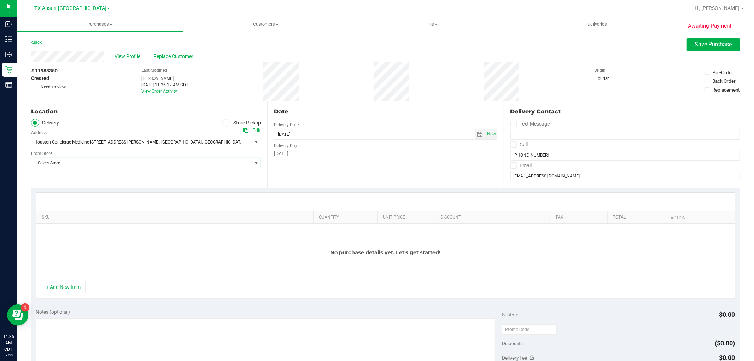
click at [153, 163] on span "Select Store" at bounding box center [141, 163] width 220 height 10
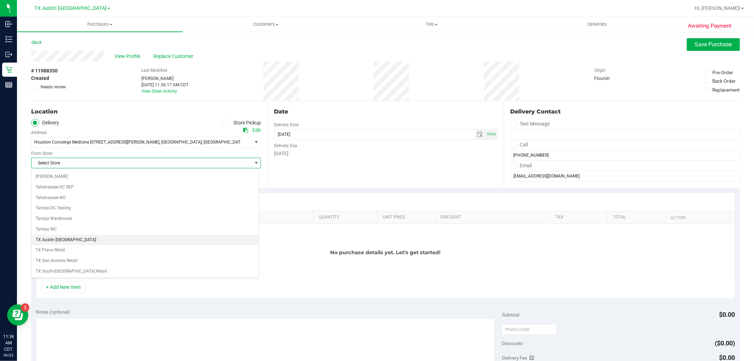
click at [85, 241] on li "TX Austin [GEOGRAPHIC_DATA]" at bounding box center [144, 240] width 227 height 11
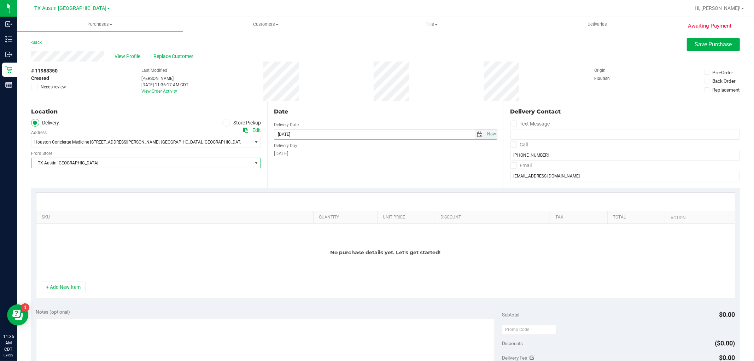
click at [477, 133] on span "select" at bounding box center [480, 135] width 6 height 6
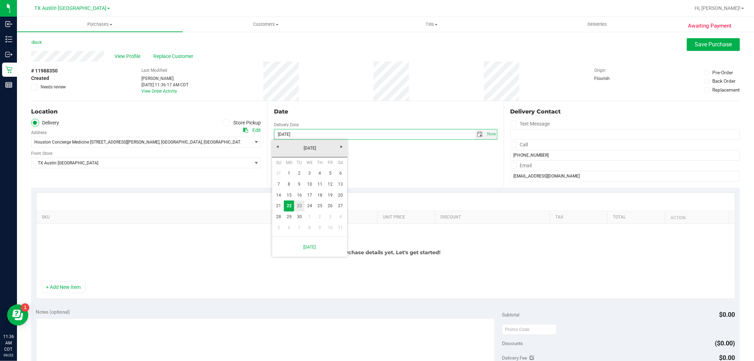
click at [299, 205] on link "23" at bounding box center [299, 205] width 10 height 11
type input "09/23/2025"
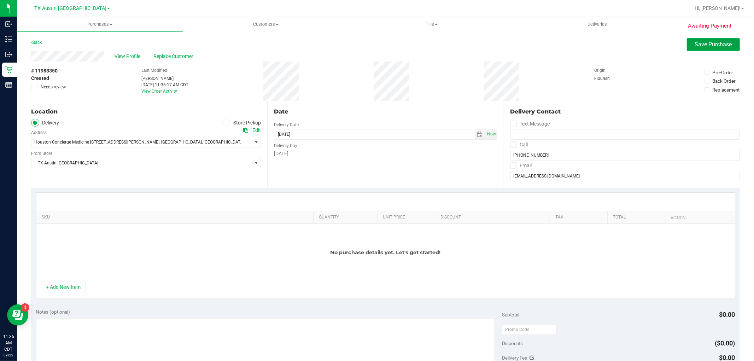
click at [715, 46] on span "Save Purchase" at bounding box center [713, 44] width 37 height 7
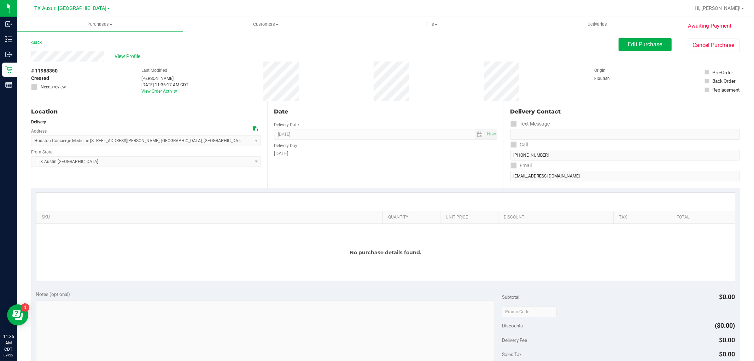
click at [126, 55] on span "View Profile" at bounding box center [129, 56] width 28 height 7
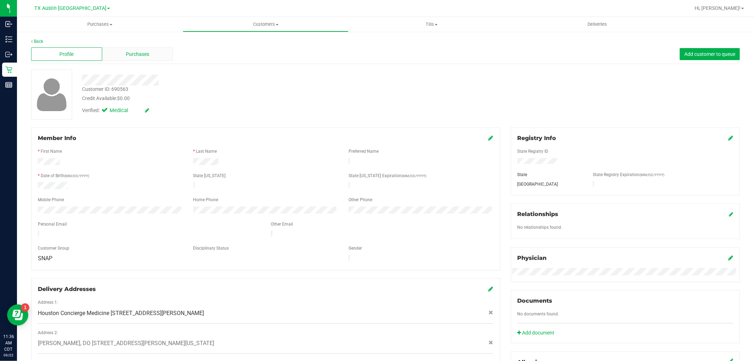
click at [161, 55] on div "Purchases" at bounding box center [137, 53] width 71 height 13
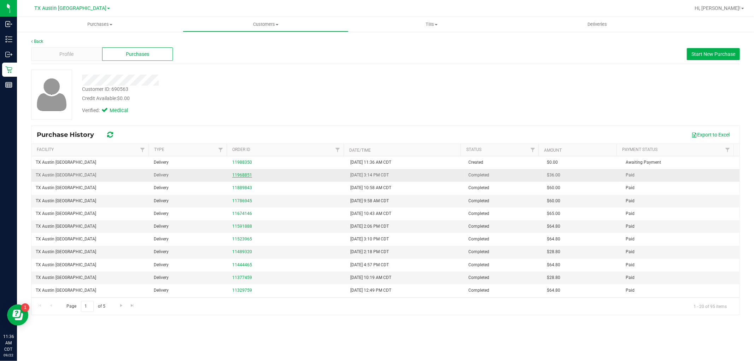
click at [241, 177] on link "11968851" at bounding box center [242, 175] width 20 height 5
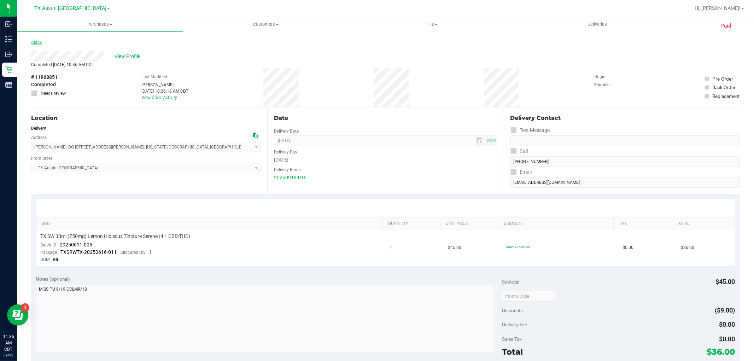
click at [37, 41] on link "Back" at bounding box center [36, 42] width 11 height 5
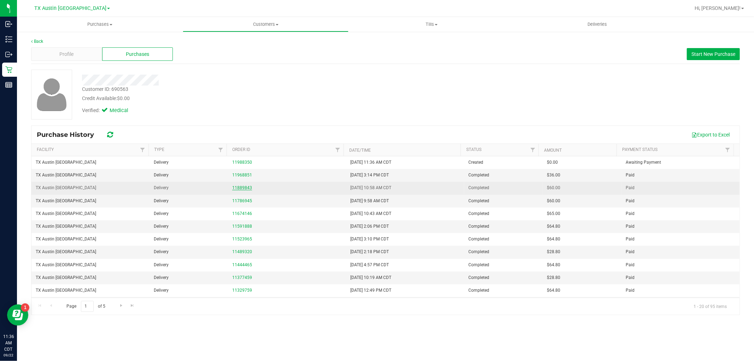
click at [246, 187] on link "11889843" at bounding box center [242, 187] width 20 height 5
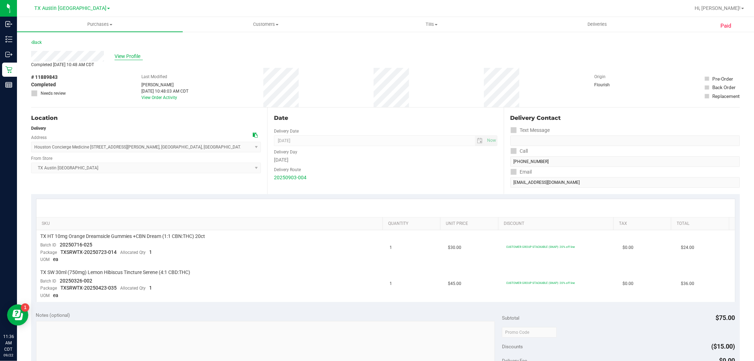
click at [133, 57] on span "View Profile" at bounding box center [129, 56] width 28 height 7
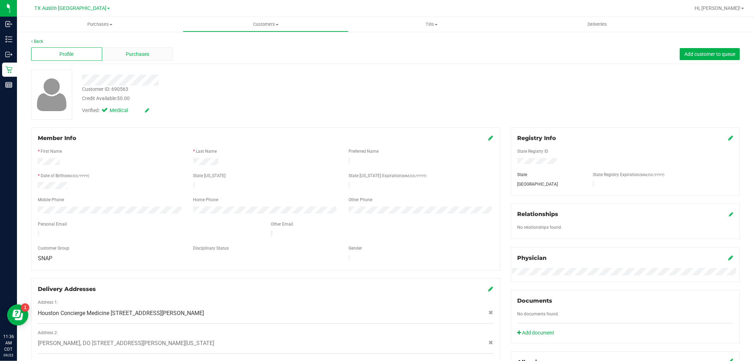
click at [135, 55] on span "Purchases" at bounding box center [137, 54] width 23 height 7
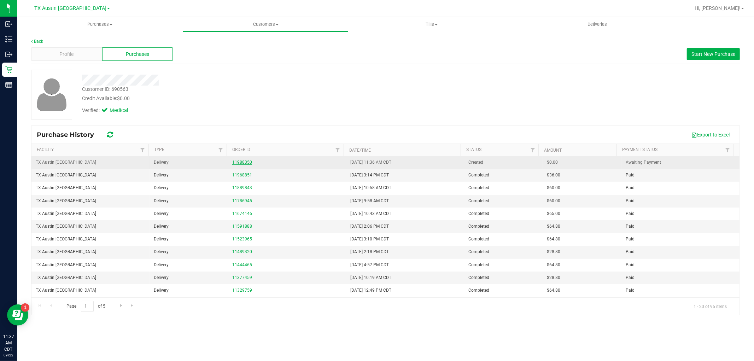
click at [238, 161] on link "11988350" at bounding box center [242, 162] width 20 height 5
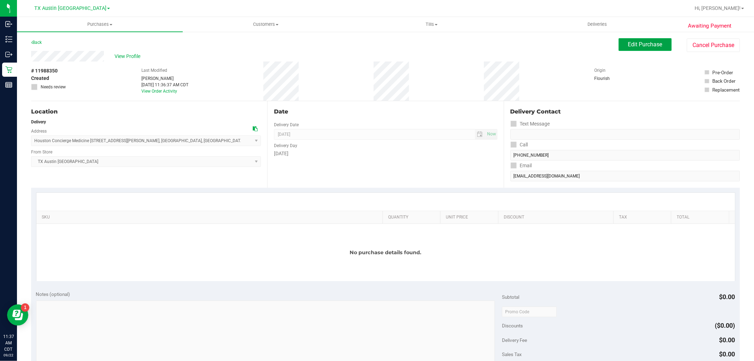
click at [642, 41] on span "Edit Purchase" at bounding box center [645, 44] width 34 height 7
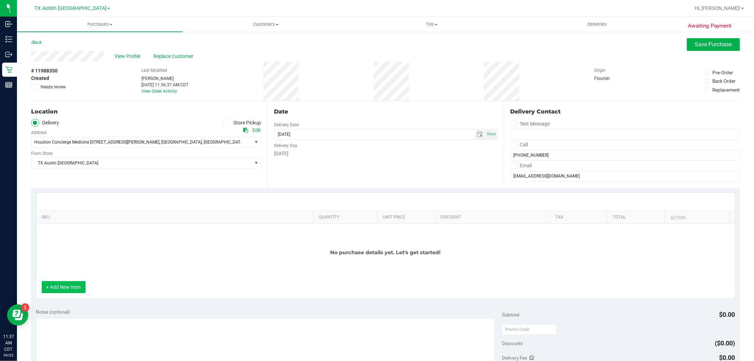
click at [55, 285] on button "+ Add New Item" at bounding box center [64, 287] width 44 height 12
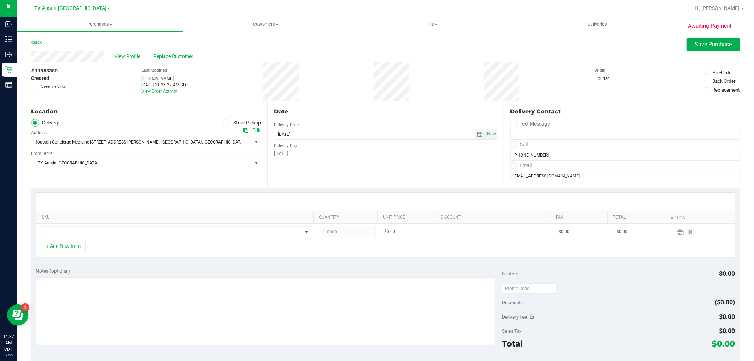
click at [102, 233] on span "NO DATA FOUND" at bounding box center [171, 232] width 261 height 10
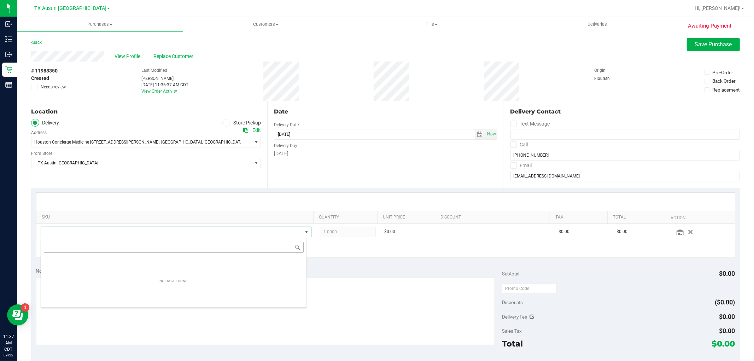
scroll to position [11, 264]
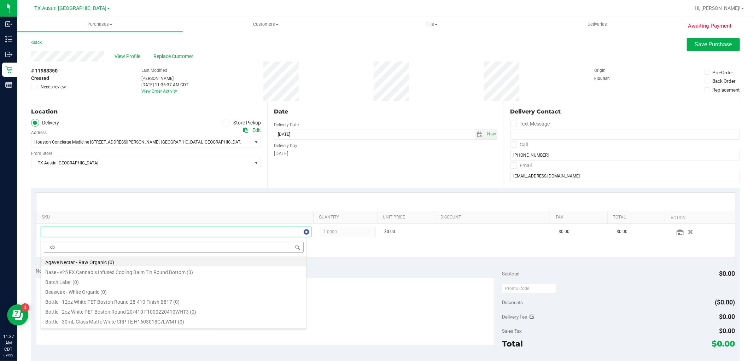
type input "cbn"
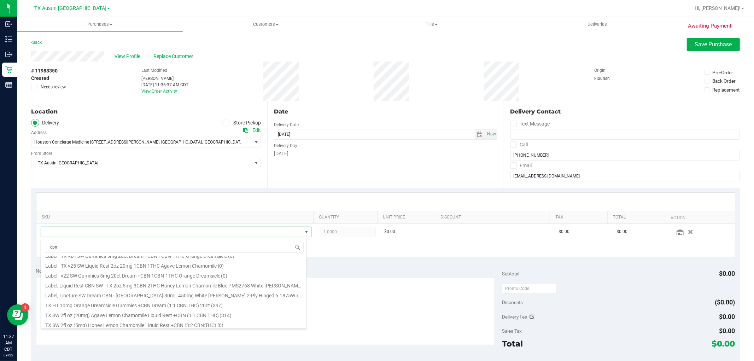
scroll to position [118, 0]
click at [219, 291] on li "TX HT 10mg Orange Dreamsicle Gummies +CBN Dream (1:1 CBN:THC) 20ct (397)" at bounding box center [174, 292] width 266 height 10
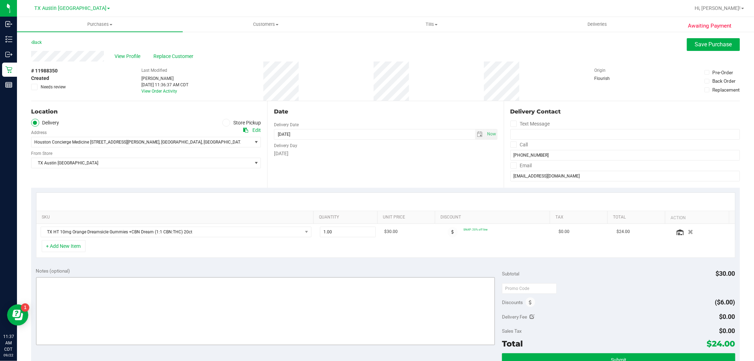
scroll to position [39, 0]
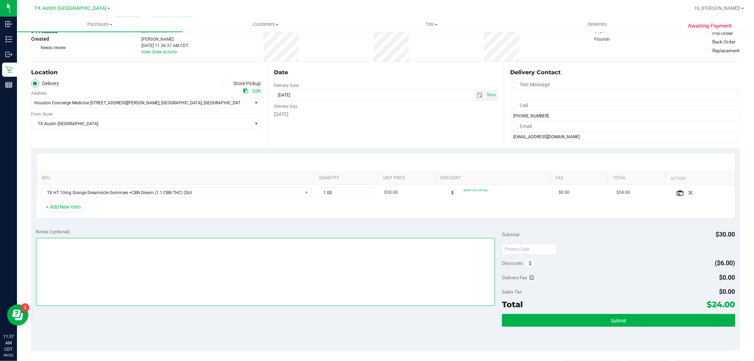
click at [301, 282] on textarea at bounding box center [265, 272] width 459 height 68
click at [38, 246] on textarea at bounding box center [265, 272] width 459 height 68
type textarea "Rx verified -- cc GR"
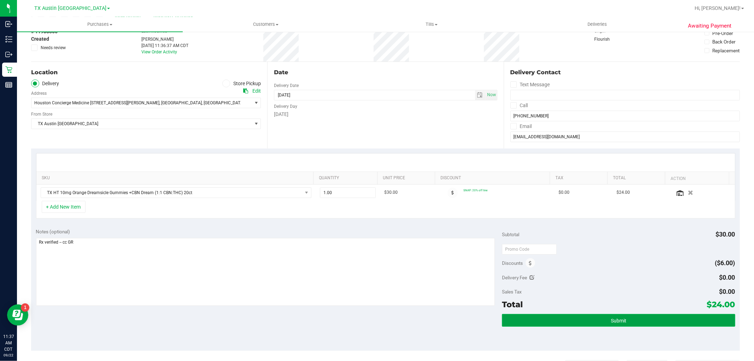
click at [635, 322] on button "Submit" at bounding box center [618, 320] width 233 height 13
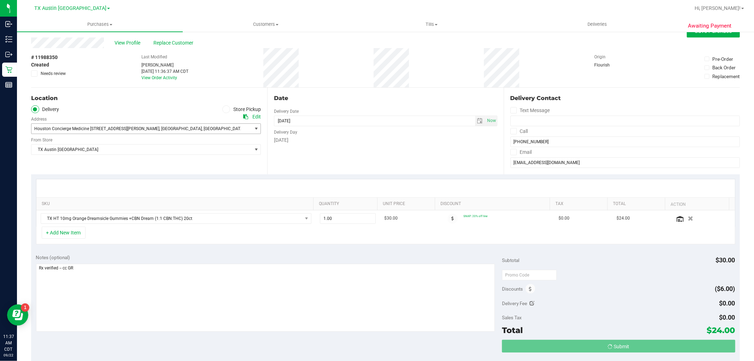
scroll to position [0, 0]
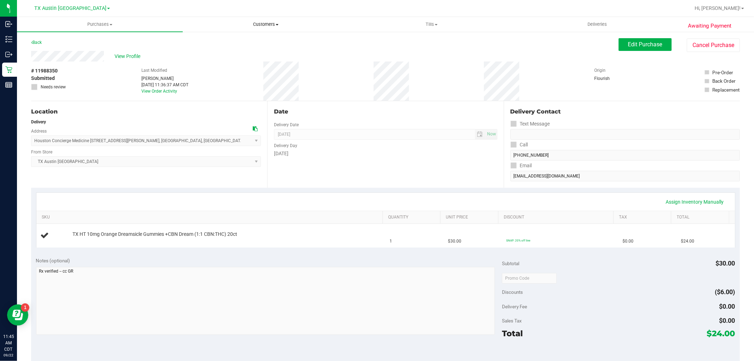
click at [262, 22] on span "Customers" at bounding box center [265, 24] width 165 height 6
click at [259, 42] on li "All customers" at bounding box center [266, 43] width 166 height 8
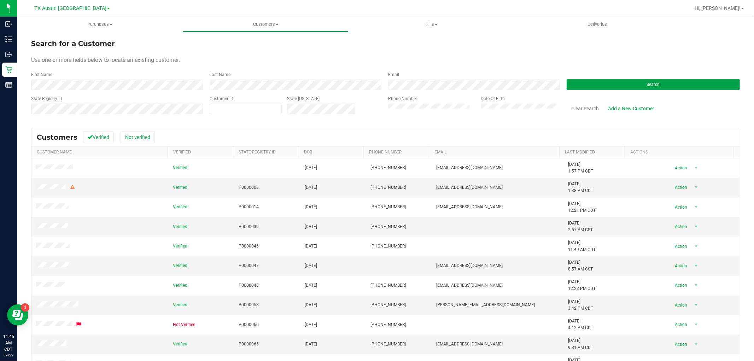
click at [677, 82] on button "Search" at bounding box center [653, 84] width 173 height 11
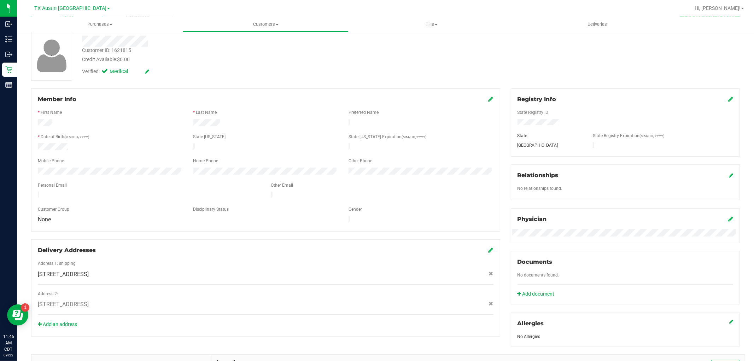
scroll to position [5, 0]
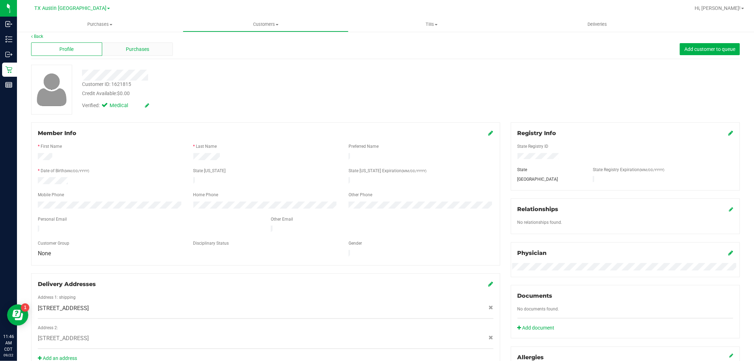
click at [139, 49] on span "Purchases" at bounding box center [137, 49] width 23 height 7
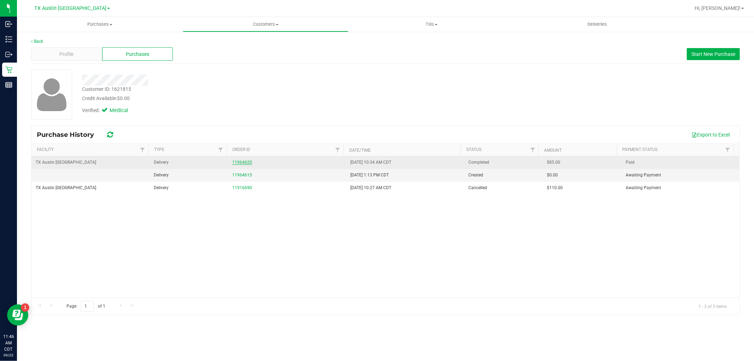
click at [240, 162] on link "11964620" at bounding box center [242, 162] width 20 height 5
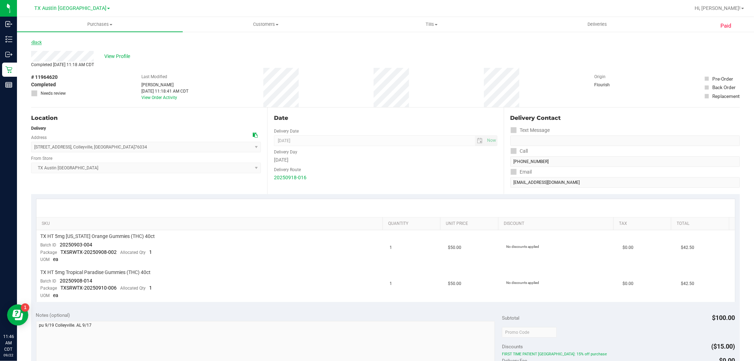
click at [35, 40] on link "Back" at bounding box center [36, 42] width 11 height 5
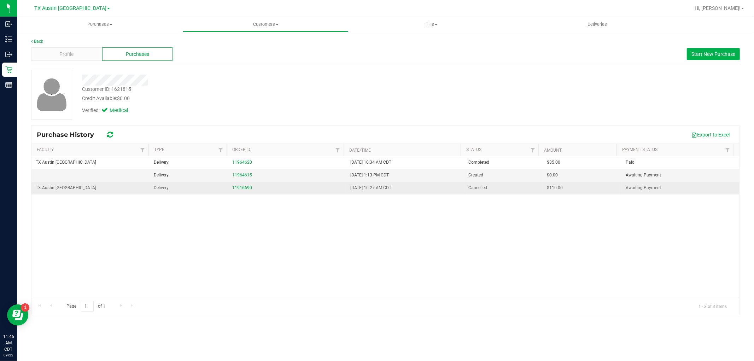
click at [242, 191] on div "11916690" at bounding box center [287, 188] width 110 height 7
click at [242, 188] on link "11916690" at bounding box center [242, 187] width 20 height 5
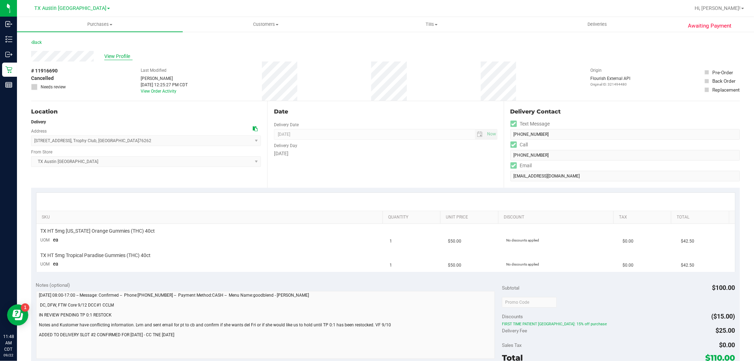
click at [123, 56] on span "View Profile" at bounding box center [118, 56] width 28 height 7
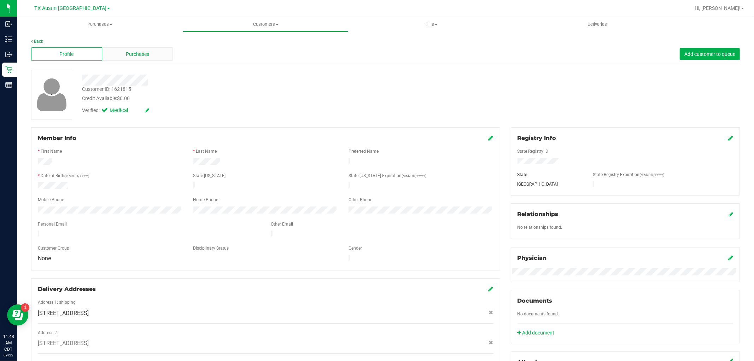
click at [139, 54] on span "Purchases" at bounding box center [137, 54] width 23 height 7
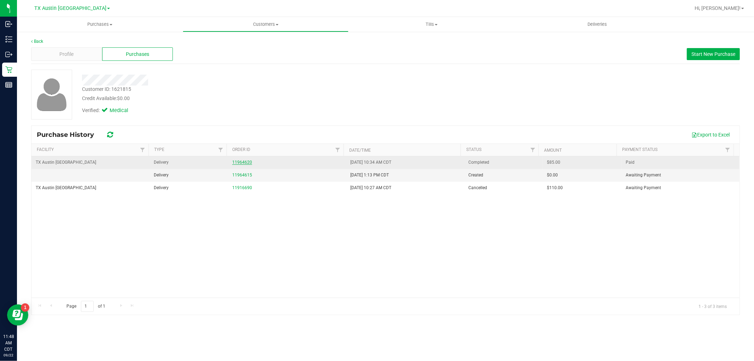
click at [238, 163] on link "11964620" at bounding box center [242, 162] width 20 height 5
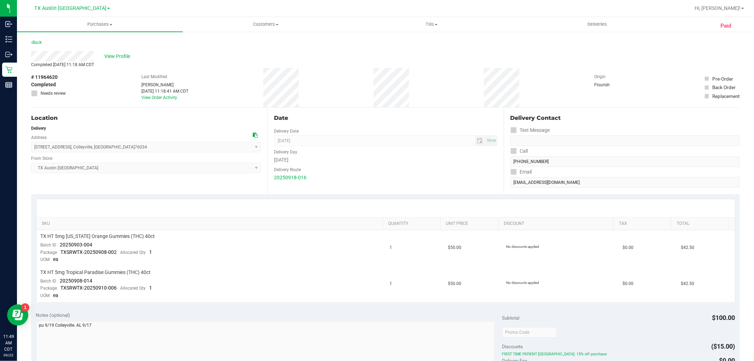
click at [57, 60] on div "View Profile" at bounding box center [385, 56] width 709 height 11
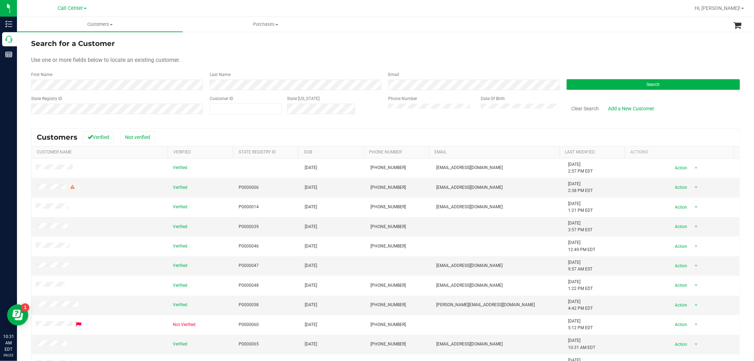
click at [85, 12] on div "Call Center" at bounding box center [72, 8] width 29 height 8
click at [83, 7] on span "Call Center" at bounding box center [70, 8] width 25 height 6
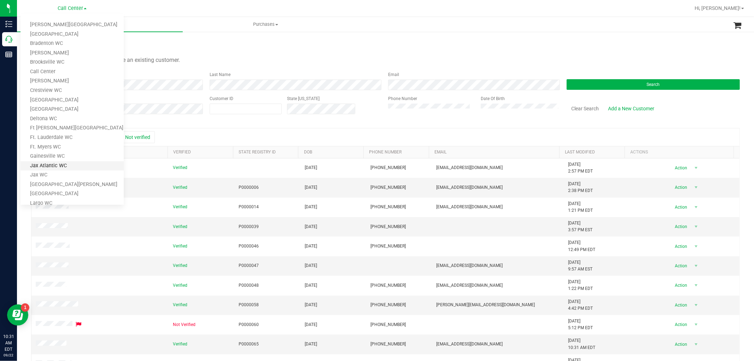
click at [72, 161] on link "Jax Atlantic WC" at bounding box center [72, 166] width 103 height 10
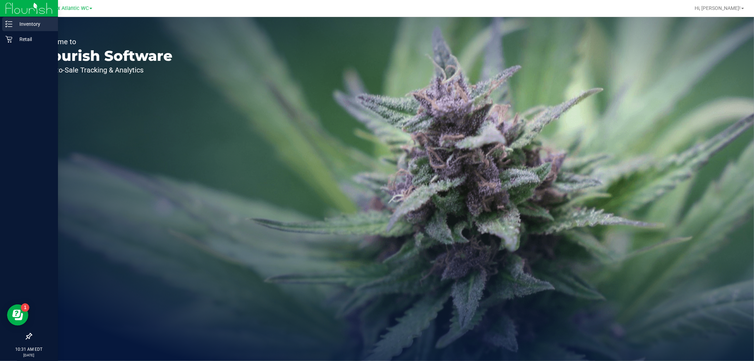
click at [25, 23] on p "Inventory" at bounding box center [33, 24] width 42 height 8
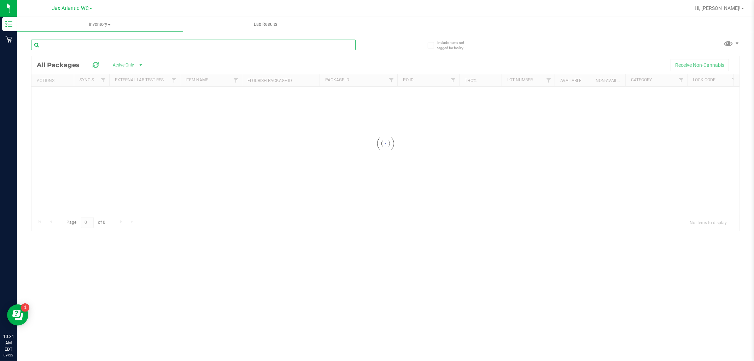
click at [91, 45] on input "text" at bounding box center [193, 45] width 325 height 11
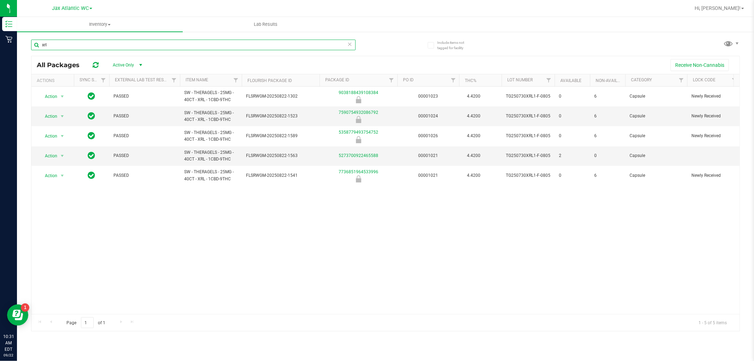
type input "xrl"
click at [349, 46] on icon at bounding box center [350, 44] width 5 height 8
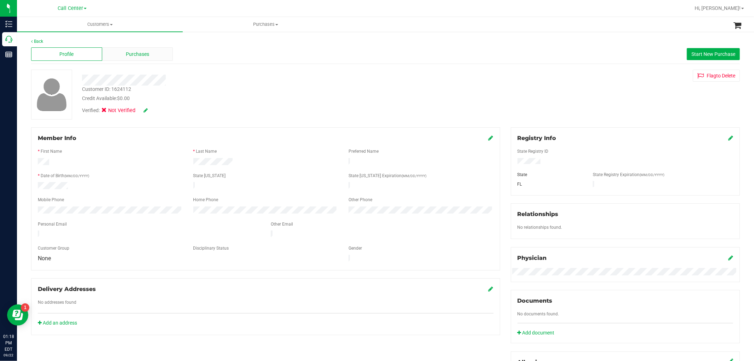
click at [144, 58] on div "Purchases" at bounding box center [137, 53] width 71 height 13
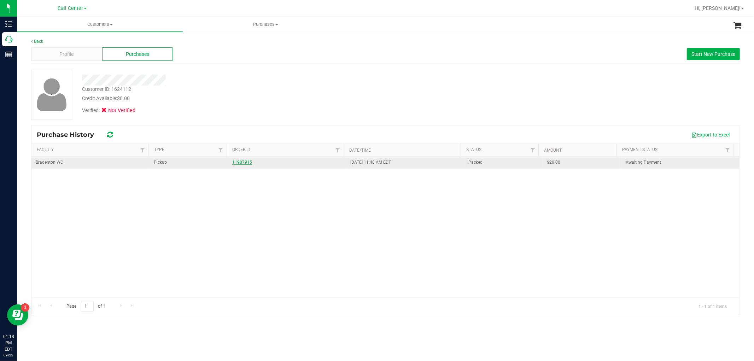
click at [245, 162] on link "11987915" at bounding box center [242, 162] width 20 height 5
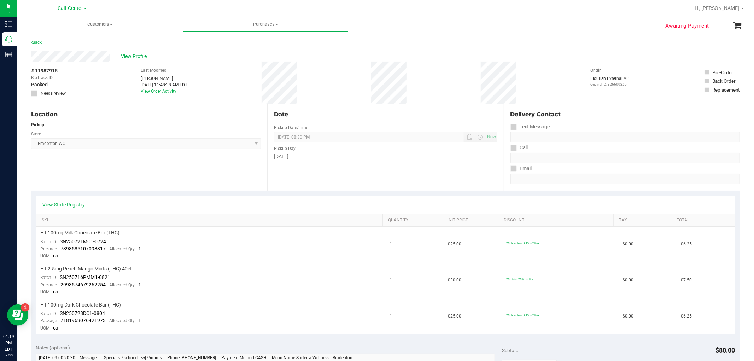
click at [77, 205] on link "View State Registry" at bounding box center [64, 204] width 42 height 7
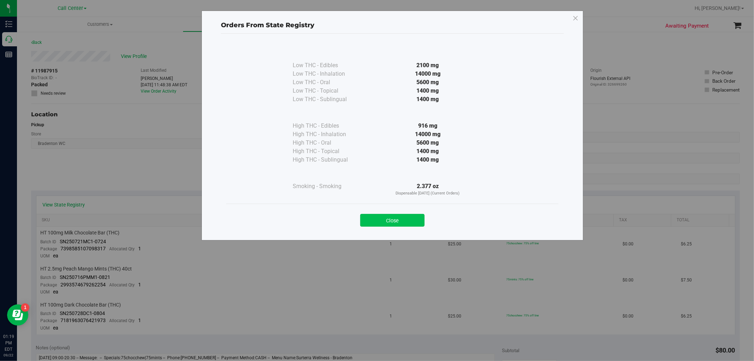
click at [401, 221] on button "Close" at bounding box center [392, 220] width 64 height 13
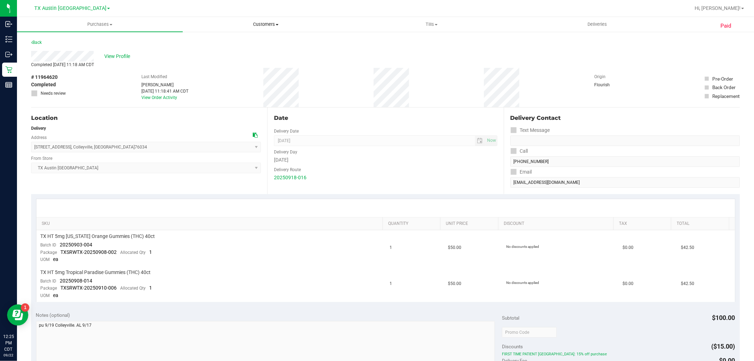
click at [275, 27] on span "Customers" at bounding box center [265, 24] width 165 height 6
click at [264, 46] on li "All customers" at bounding box center [266, 43] width 166 height 8
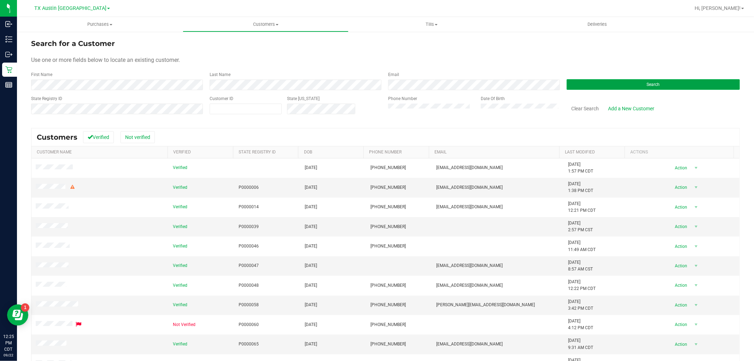
click at [588, 84] on button "Search" at bounding box center [653, 84] width 173 height 11
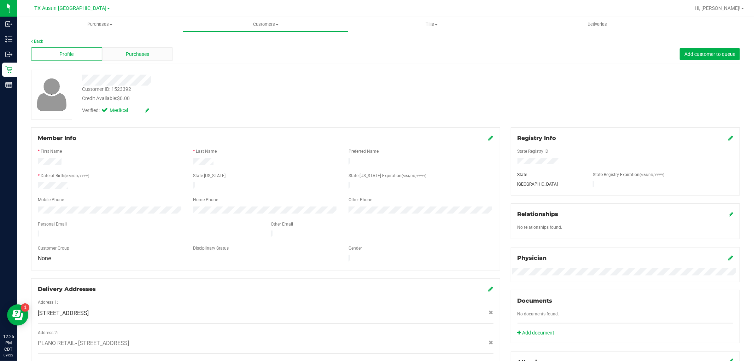
click at [126, 52] on span "Purchases" at bounding box center [137, 54] width 23 height 7
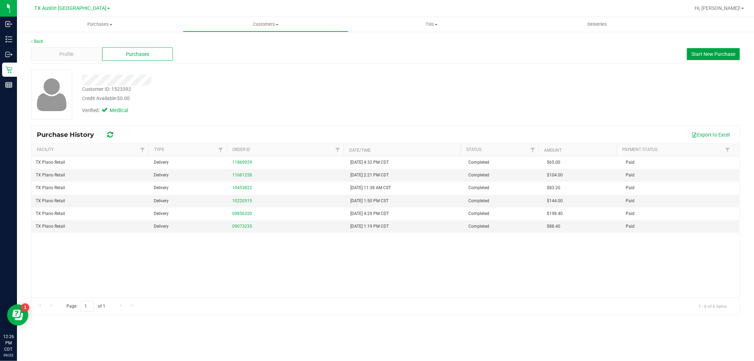
click at [706, 57] on button "Start New Purchase" at bounding box center [713, 54] width 53 height 12
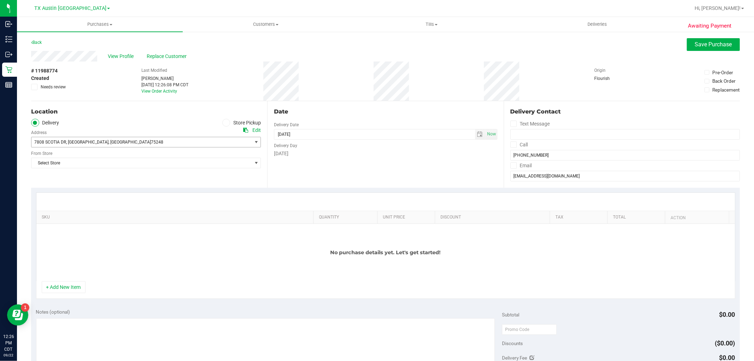
click at [198, 139] on span "7808 SCOTIA DR , DALLAS , TX 75248" at bounding box center [135, 142] width 209 height 10
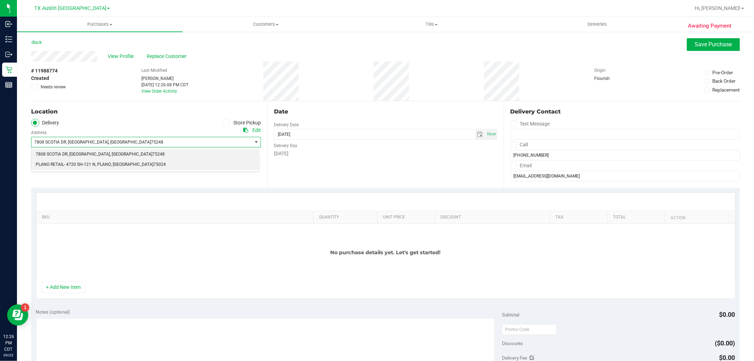
click at [156, 168] on li "PLANO RETAIL- 4720 SH-121 N , PLANO , TX 75024" at bounding box center [144, 164] width 227 height 11
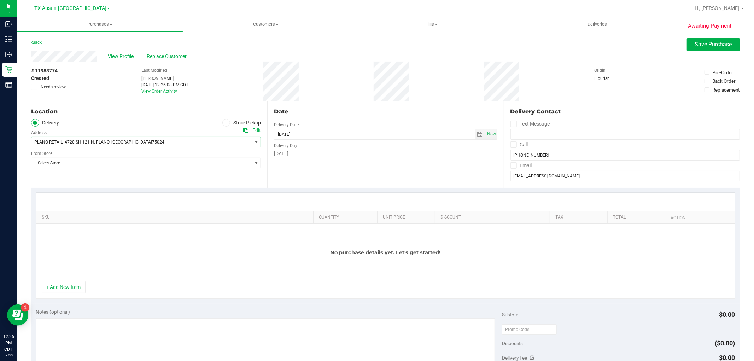
click at [159, 164] on span "Select Store" at bounding box center [141, 163] width 220 height 10
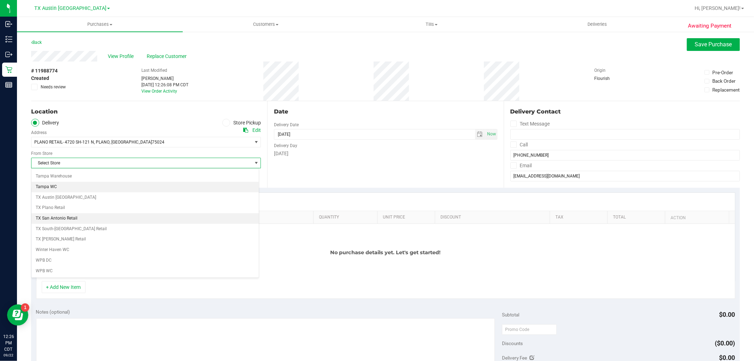
scroll to position [518, 0]
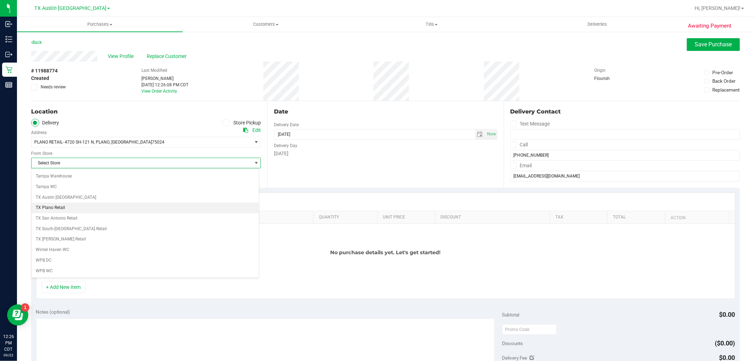
click at [76, 210] on li "TX Plano Retail" at bounding box center [144, 208] width 227 height 11
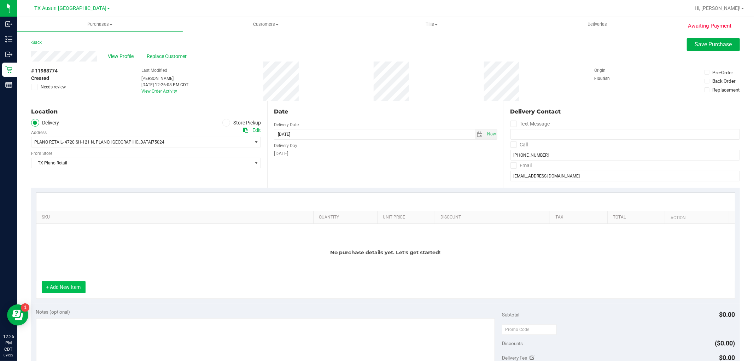
click at [65, 290] on button "+ Add New Item" at bounding box center [64, 287] width 44 height 12
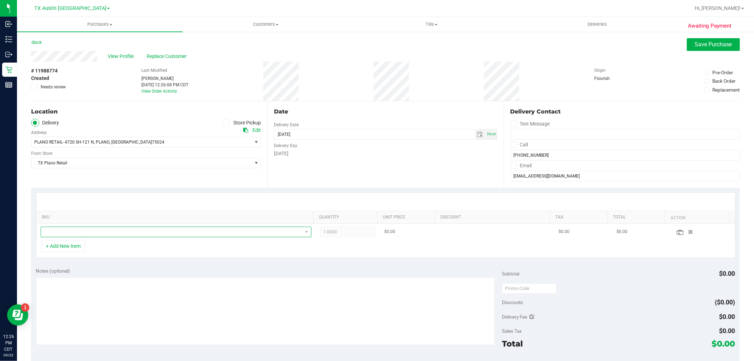
click at [137, 234] on span "NO DATA FOUND" at bounding box center [171, 232] width 261 height 10
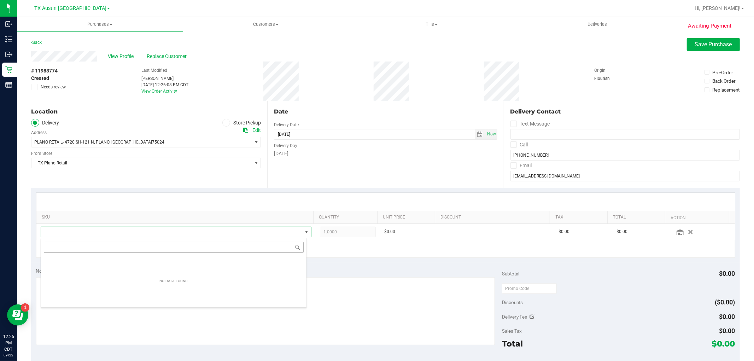
scroll to position [11, 264]
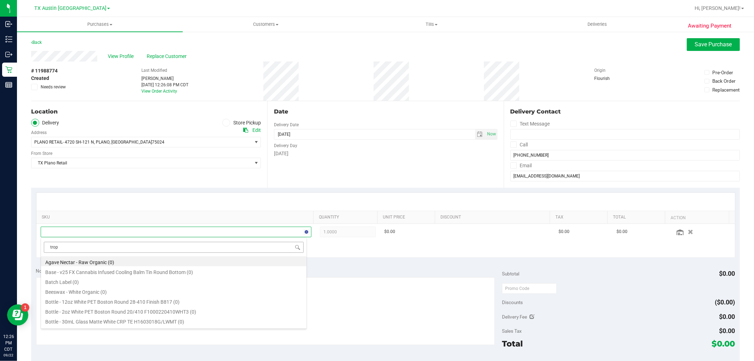
type input "tropi"
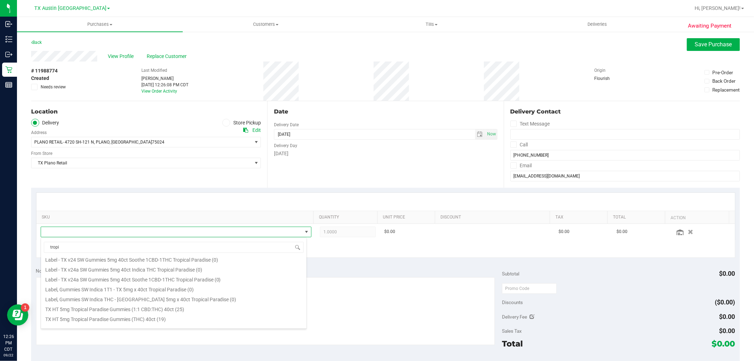
scroll to position [78, 0]
click at [196, 314] on li "TX HT 5mg Tropical Paradise Gummies (THC) 40ct (19)" at bounding box center [174, 312] width 266 height 10
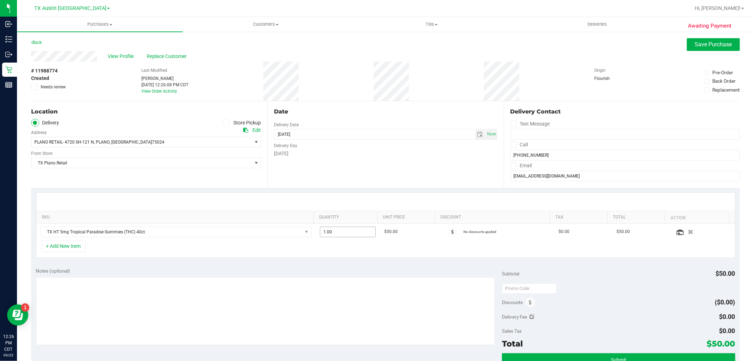
click at [359, 233] on span "1.00 1" at bounding box center [348, 232] width 56 height 11
click at [356, 234] on input "1" at bounding box center [347, 232] width 55 height 10
type input "2"
type input "2.00"
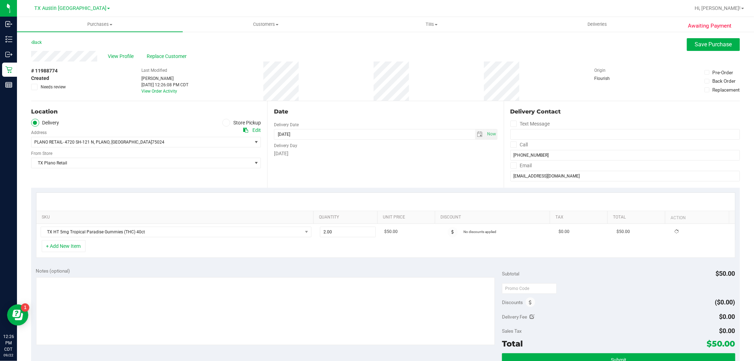
click at [345, 261] on div "SKU Quantity Unit Price Discount Tax Total Action TX HT 5mg Tropical Paradise G…" at bounding box center [385, 225] width 709 height 75
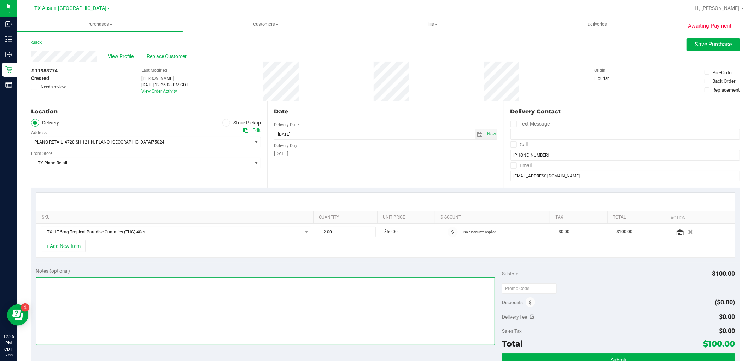
click at [298, 302] on textarea at bounding box center [265, 311] width 459 height 68
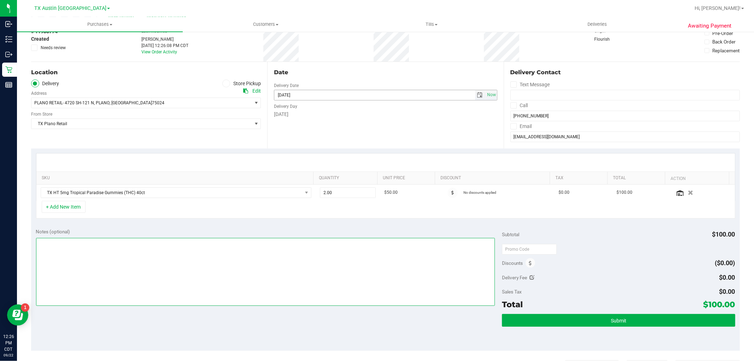
click at [477, 94] on span "select" at bounding box center [480, 95] width 6 height 6
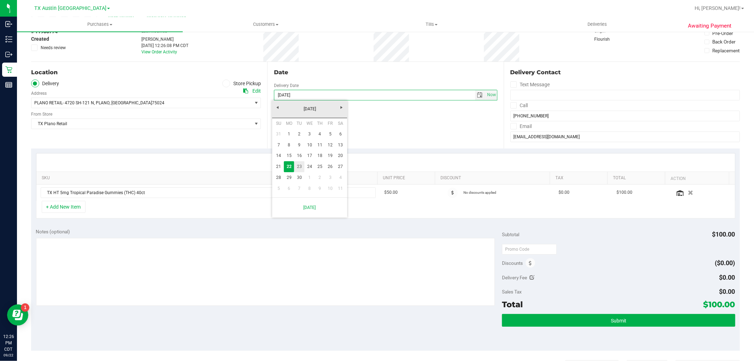
click at [299, 163] on link "23" at bounding box center [299, 166] width 10 height 11
type input "09/23/2025"
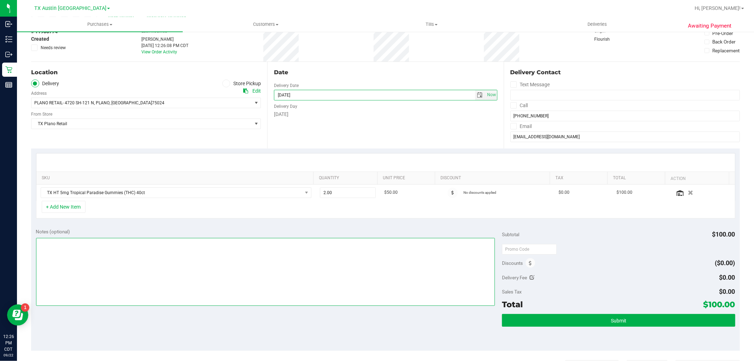
click at [313, 264] on textarea at bounding box center [265, 272] width 459 height 68
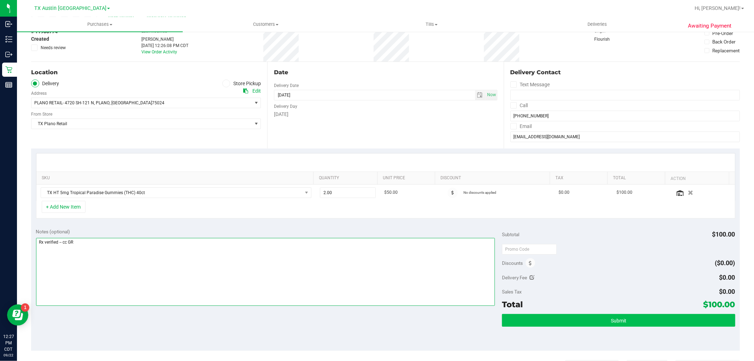
type textarea "Rx verified -- cc GR"
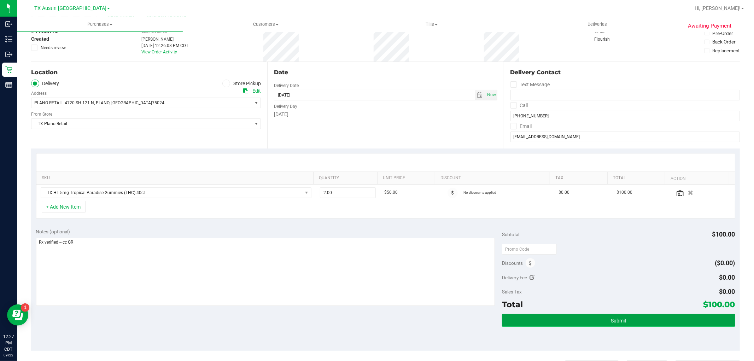
click at [624, 317] on button "Submit" at bounding box center [618, 320] width 233 height 13
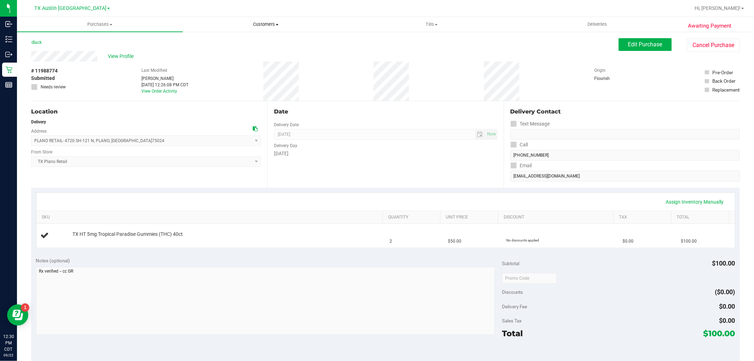
click at [263, 23] on span "Customers" at bounding box center [265, 24] width 165 height 6
click at [262, 42] on li "All customers" at bounding box center [266, 43] width 166 height 8
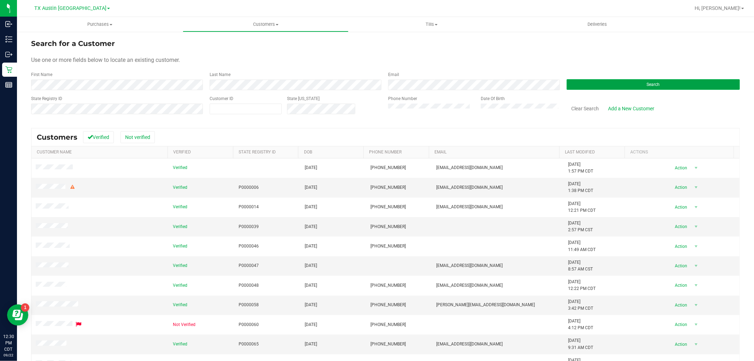
click at [587, 79] on button "Search" at bounding box center [653, 84] width 173 height 11
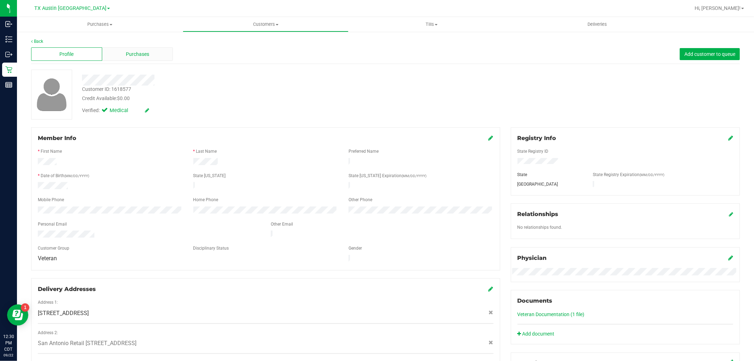
click at [140, 56] on span "Purchases" at bounding box center [137, 54] width 23 height 7
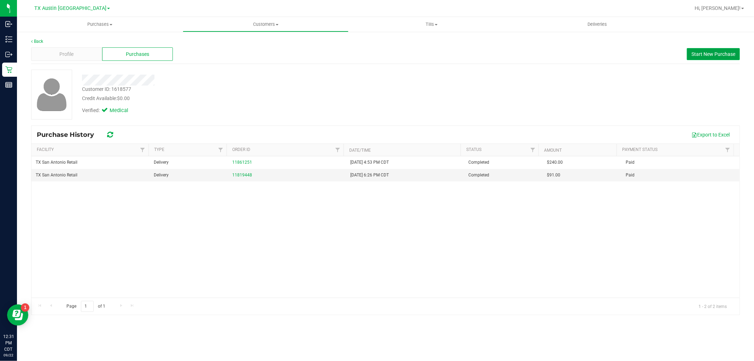
click at [704, 56] on span "Start New Purchase" at bounding box center [714, 54] width 44 height 6
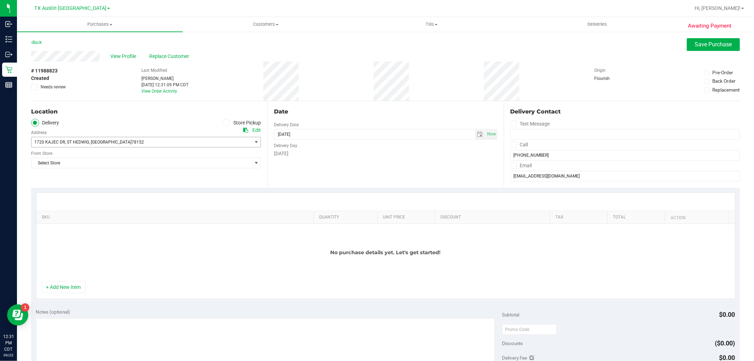
click at [159, 144] on span "1720 KAJEC DR , ST HEDWIG , TX 78152" at bounding box center [135, 142] width 209 height 10
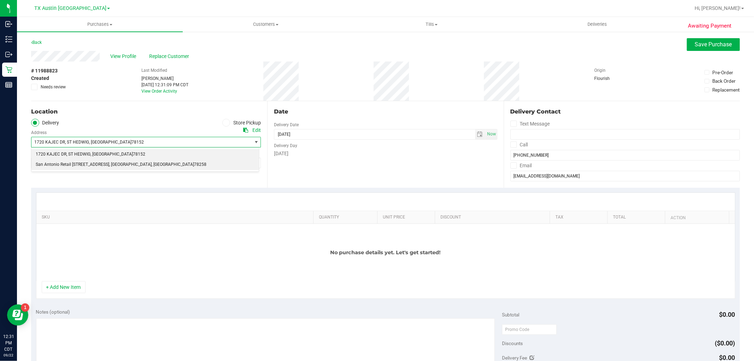
click at [144, 168] on span ", San Antonio" at bounding box center [130, 164] width 42 height 9
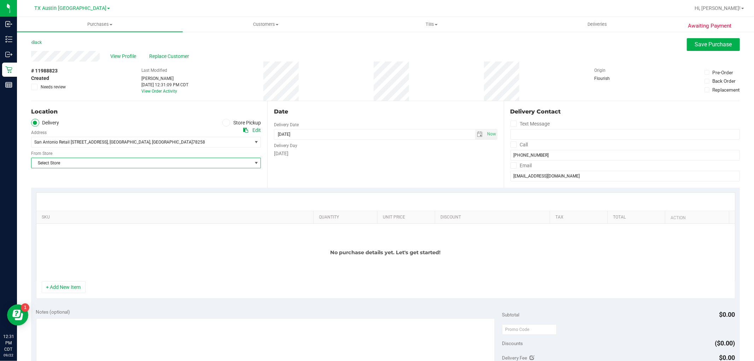
click at [147, 163] on span "Select Store" at bounding box center [141, 163] width 220 height 10
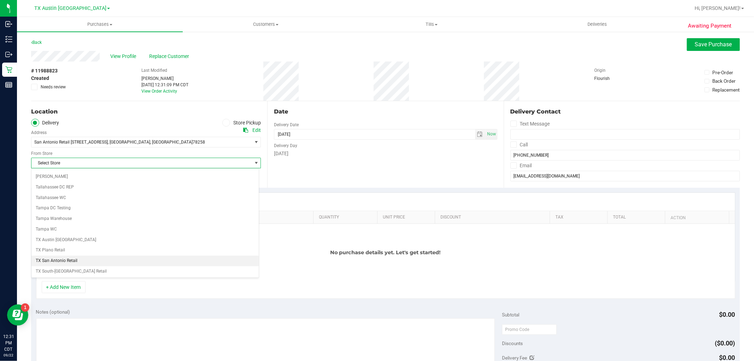
click at [60, 264] on li "TX San Antonio Retail" at bounding box center [144, 261] width 227 height 11
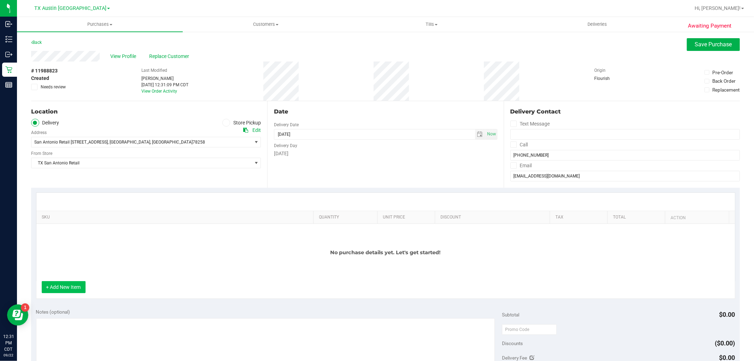
click at [76, 285] on button "+ Add New Item" at bounding box center [64, 287] width 44 height 12
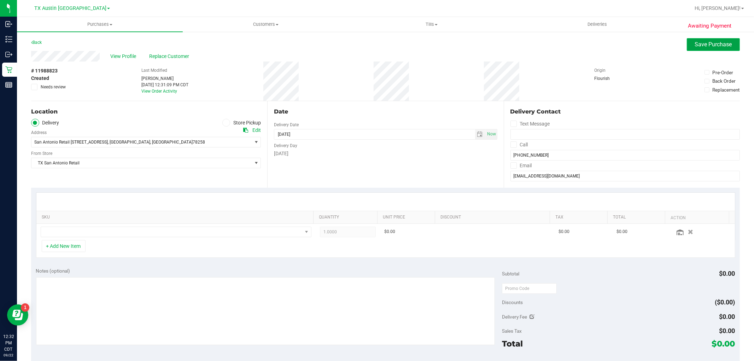
click at [687, 44] on button "Save Purchase" at bounding box center [713, 44] width 53 height 13
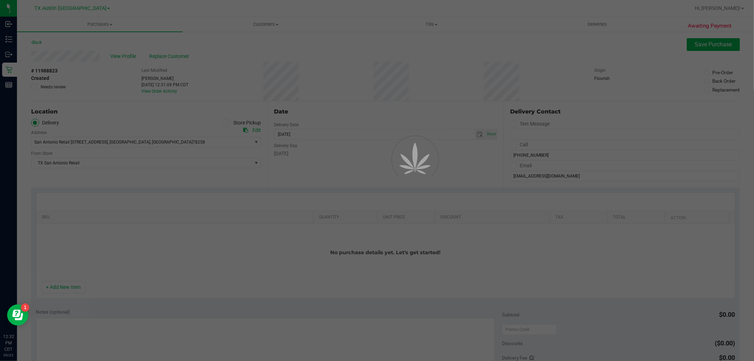
click at [130, 56] on div at bounding box center [377, 180] width 754 height 361
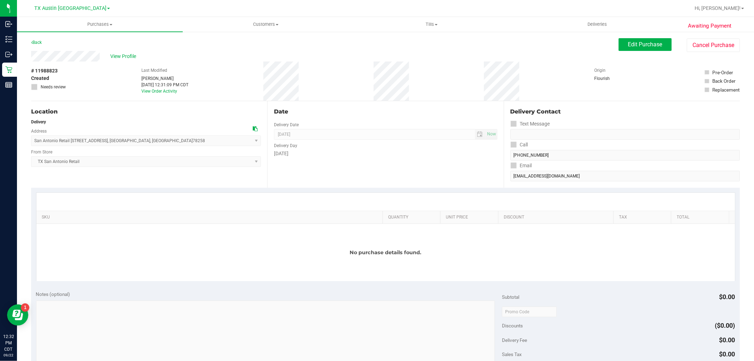
click at [130, 56] on span "View Profile" at bounding box center [124, 56] width 28 height 7
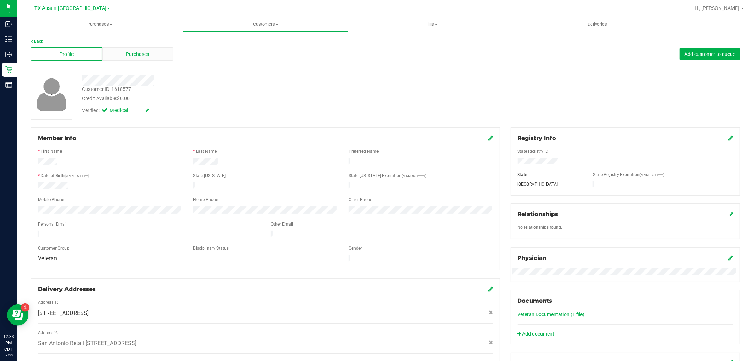
click at [158, 58] on div "Purchases" at bounding box center [137, 53] width 71 height 13
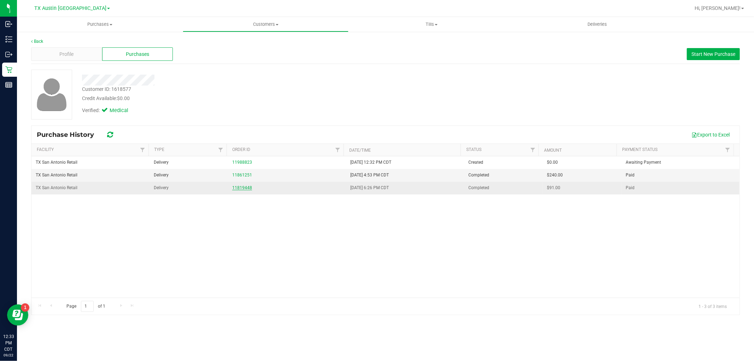
click at [245, 188] on link "11819448" at bounding box center [242, 187] width 20 height 5
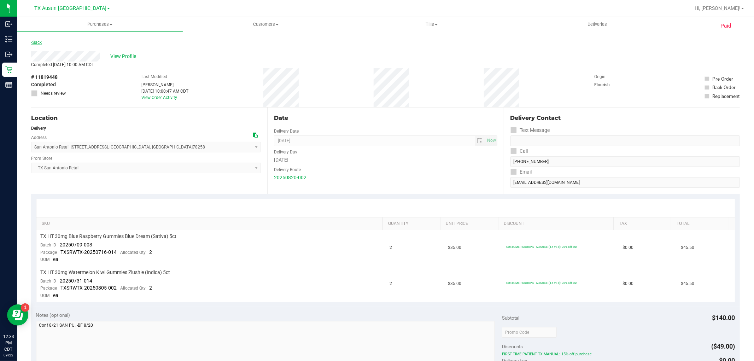
click at [35, 43] on link "Back" at bounding box center [36, 42] width 11 height 5
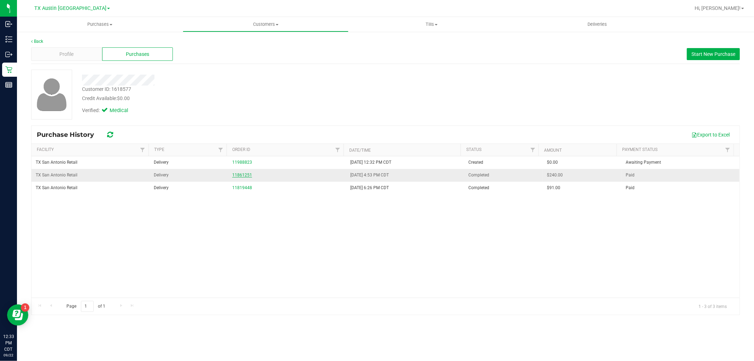
click at [245, 175] on link "11861251" at bounding box center [242, 175] width 20 height 5
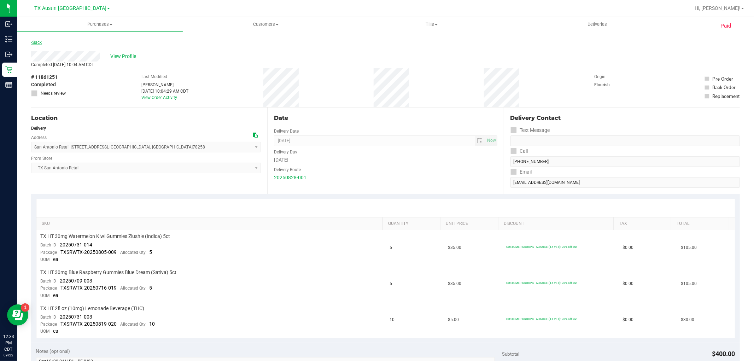
click at [39, 44] on link "Back" at bounding box center [36, 42] width 11 height 5
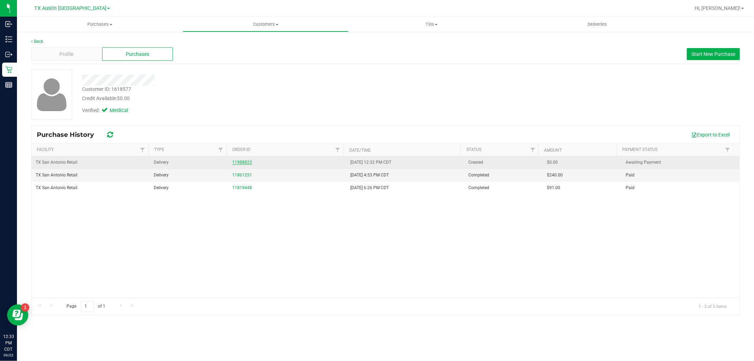
click at [238, 162] on link "11988823" at bounding box center [242, 162] width 20 height 5
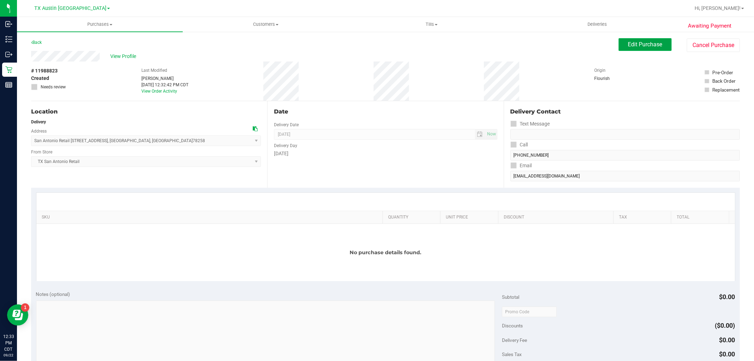
click at [637, 45] on span "Edit Purchase" at bounding box center [645, 44] width 34 height 7
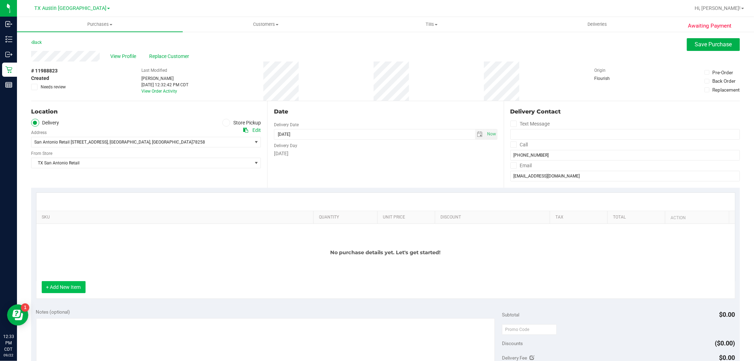
click at [66, 288] on button "+ Add New Item" at bounding box center [64, 287] width 44 height 12
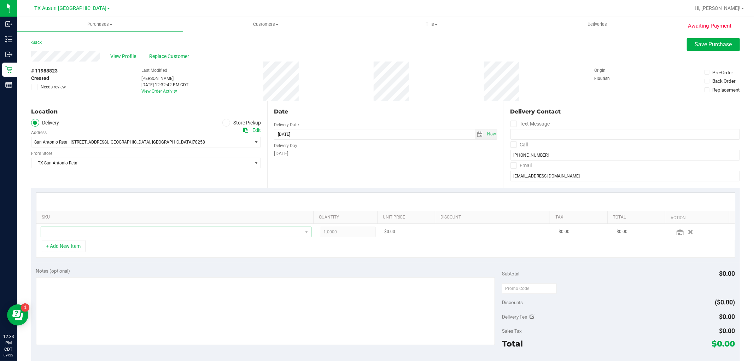
click at [88, 231] on span "NO DATA FOUND" at bounding box center [171, 232] width 261 height 10
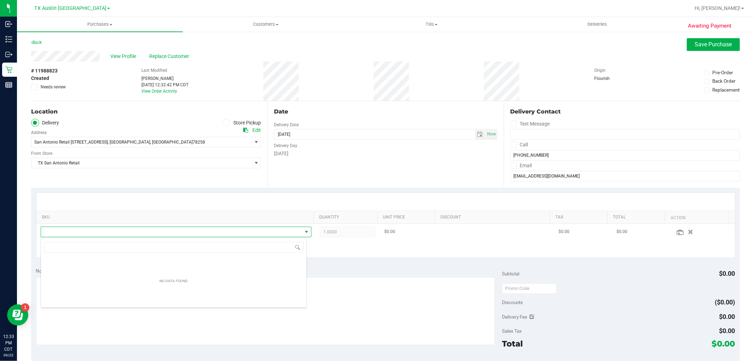
scroll to position [11, 264]
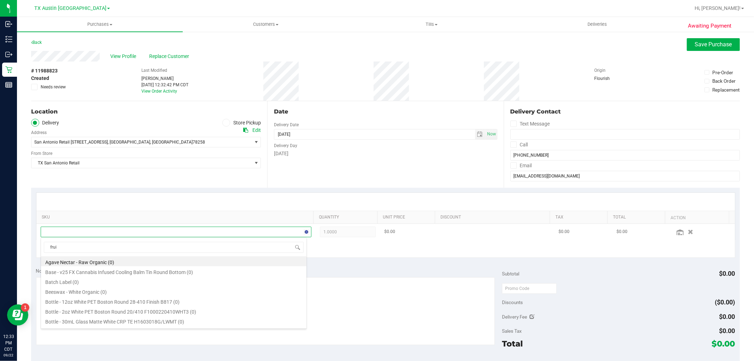
type input "fruit"
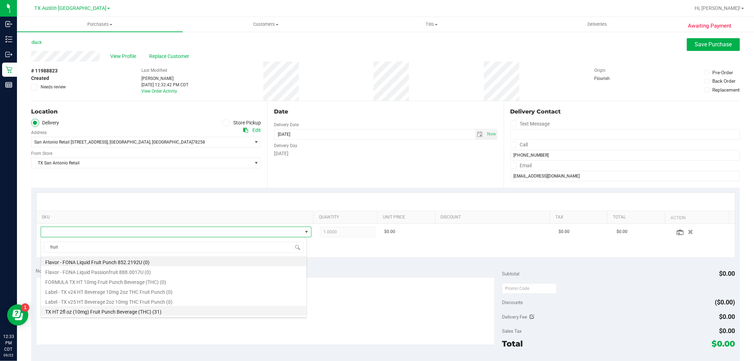
click at [182, 310] on li "TX HT 2fl oz (10mg) Fruit Punch Beverage (THC) (31)" at bounding box center [174, 311] width 266 height 10
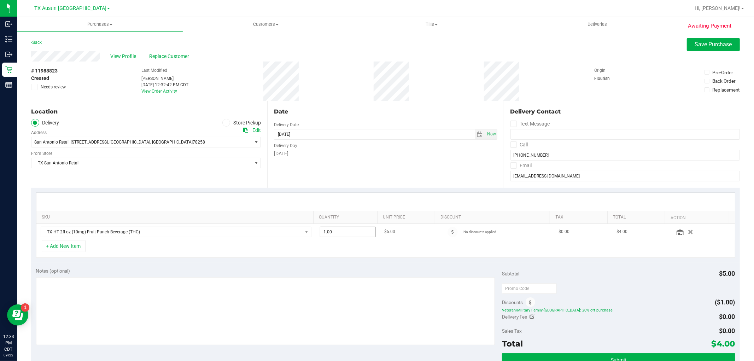
click at [346, 232] on span "1.00 1" at bounding box center [348, 232] width 56 height 11
click at [346, 232] on input "1" at bounding box center [347, 232] width 55 height 10
type input "20"
type input "20.00"
click at [331, 251] on div "+ Add New Item" at bounding box center [385, 249] width 699 height 18
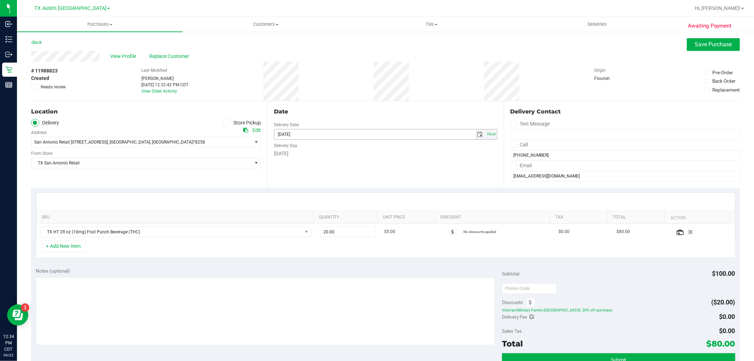
click at [477, 133] on span "select" at bounding box center [480, 135] width 6 height 6
click at [299, 207] on link "23" at bounding box center [299, 205] width 10 height 11
click at [477, 136] on span "select" at bounding box center [480, 135] width 6 height 6
click at [314, 206] on link "24" at bounding box center [309, 205] width 10 height 11
type input "09/24/2025"
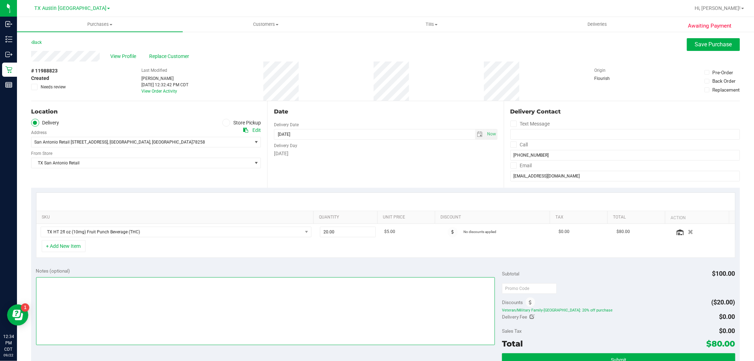
click at [329, 316] on textarea at bounding box center [265, 311] width 459 height 68
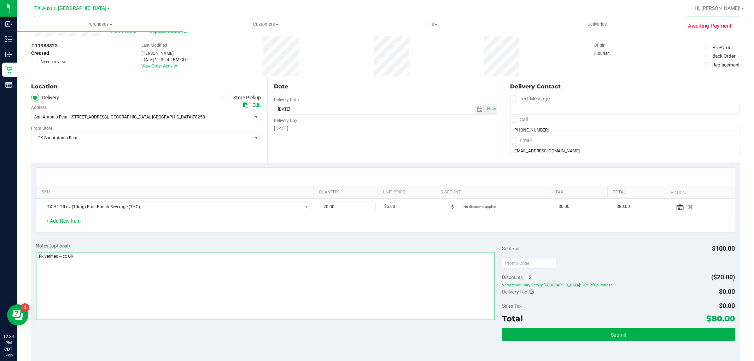
scroll to position [39, 0]
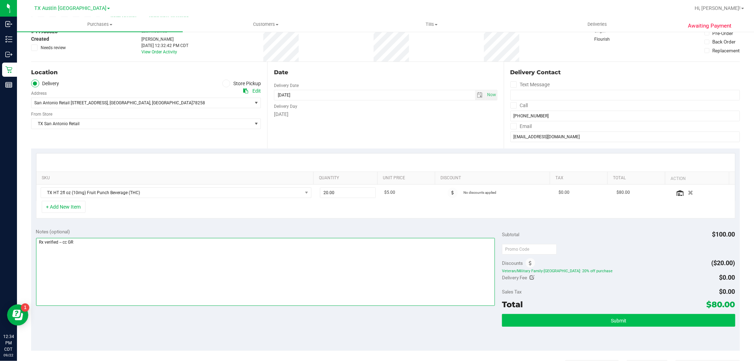
type textarea "Rx verified -- cc GR"
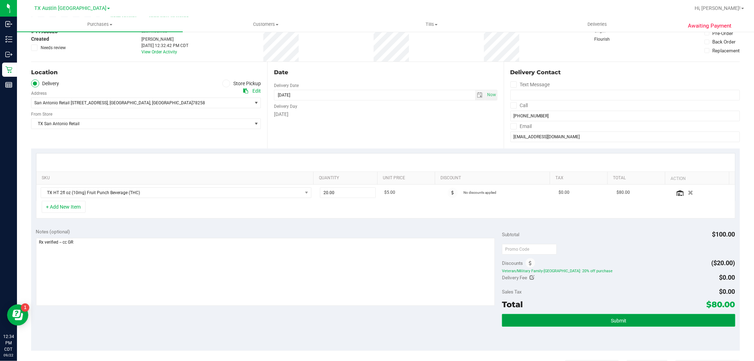
click at [613, 324] on button "Submit" at bounding box center [618, 320] width 233 height 13
